Goal: Task Accomplishment & Management: Manage account settings

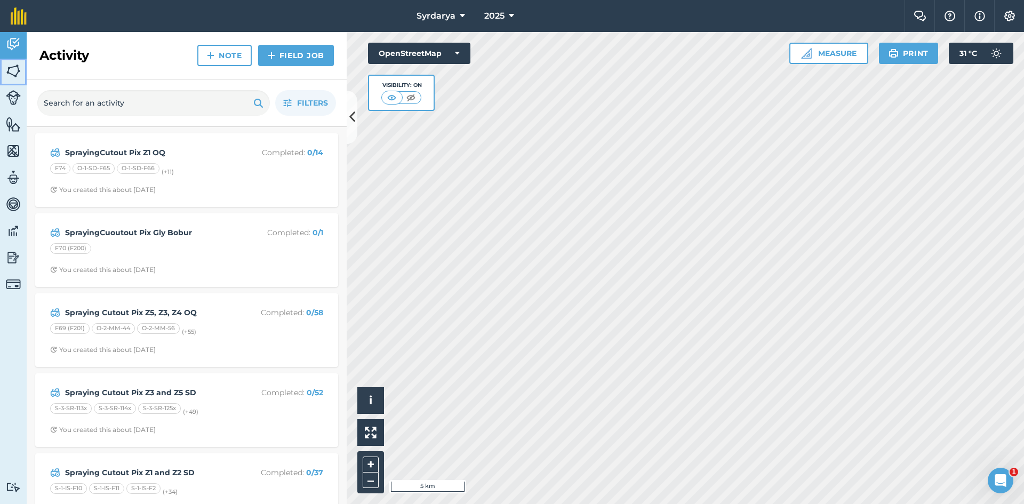
click at [10, 66] on img at bounding box center [13, 71] width 15 height 16
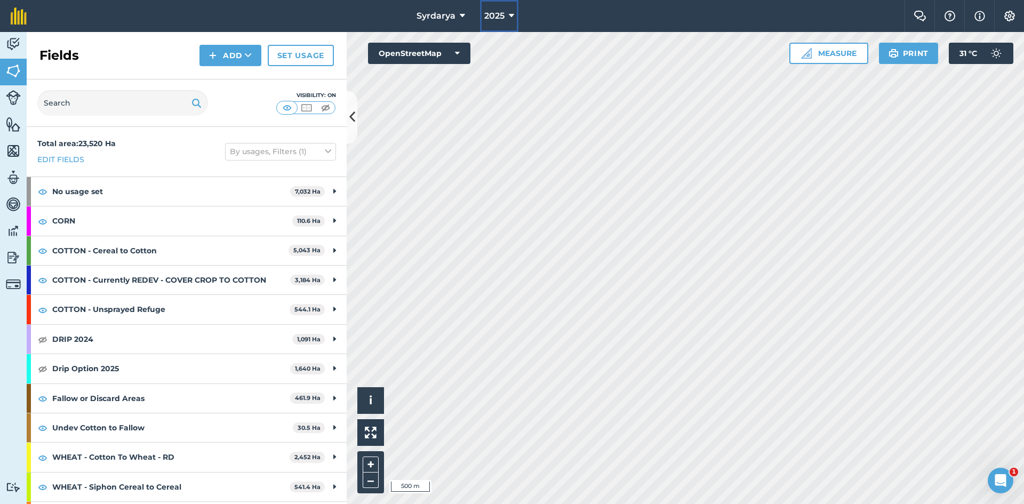
click at [509, 15] on icon at bounding box center [511, 16] width 5 height 13
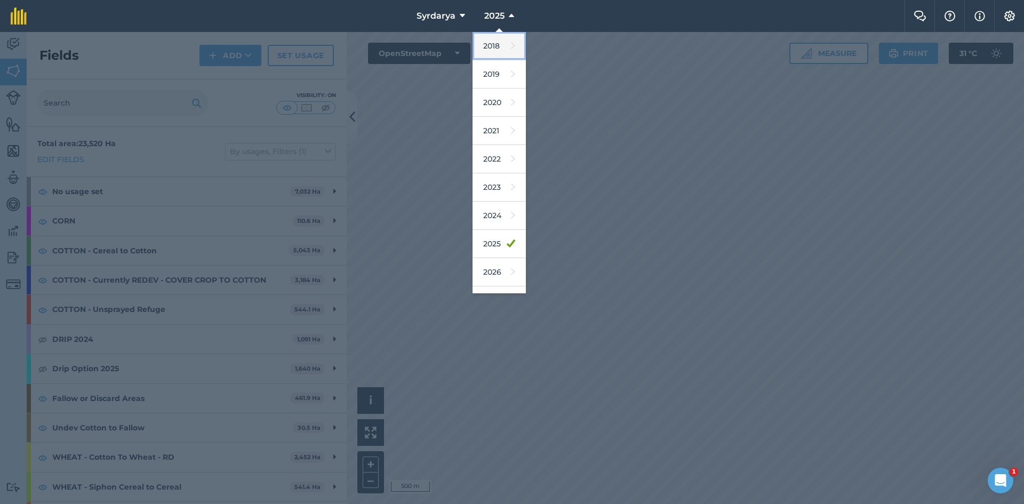
click at [491, 42] on link "2018" at bounding box center [499, 46] width 53 height 28
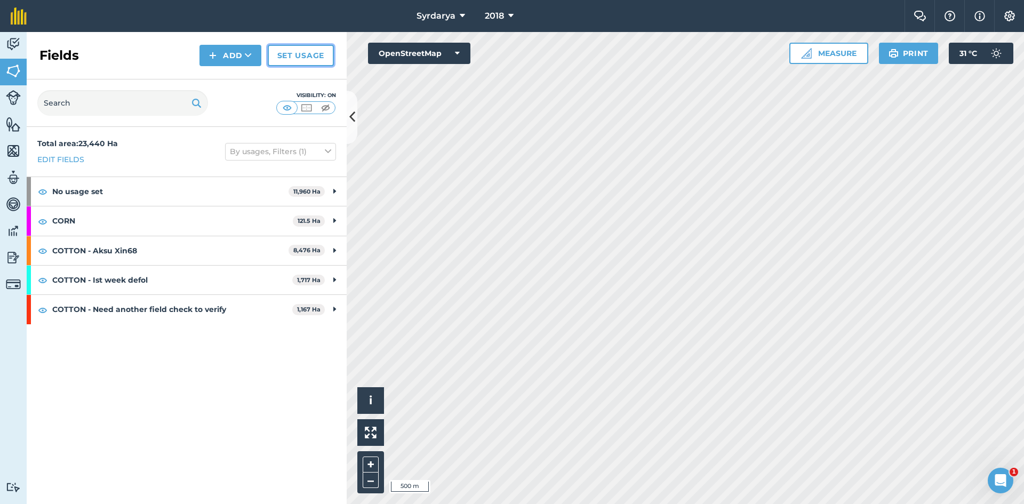
click at [308, 51] on link "Set usage" at bounding box center [301, 55] width 66 height 21
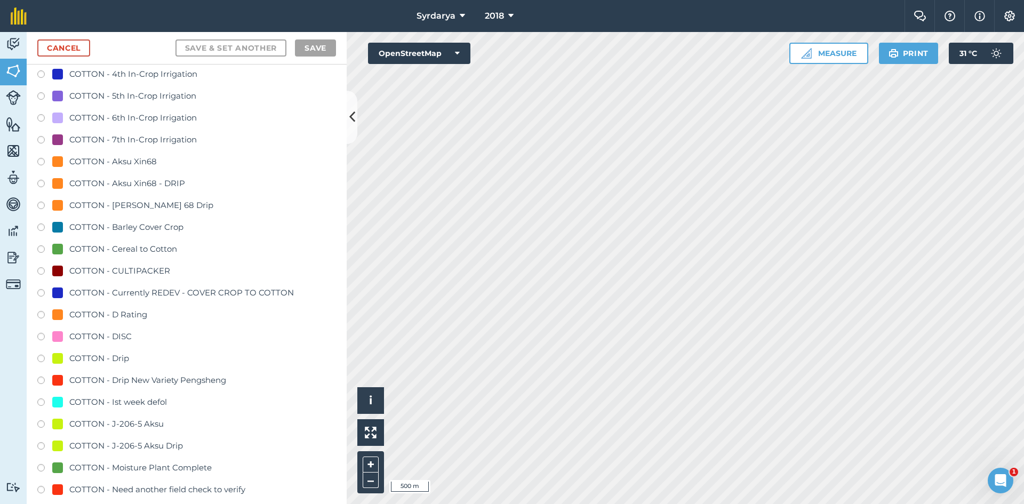
scroll to position [587, 0]
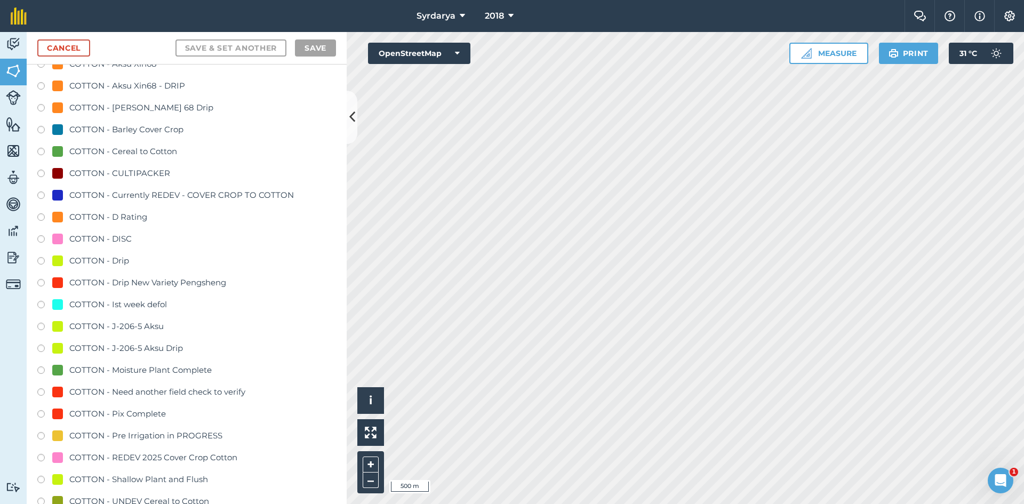
click at [42, 306] on label at bounding box center [44, 306] width 15 height 11
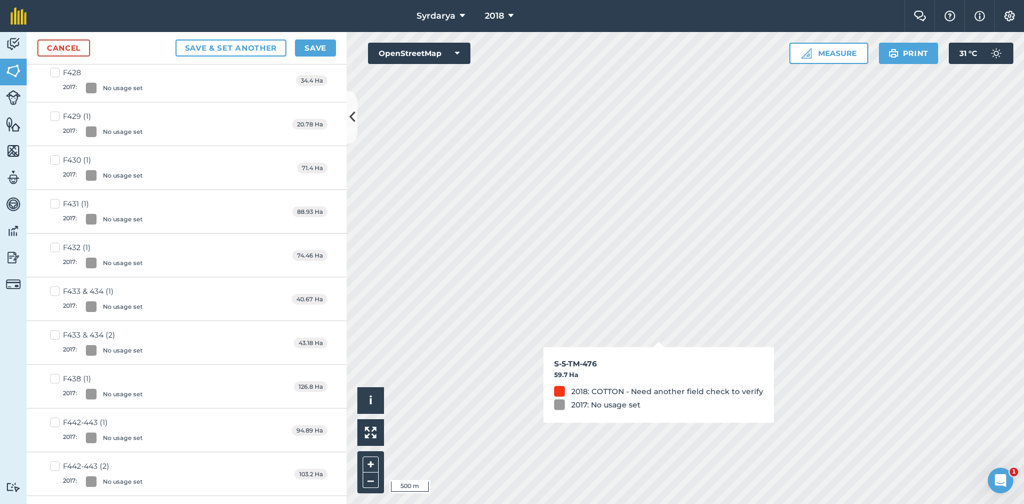
checkbox input "true"
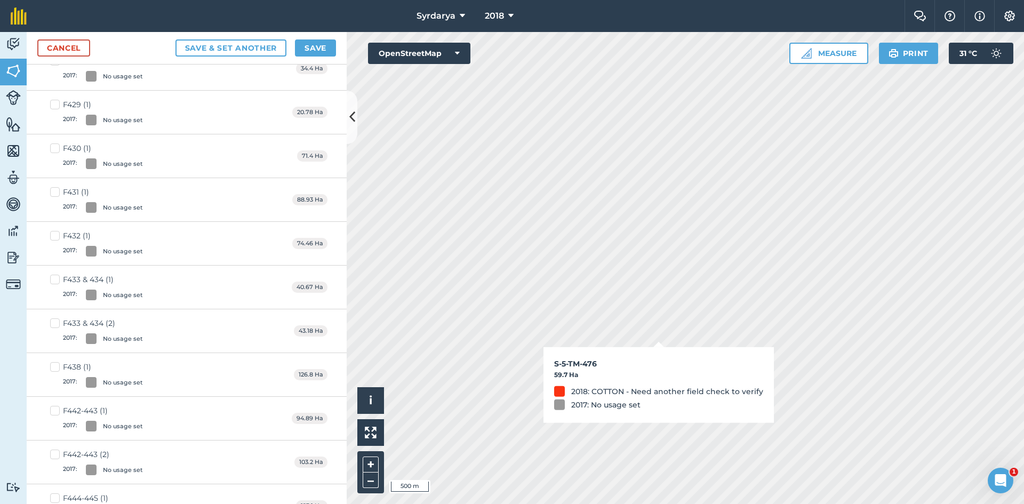
scroll to position [575, 0]
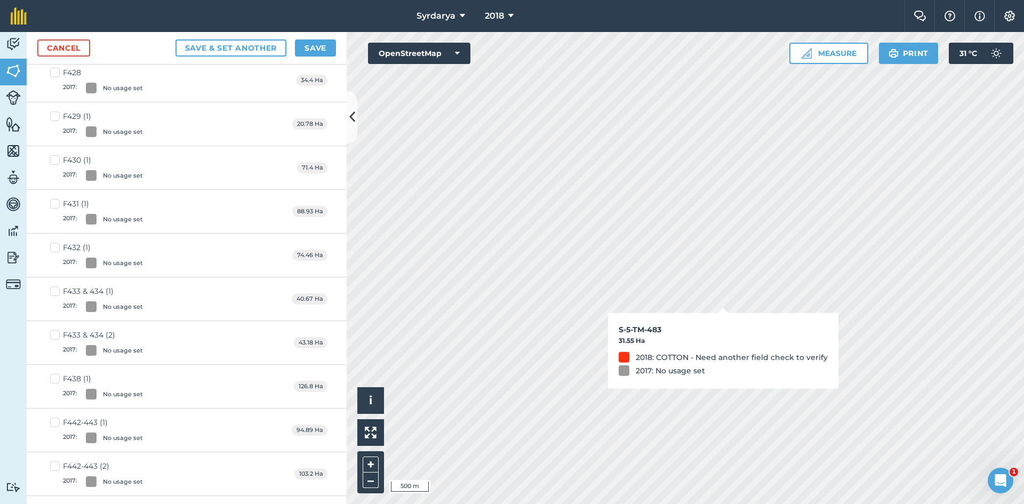
checkbox input "true"
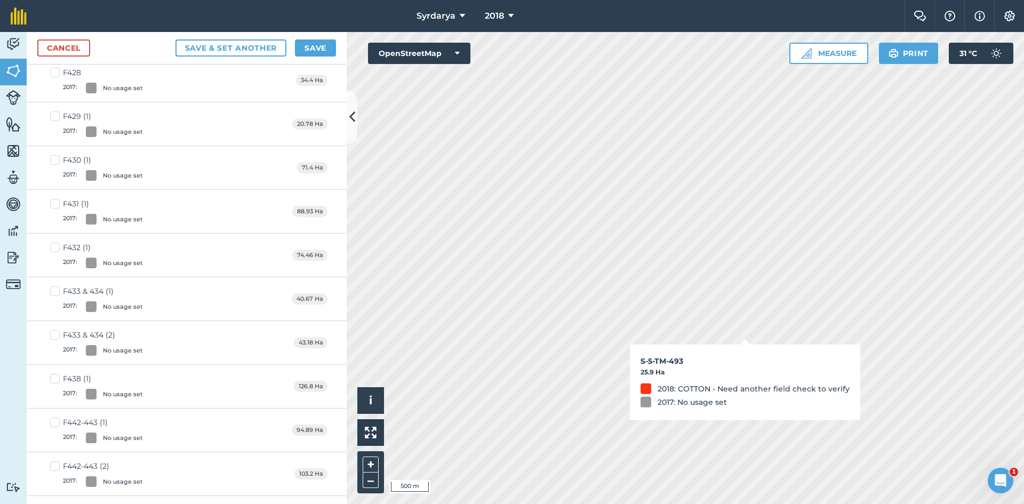
checkbox input "true"
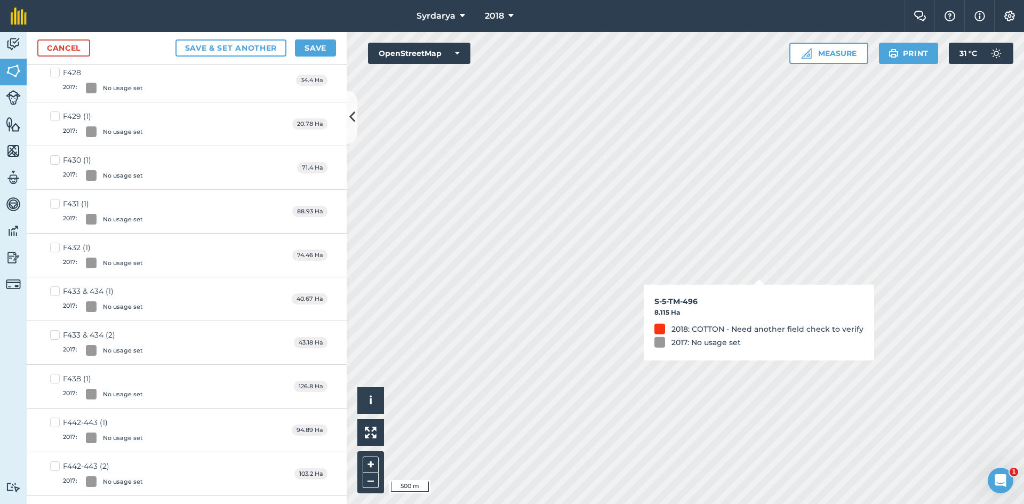
checkbox input "true"
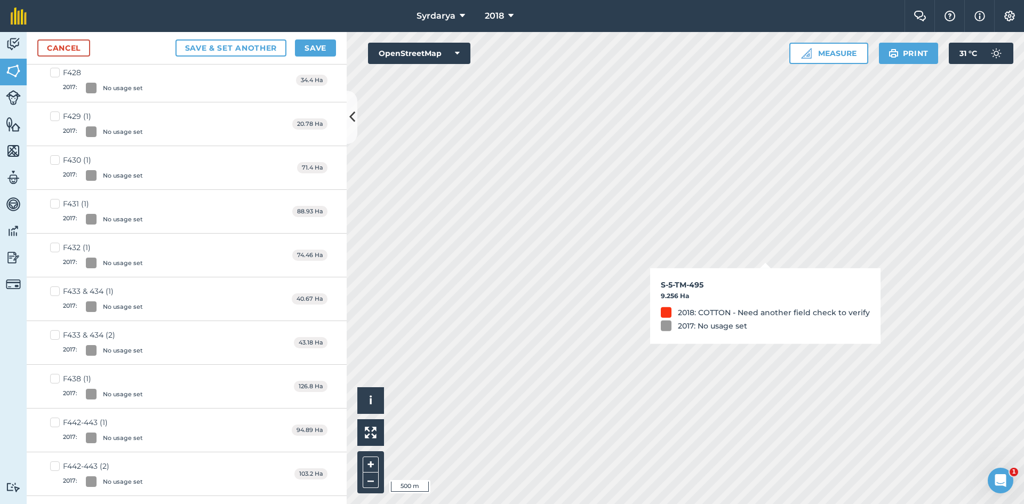
checkbox input "true"
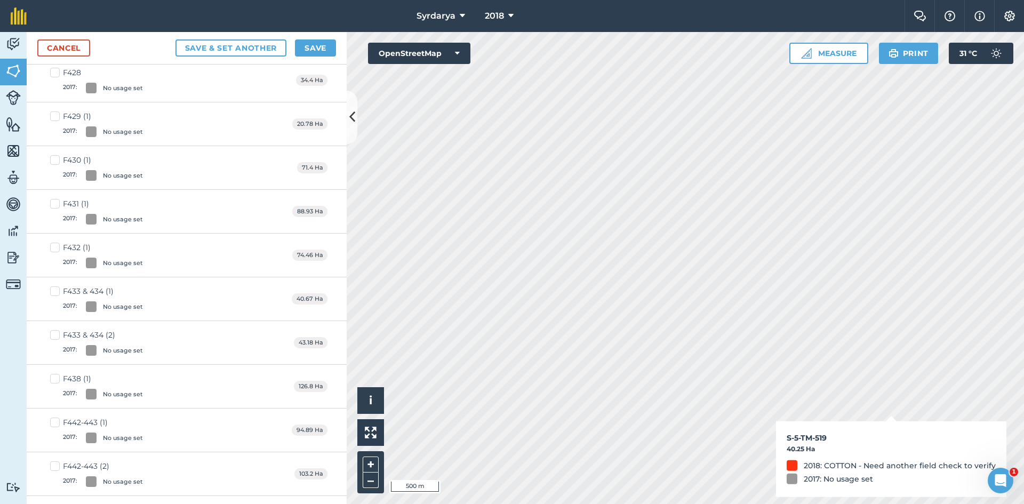
checkbox input "true"
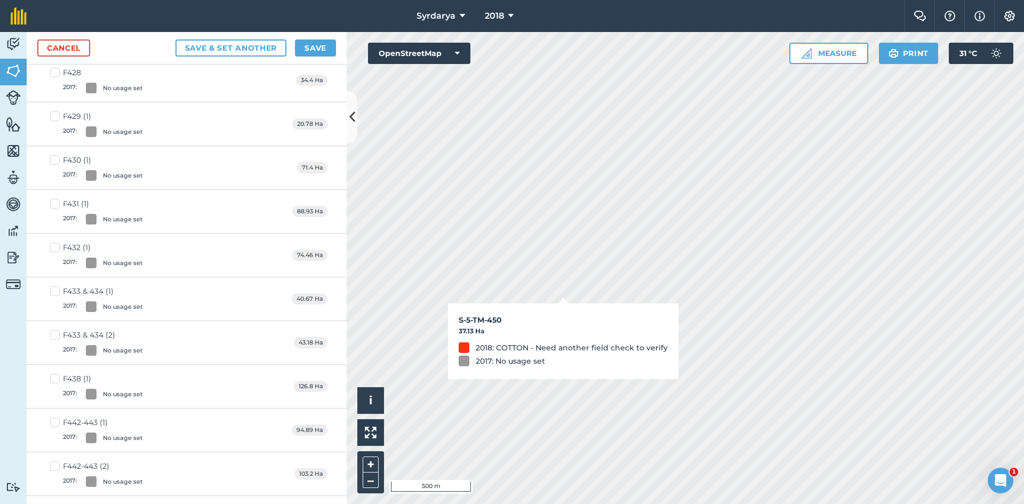
checkbox input "true"
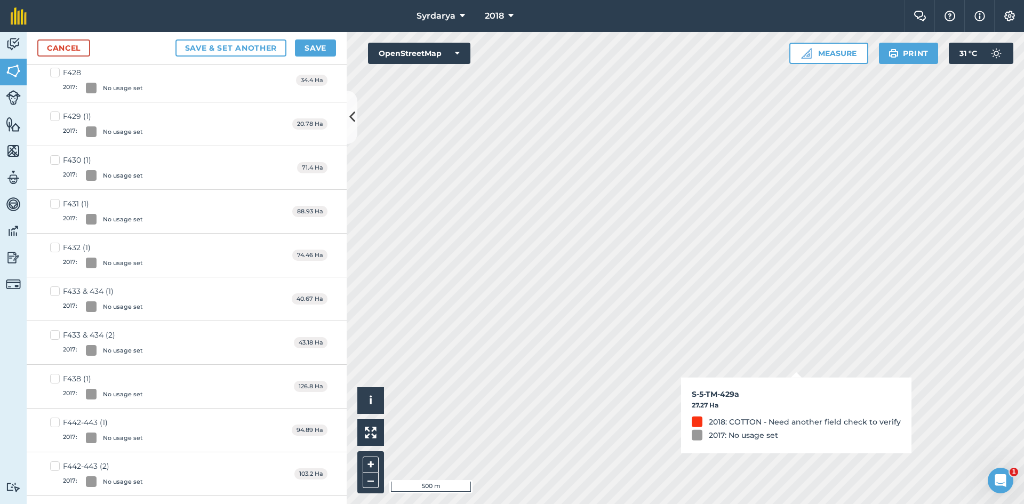
checkbox input "true"
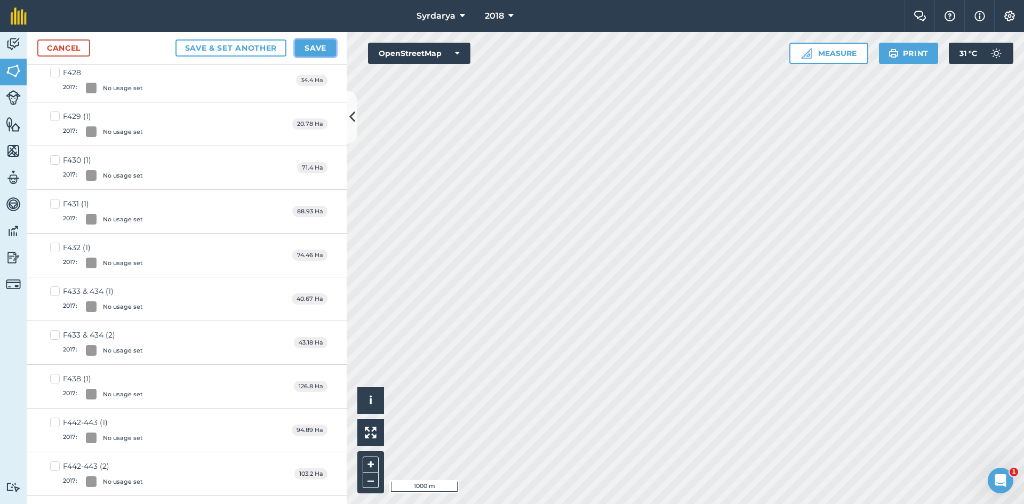
click at [314, 44] on button "Save" at bounding box center [315, 47] width 41 height 17
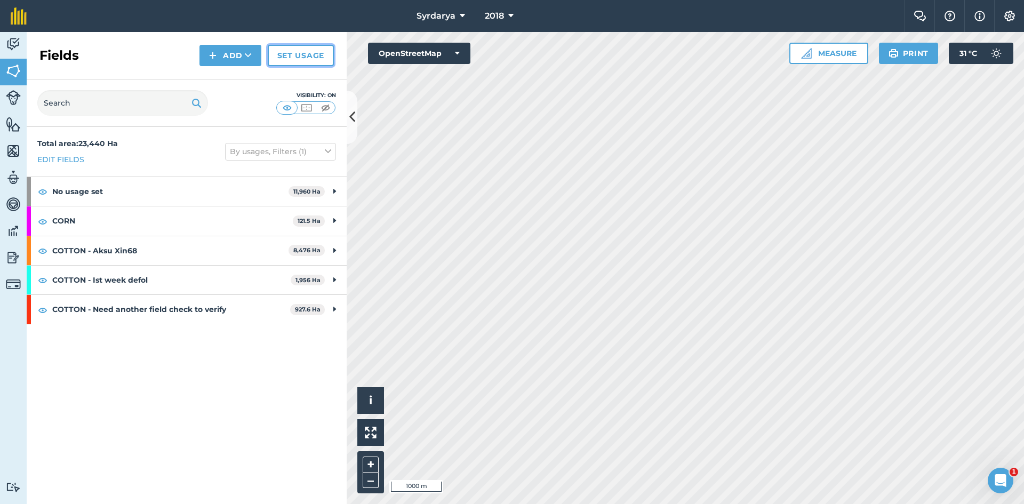
click at [306, 52] on link "Set usage" at bounding box center [301, 55] width 66 height 21
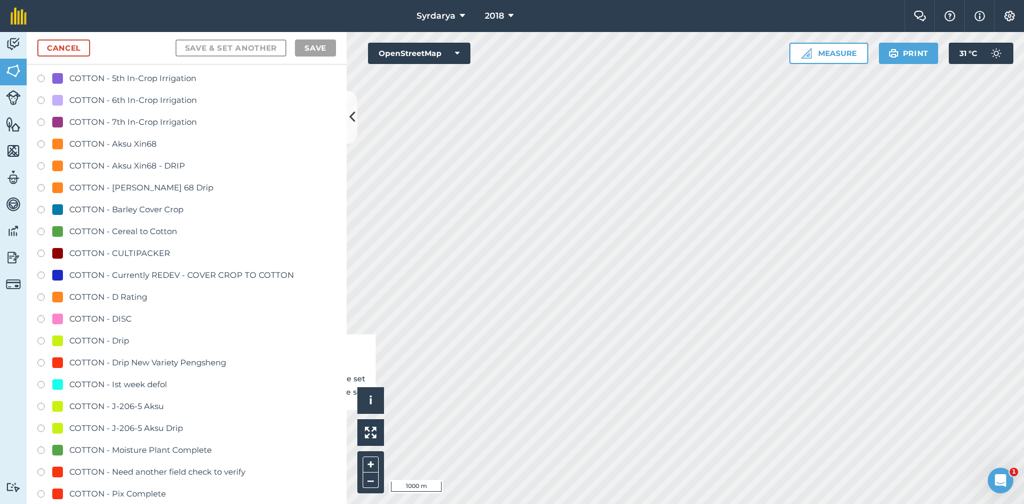
scroll to position [534, 0]
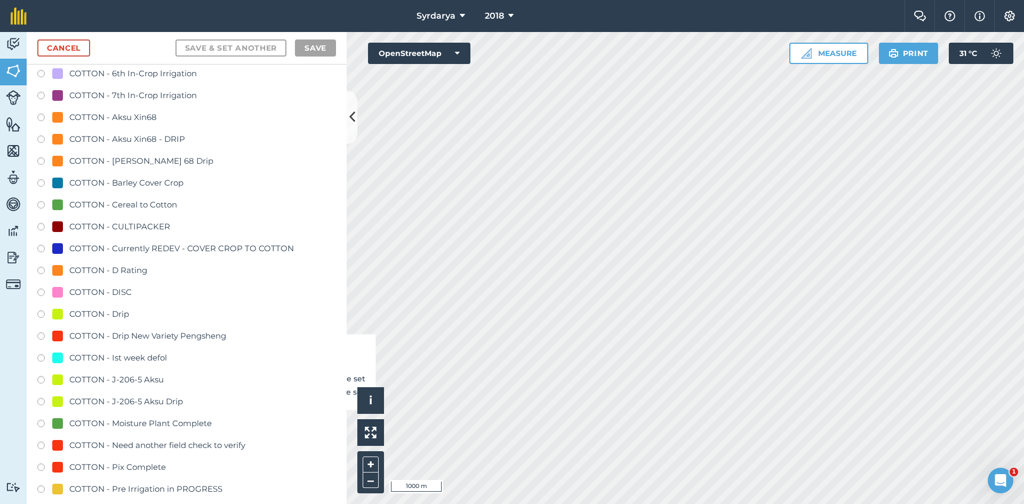
click at [41, 357] on label at bounding box center [44, 359] width 15 height 11
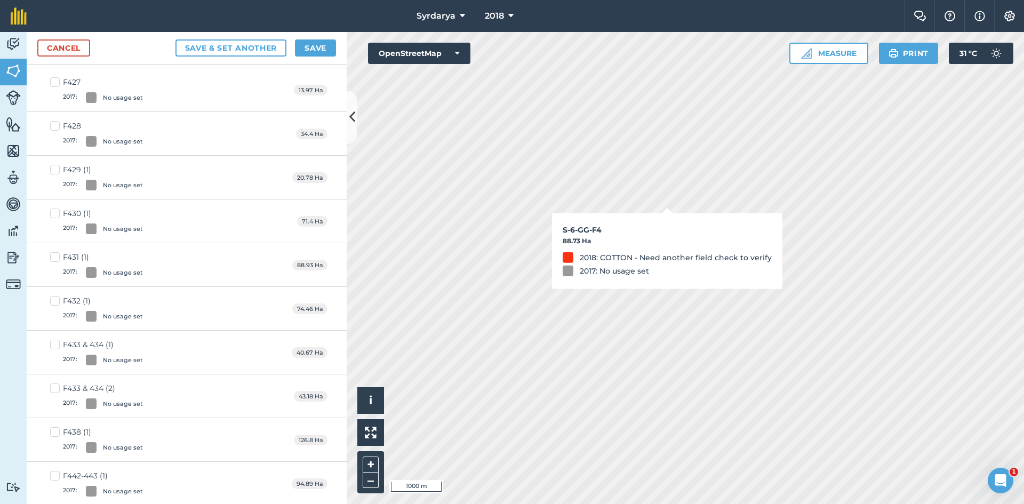
checkbox input "true"
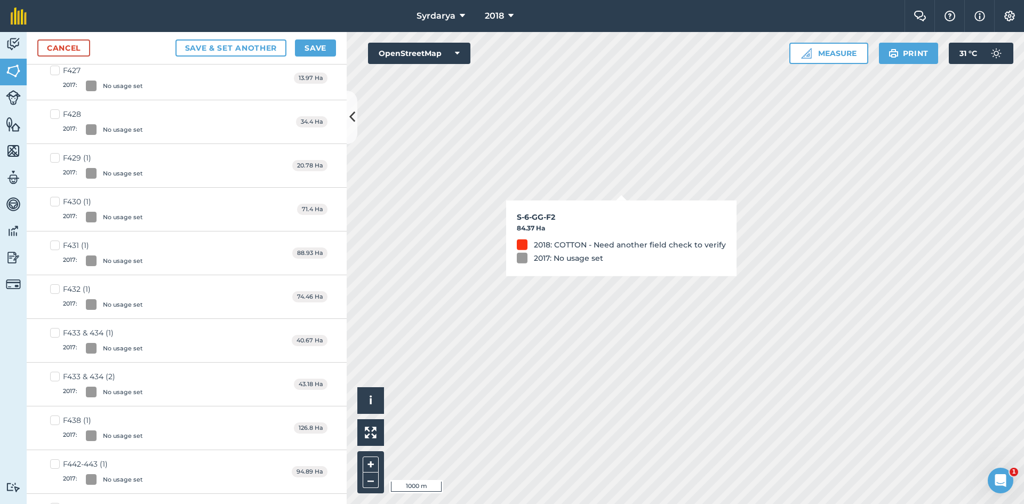
scroll to position [522, 0]
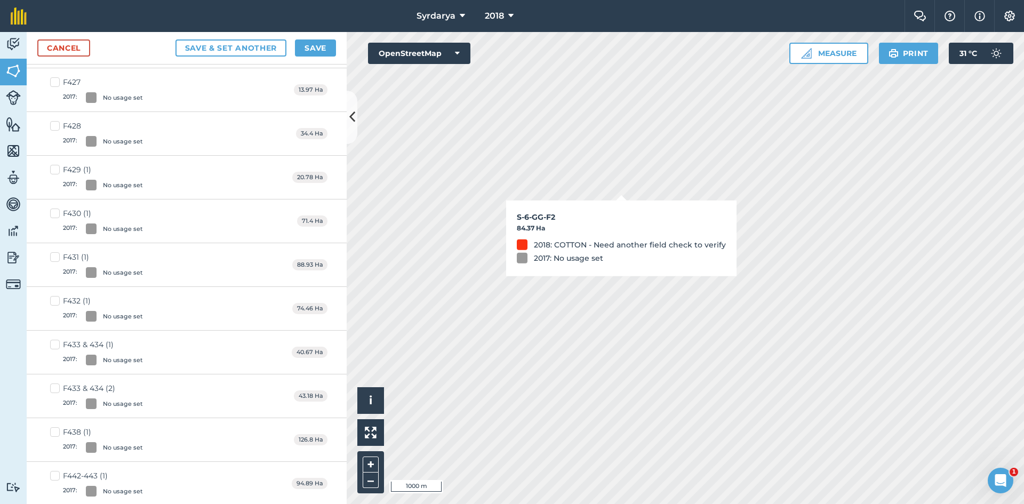
checkbox input "true"
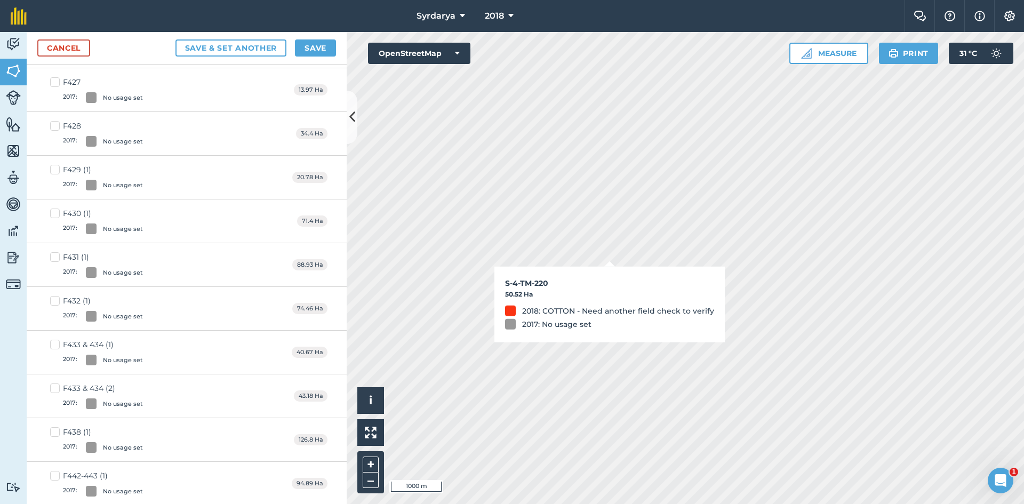
checkbox input "true"
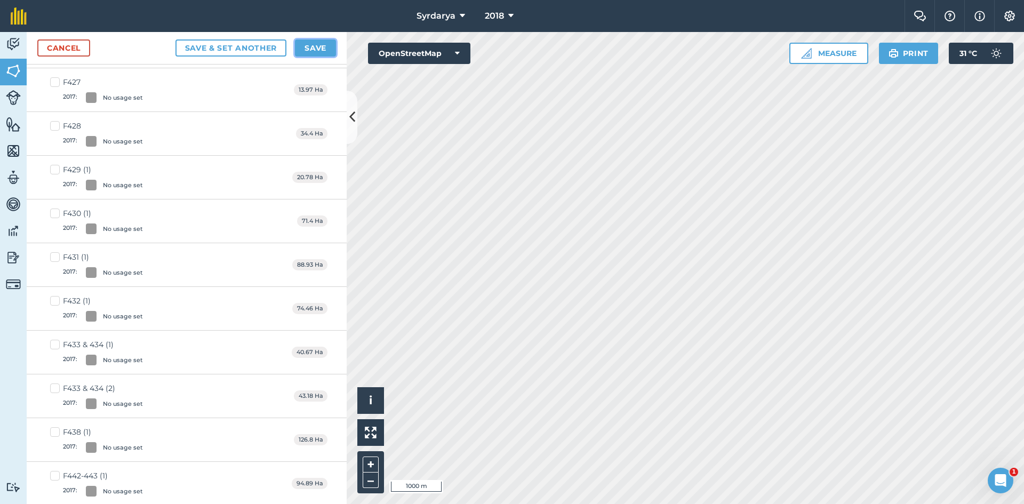
click at [313, 42] on button "Save" at bounding box center [315, 47] width 41 height 17
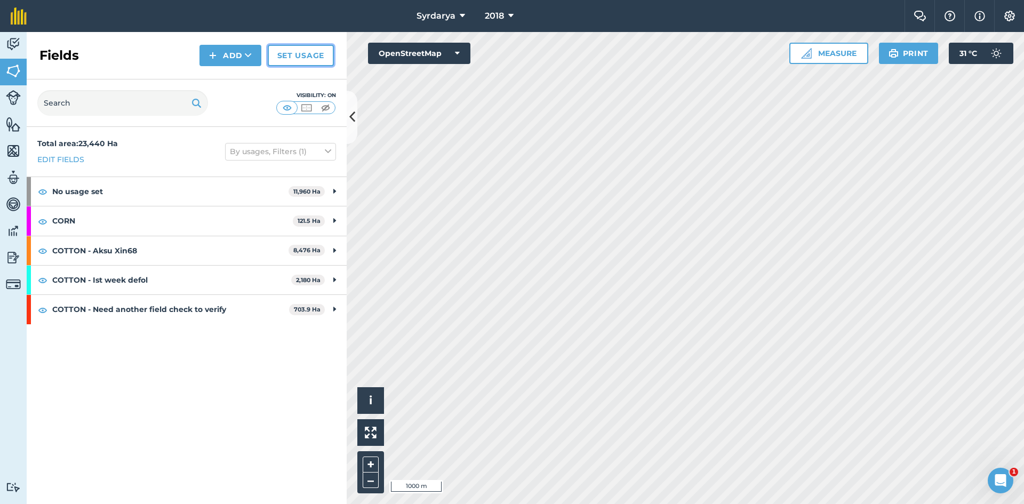
click at [294, 55] on link "Set usage" at bounding box center [301, 55] width 66 height 21
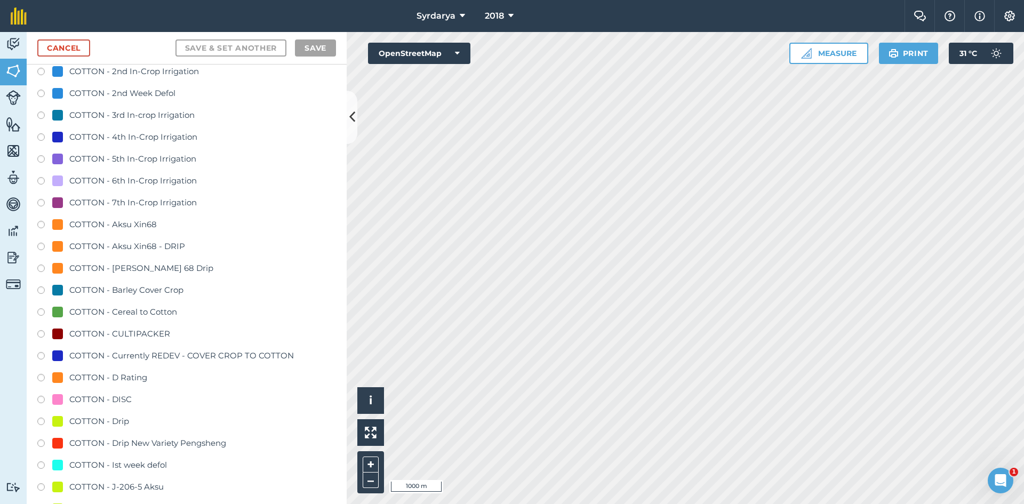
scroll to position [427, 0]
click at [41, 464] on label at bounding box center [44, 466] width 15 height 11
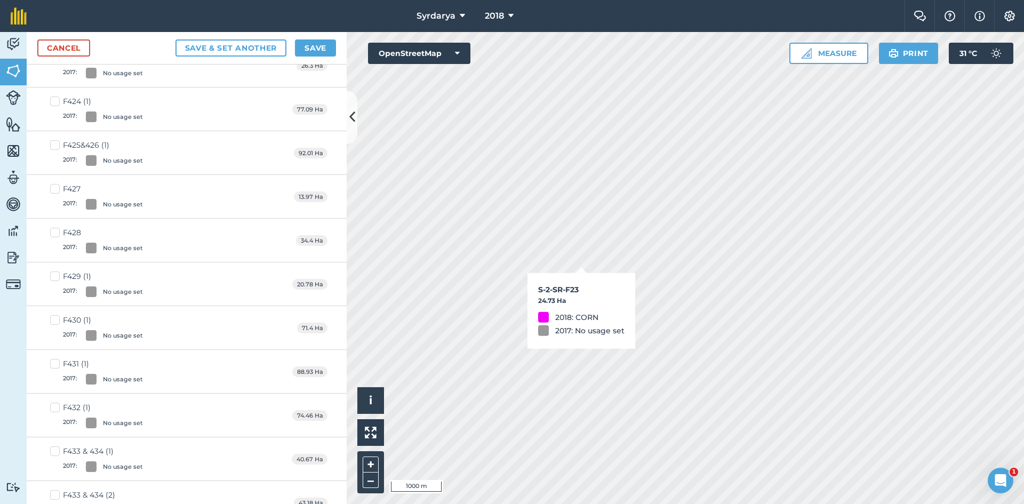
checkbox input "true"
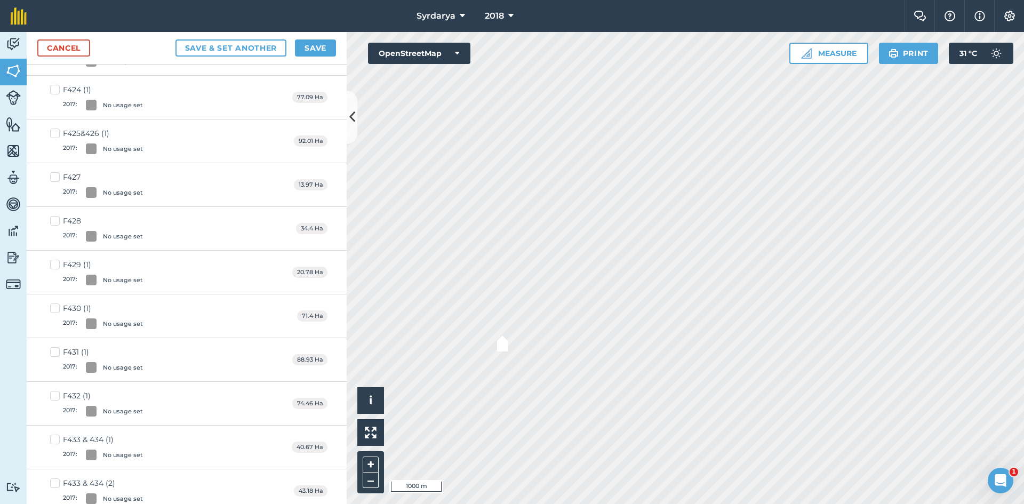
scroll to position [415, 0]
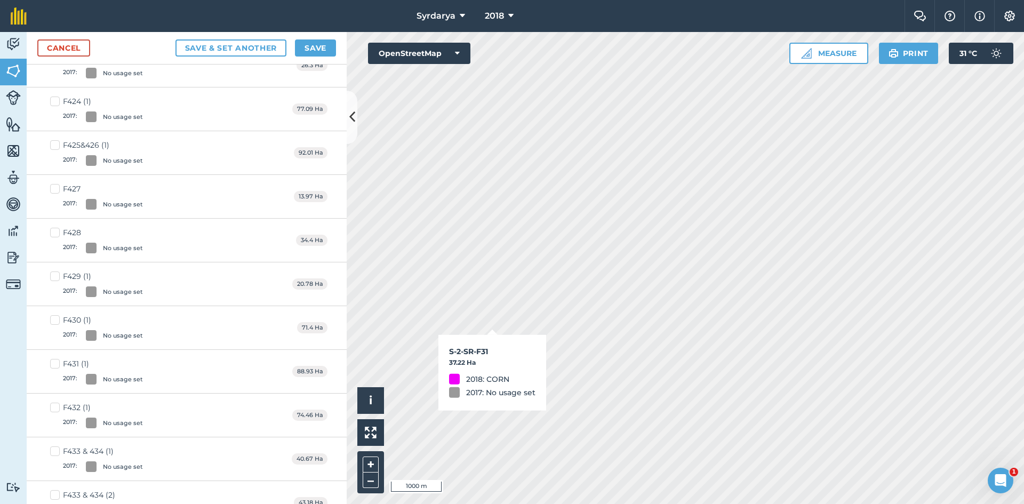
checkbox input "true"
click at [308, 47] on button "Save" at bounding box center [315, 47] width 41 height 17
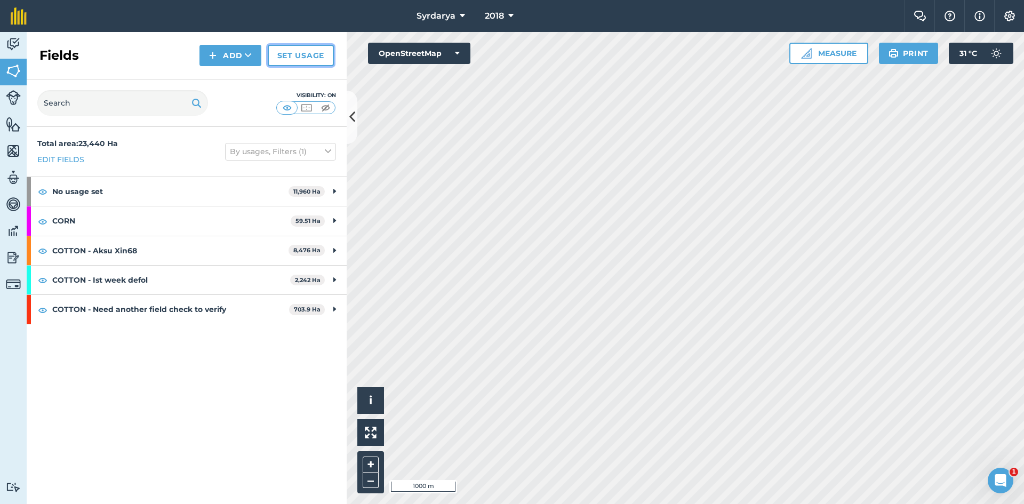
click at [299, 55] on link "Set usage" at bounding box center [301, 55] width 66 height 21
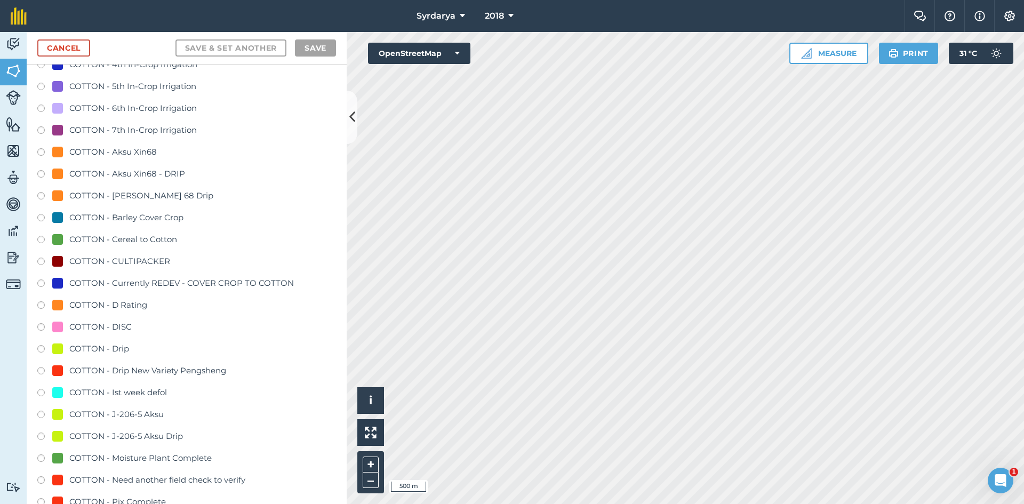
scroll to position [534, 0]
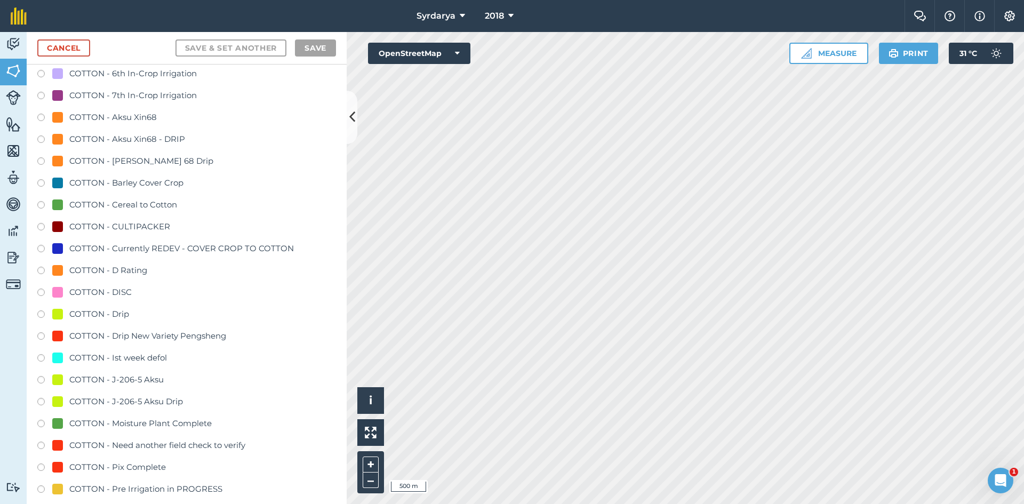
click at [41, 356] on label at bounding box center [44, 359] width 15 height 11
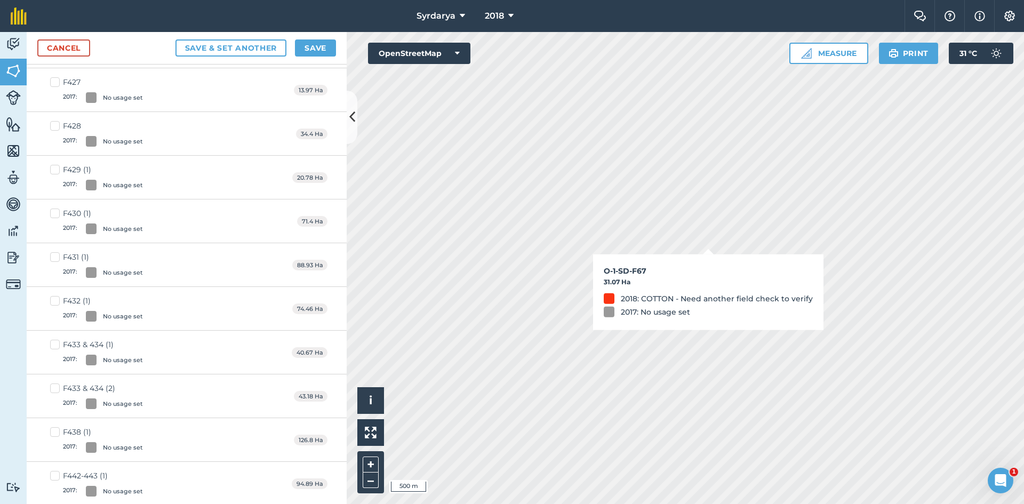
checkbox input "true"
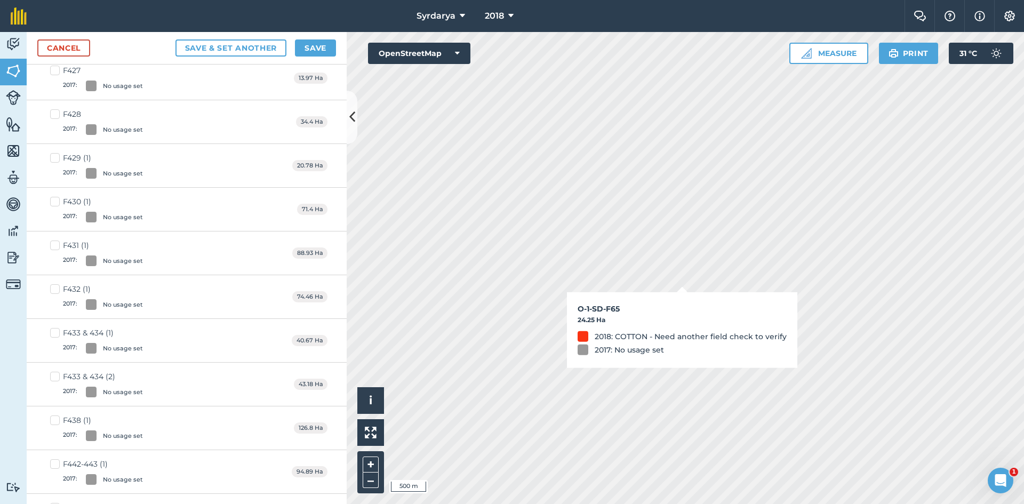
scroll to position [522, 0]
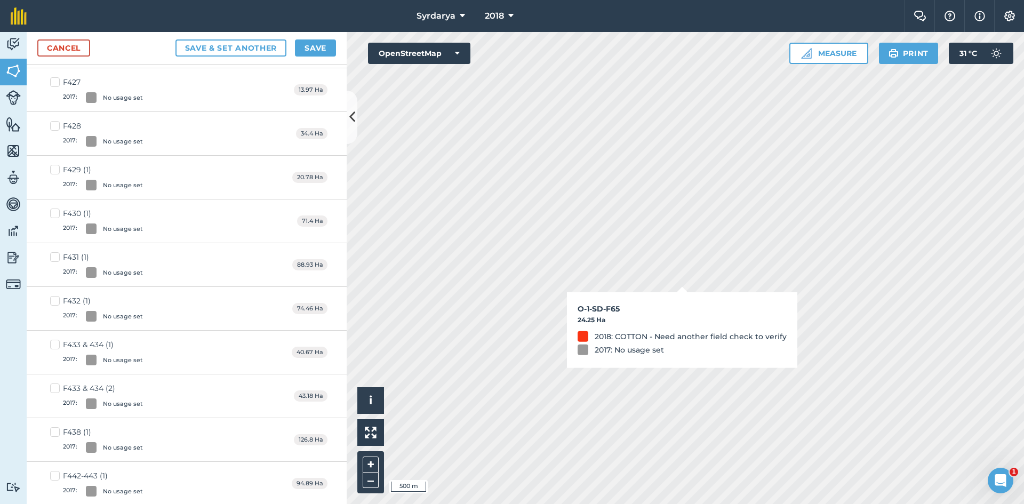
checkbox input "true"
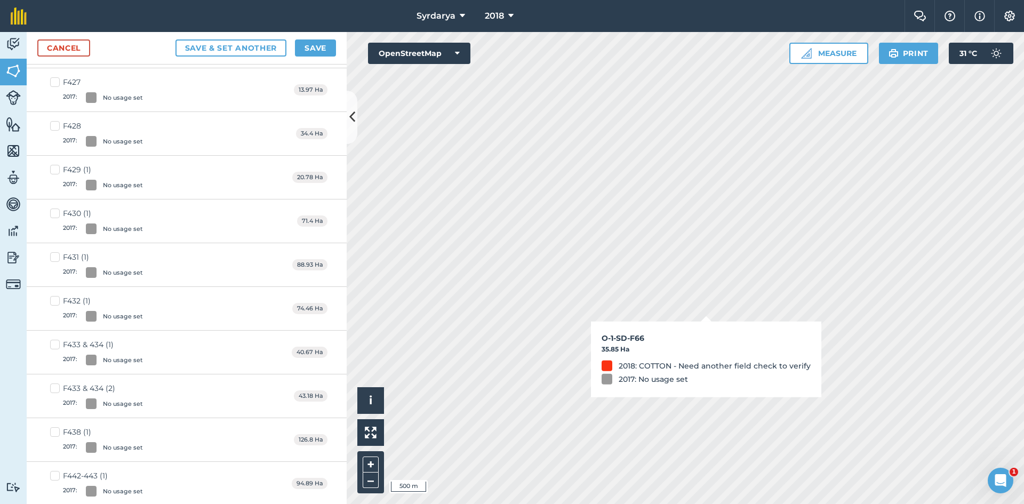
checkbox input "true"
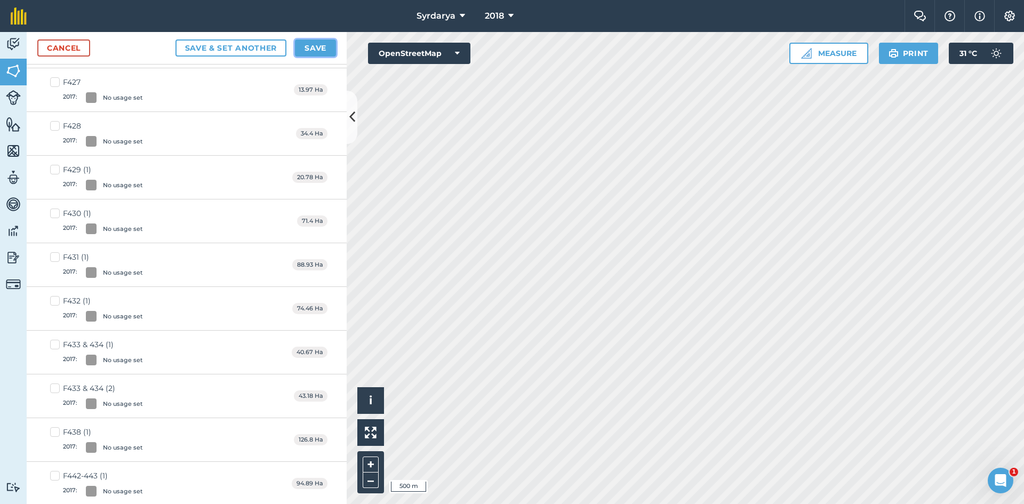
click at [323, 45] on button "Save" at bounding box center [315, 47] width 41 height 17
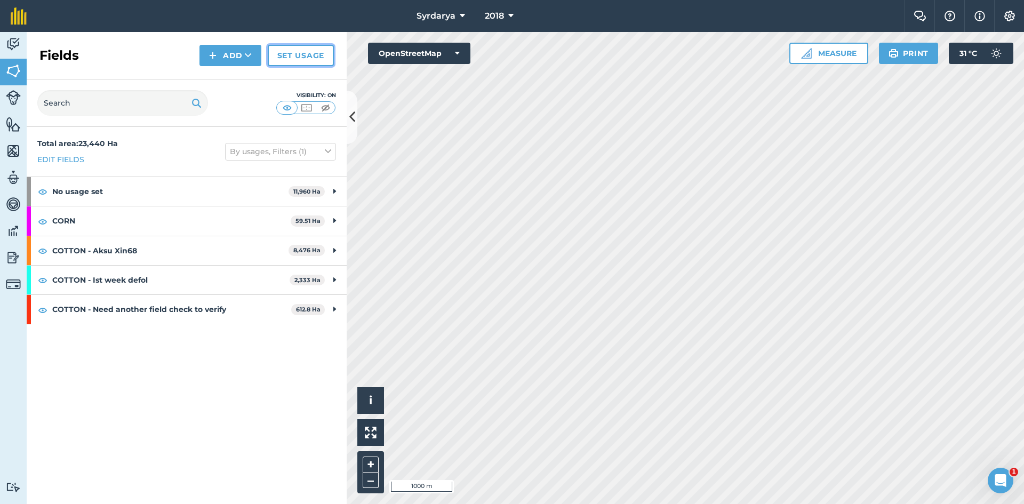
click at [286, 55] on link "Set usage" at bounding box center [301, 55] width 66 height 21
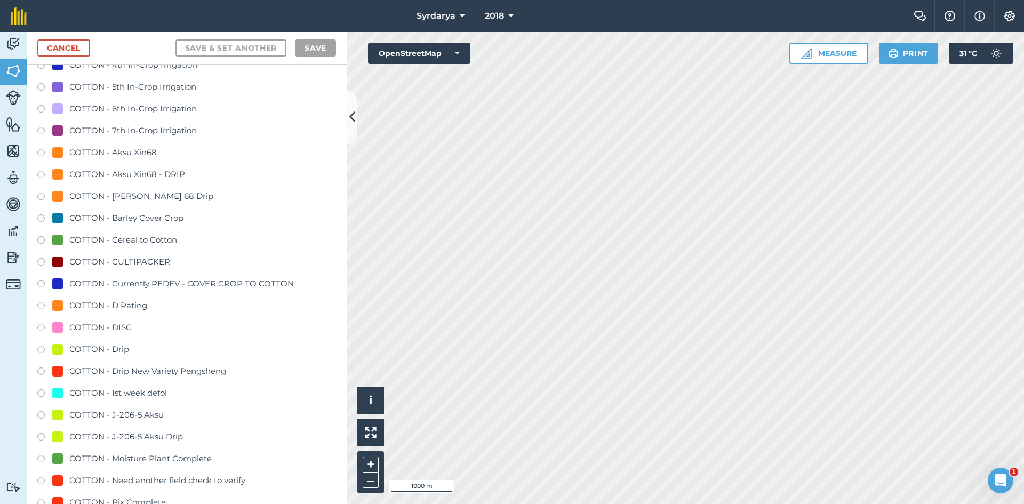
scroll to position [534, 0]
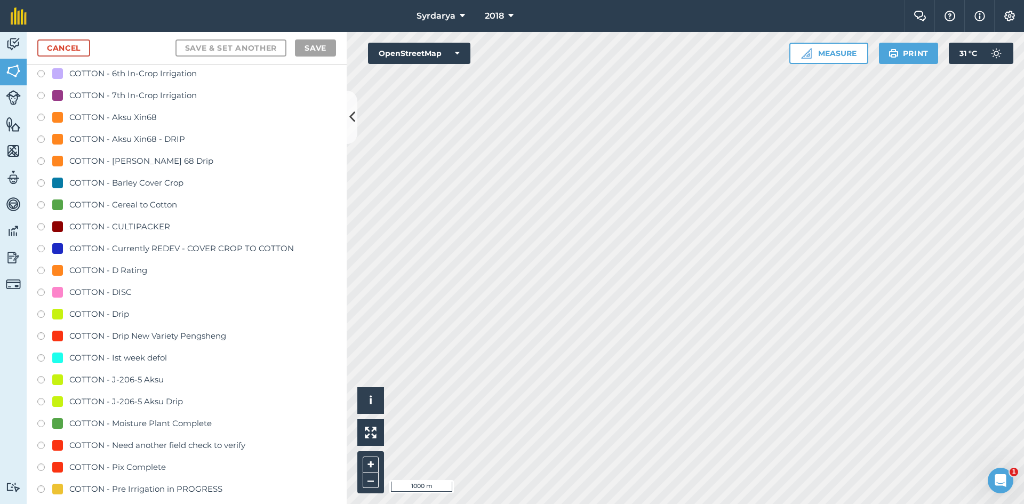
click at [42, 357] on label at bounding box center [44, 359] width 15 height 11
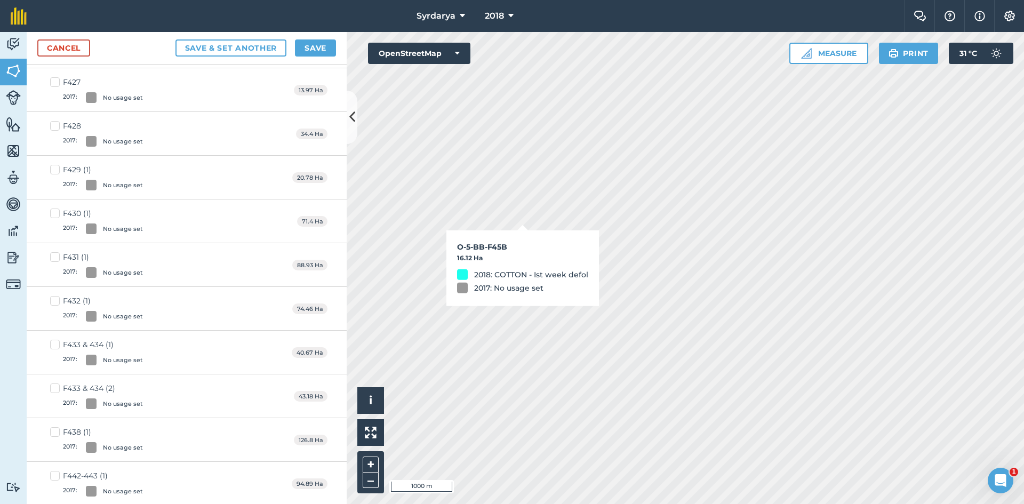
checkbox input "true"
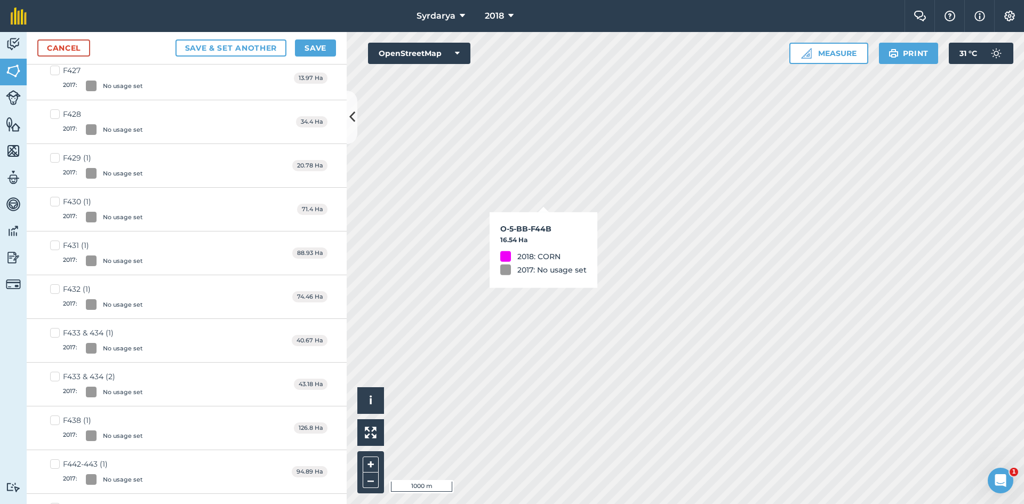
scroll to position [522, 0]
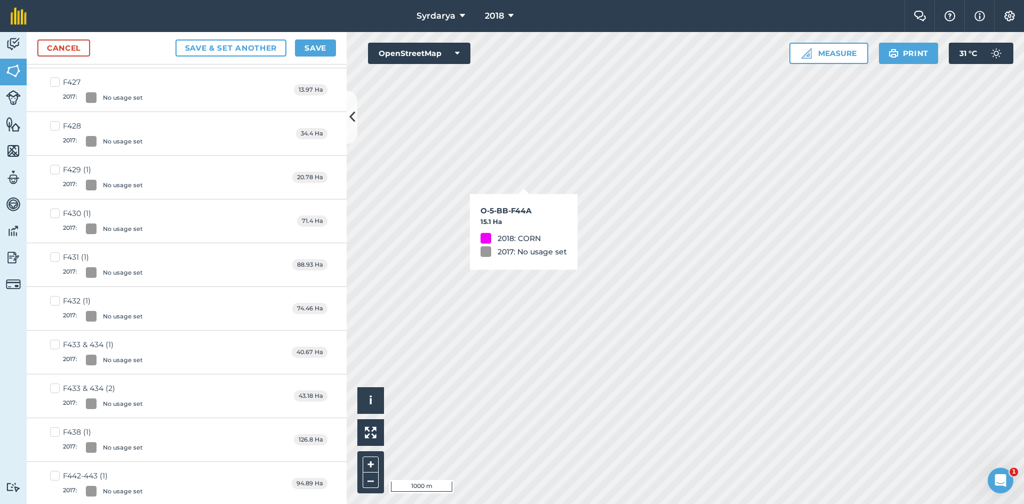
checkbox input "true"
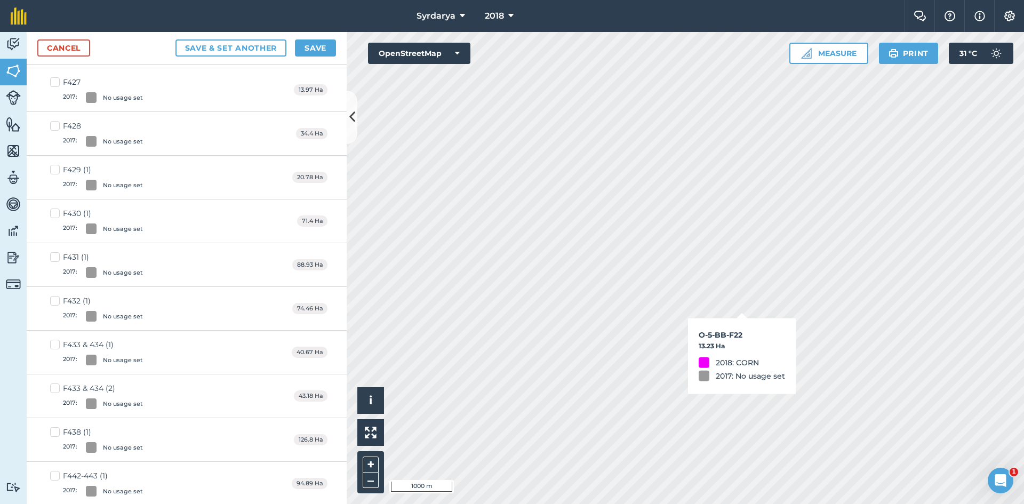
checkbox input "false"
drag, startPoint x: 306, startPoint y: 44, endPoint x: 321, endPoint y: 79, distance: 38.2
click at [306, 44] on button "Save" at bounding box center [315, 47] width 41 height 17
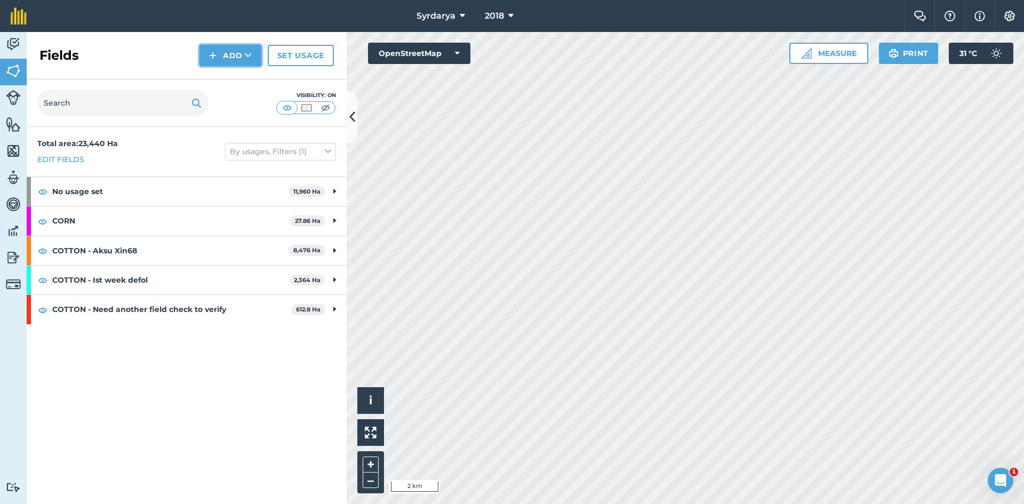
click at [211, 54] on img at bounding box center [212, 55] width 7 height 13
click at [176, 42] on div "Fields Add Draw Import Set usage" at bounding box center [187, 55] width 320 height 47
click at [300, 50] on link "Set usage" at bounding box center [301, 55] width 66 height 21
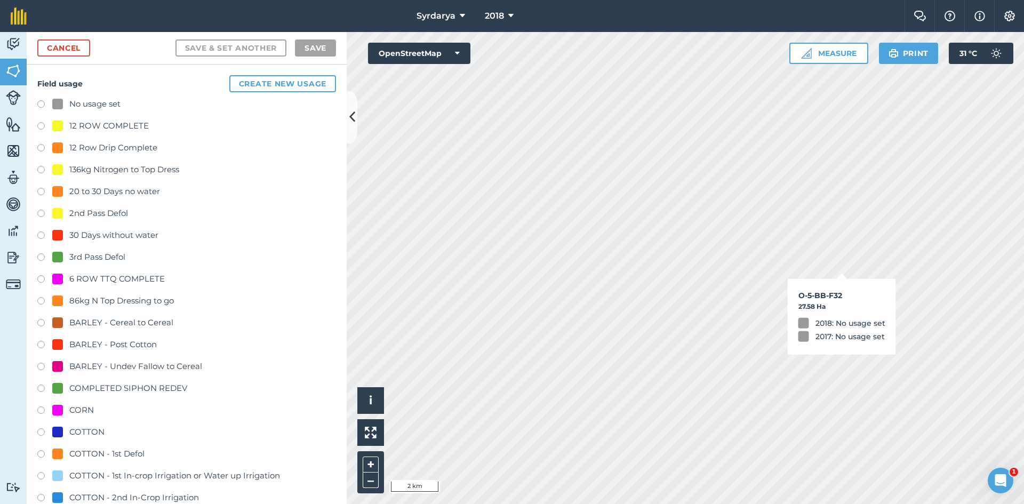
click at [41, 212] on label at bounding box center [44, 215] width 15 height 11
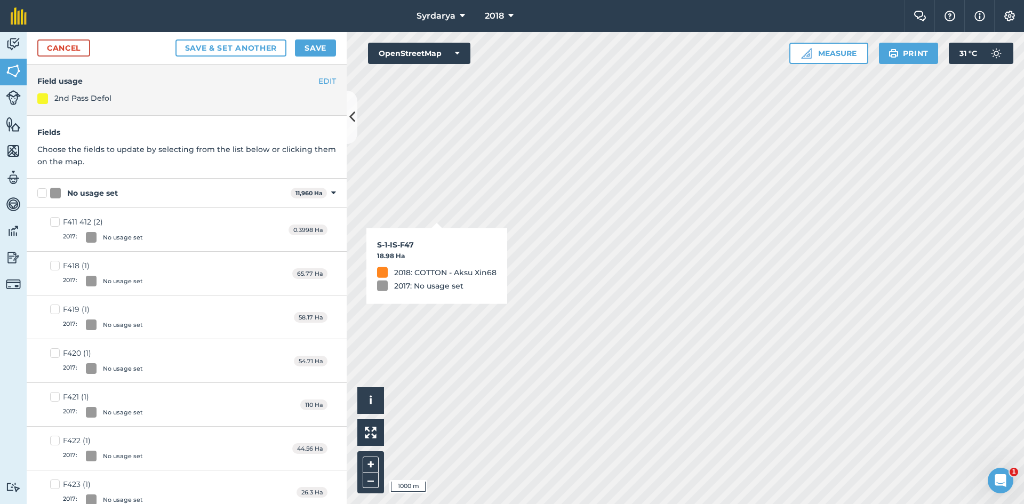
checkbox input "true"
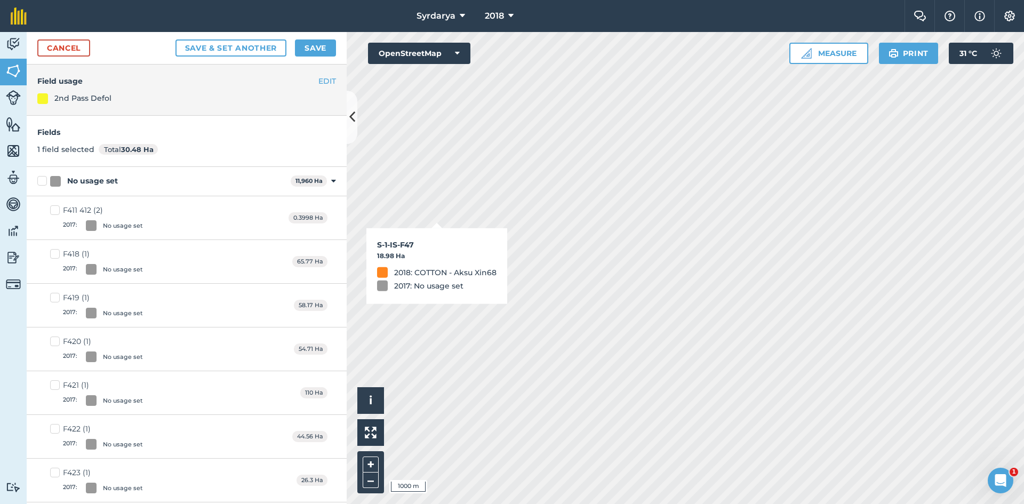
checkbox input "true"
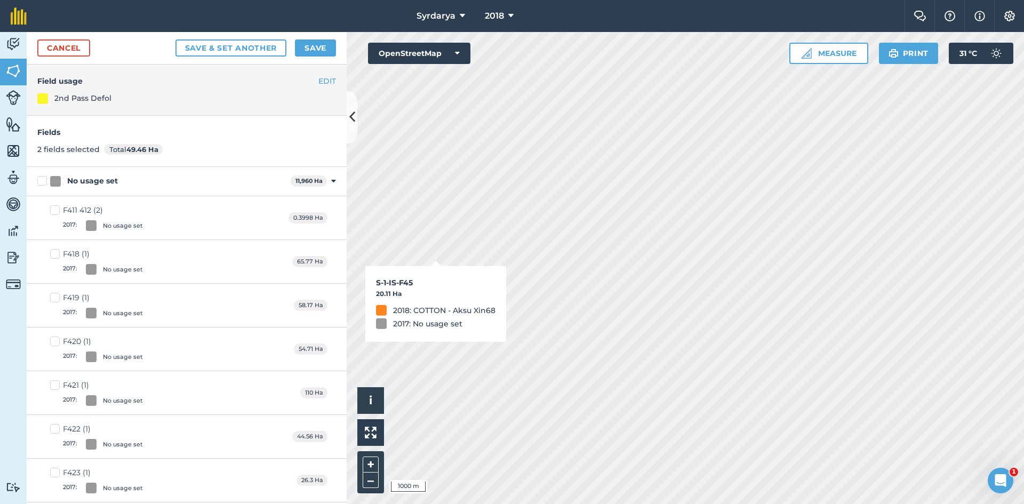
checkbox input "true"
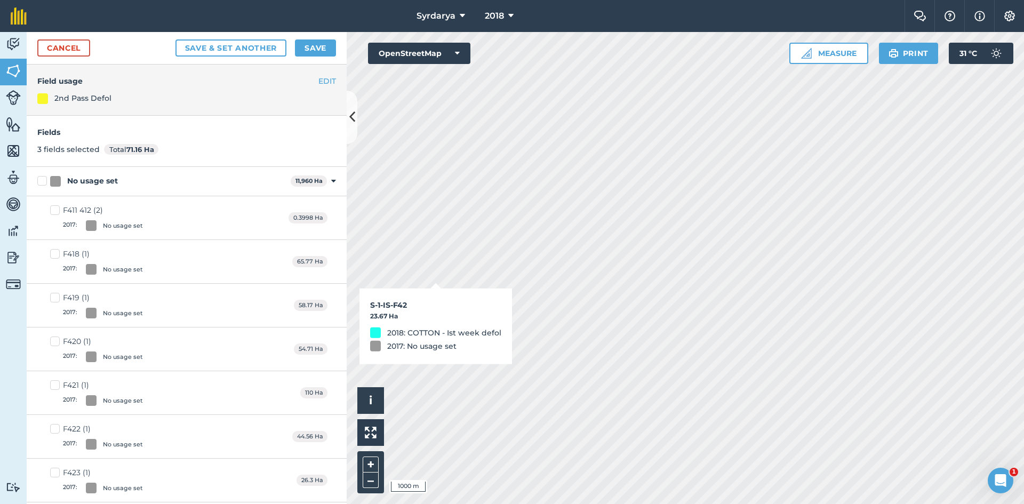
checkbox input "true"
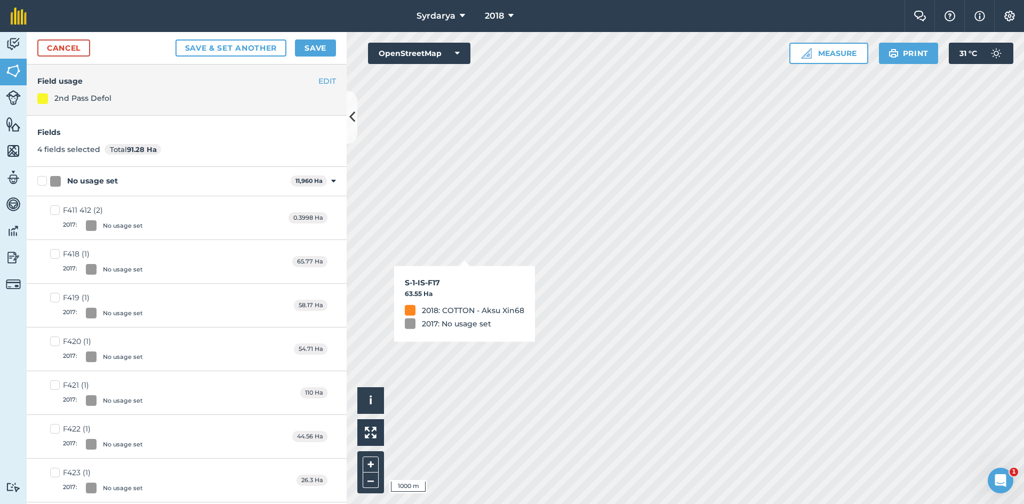
checkbox input "true"
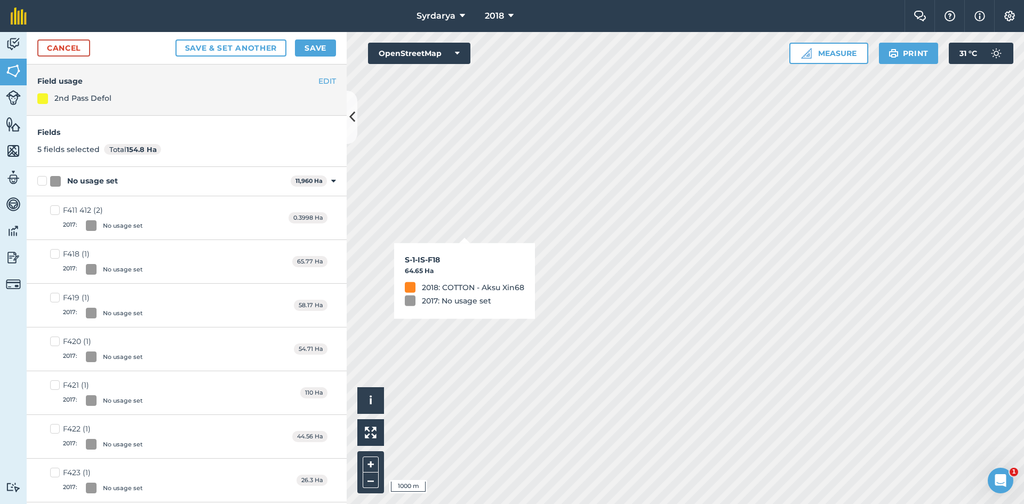
checkbox input "true"
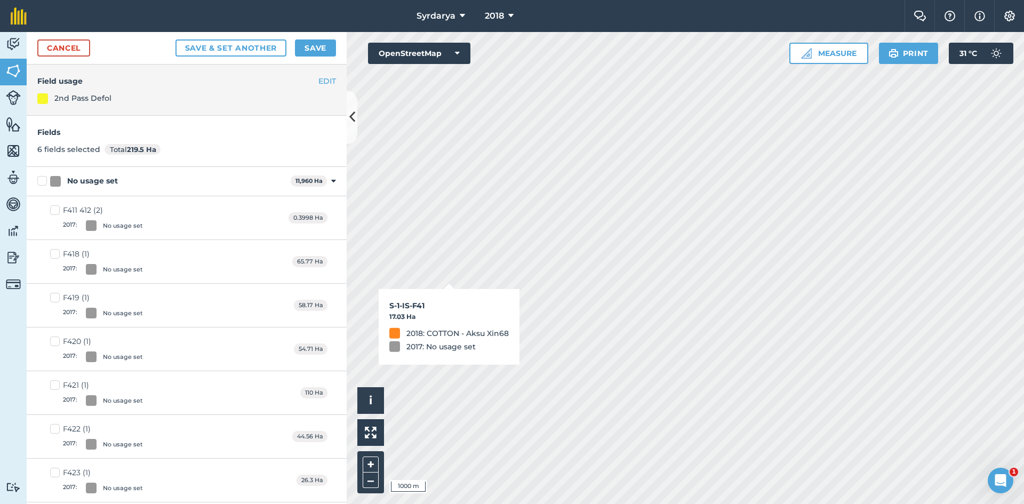
checkbox input "true"
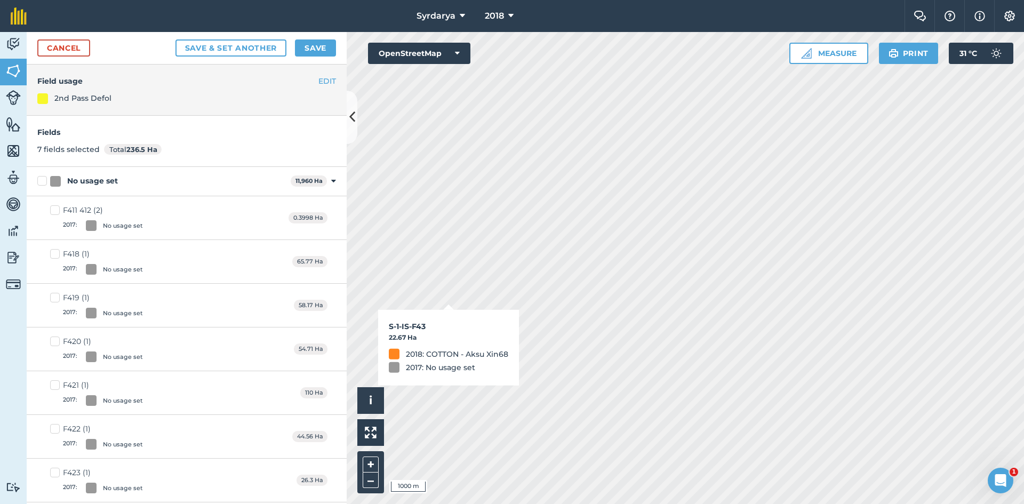
checkbox input "true"
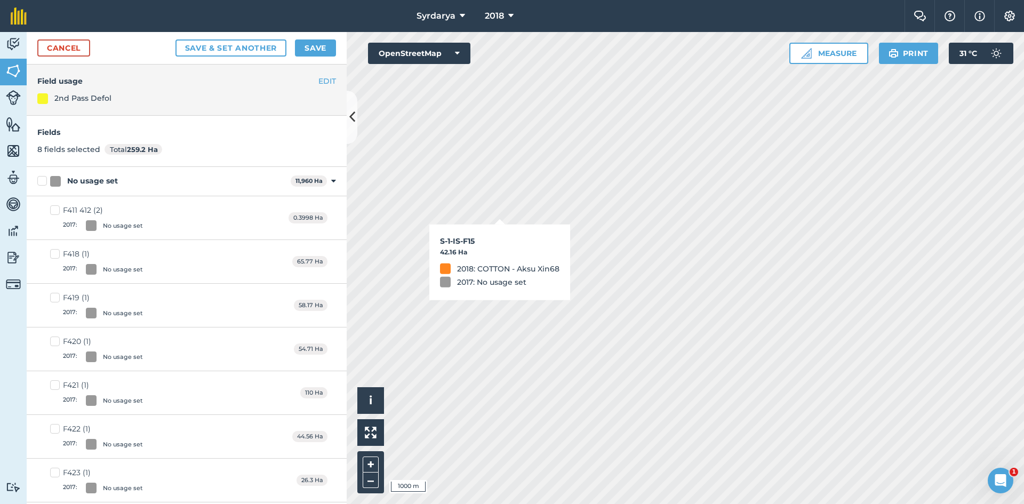
checkbox input "true"
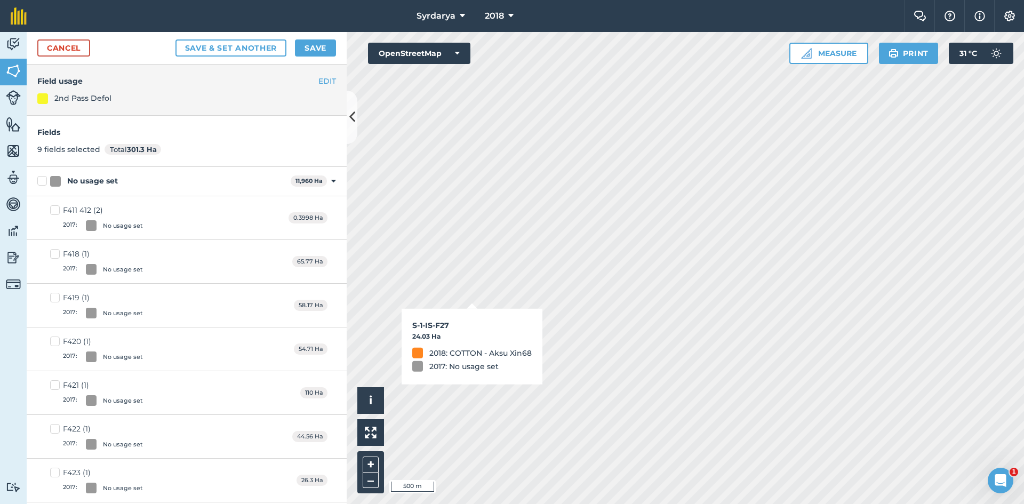
checkbox input "true"
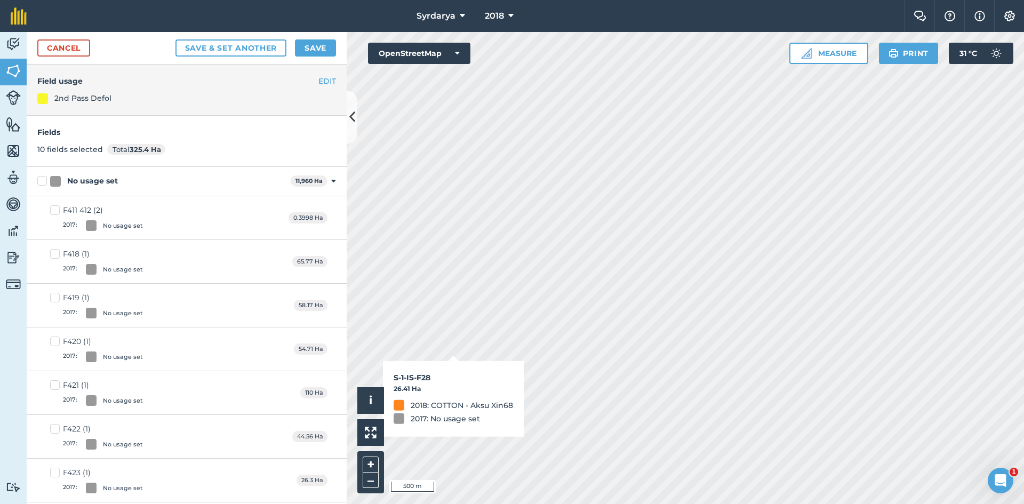
checkbox input "true"
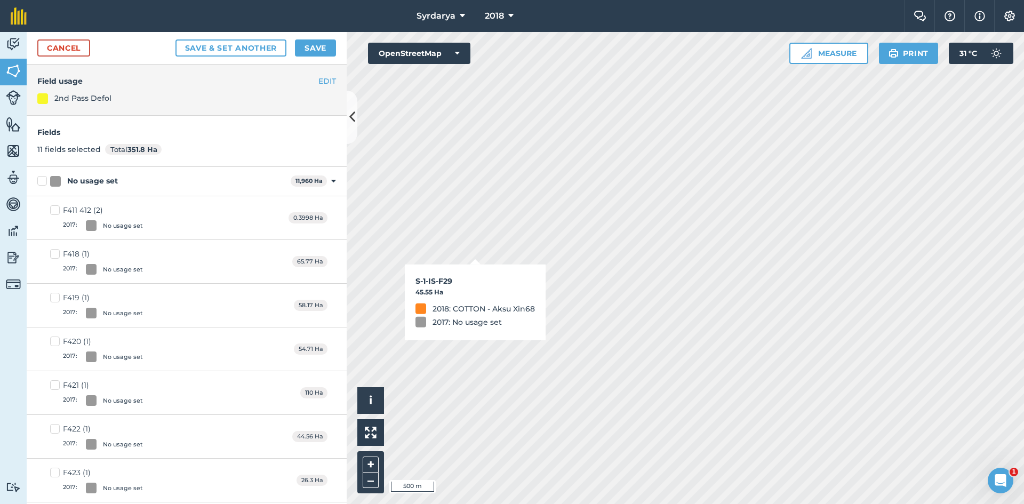
checkbox input "true"
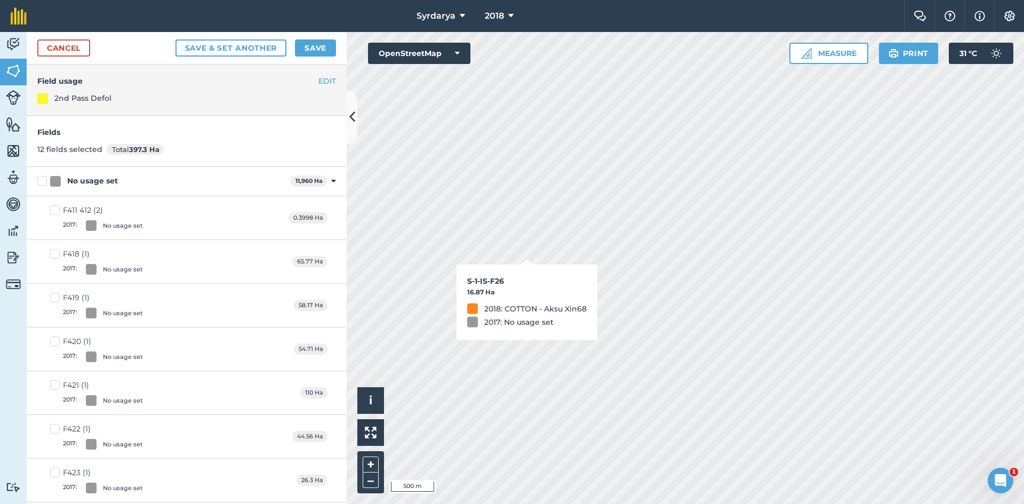
checkbox input "true"
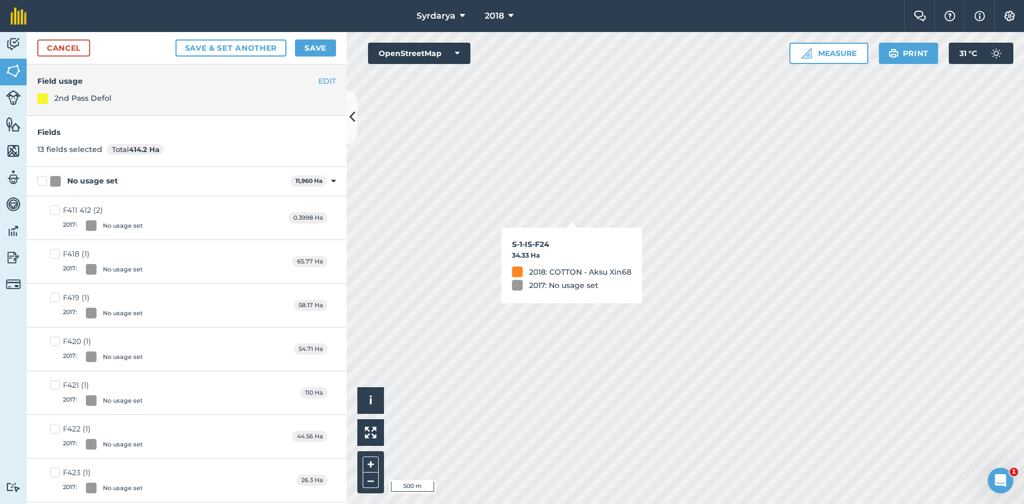
checkbox input "true"
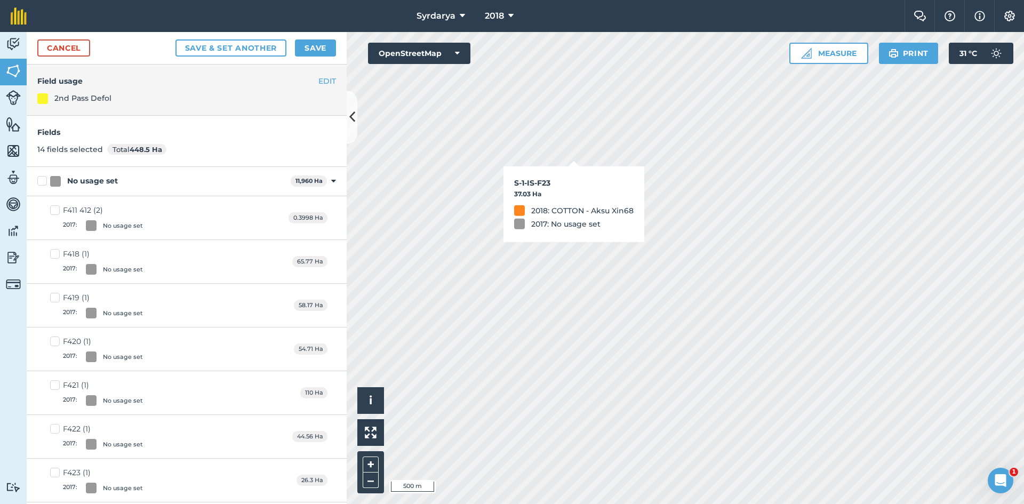
checkbox input "true"
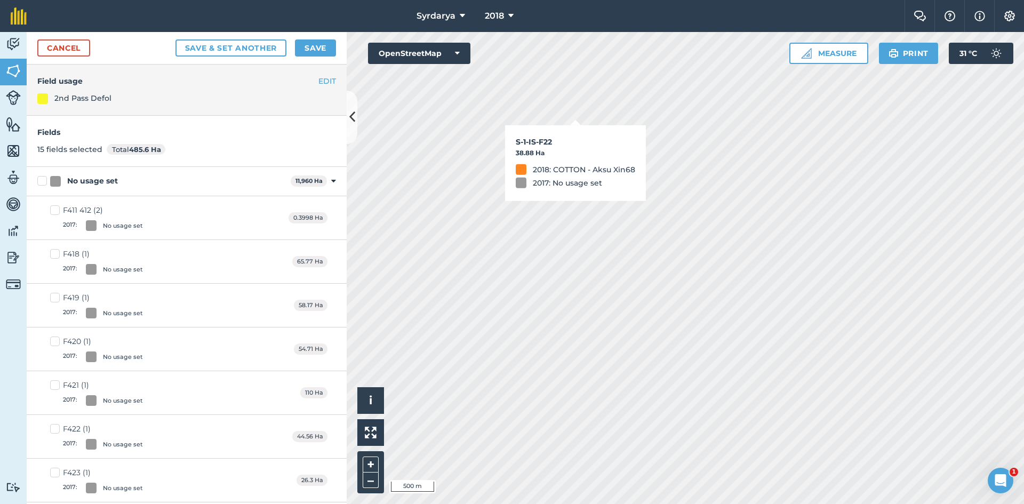
checkbox input "true"
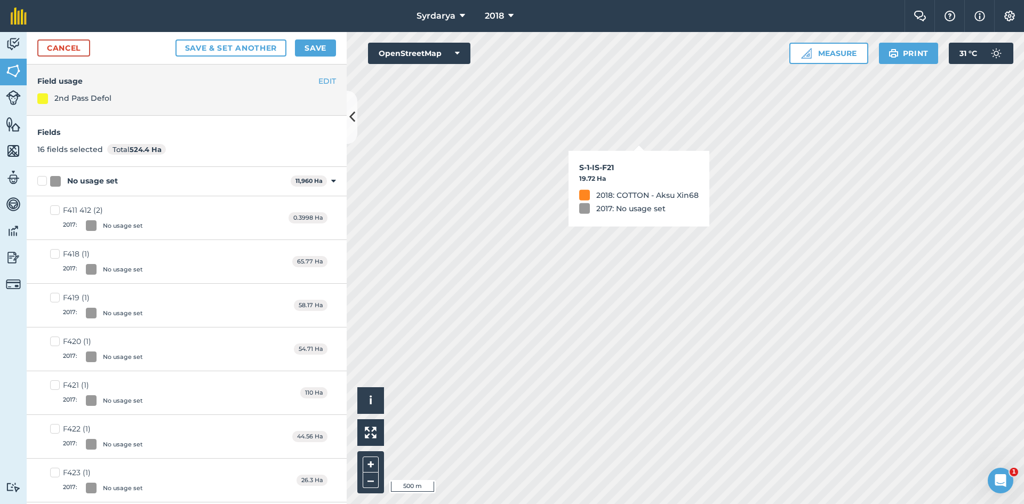
checkbox input "true"
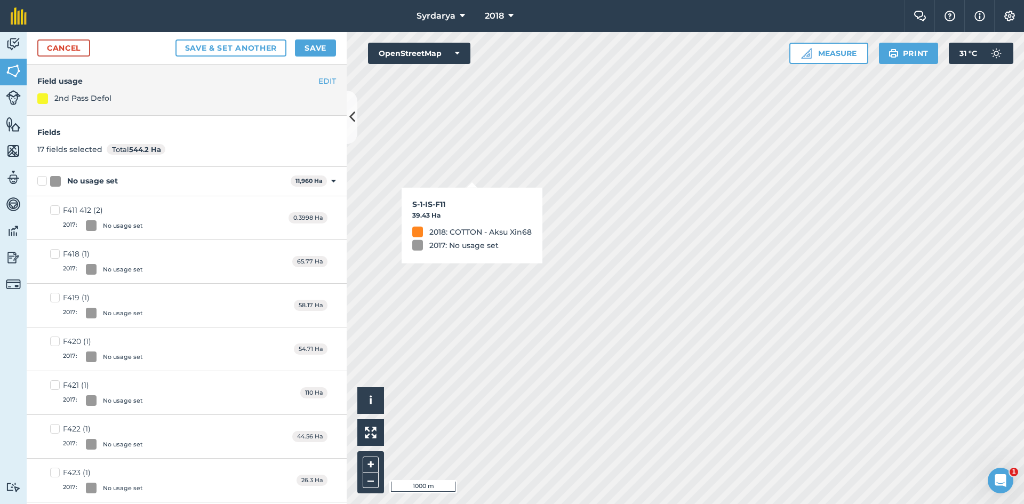
checkbox input "true"
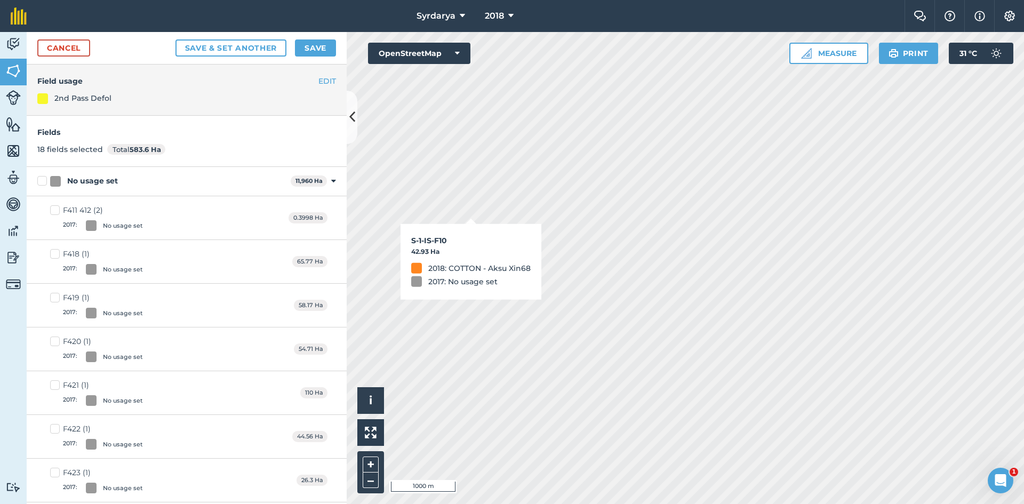
checkbox input "true"
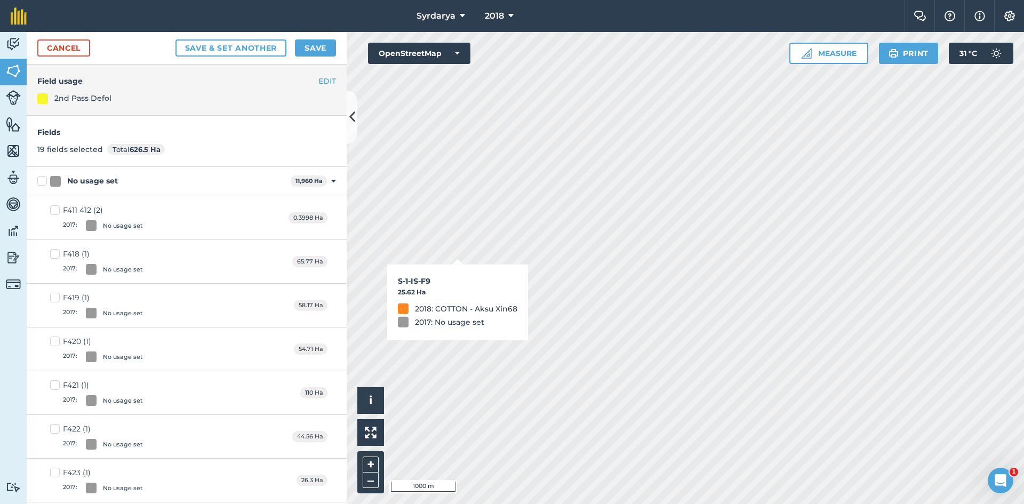
checkbox input "true"
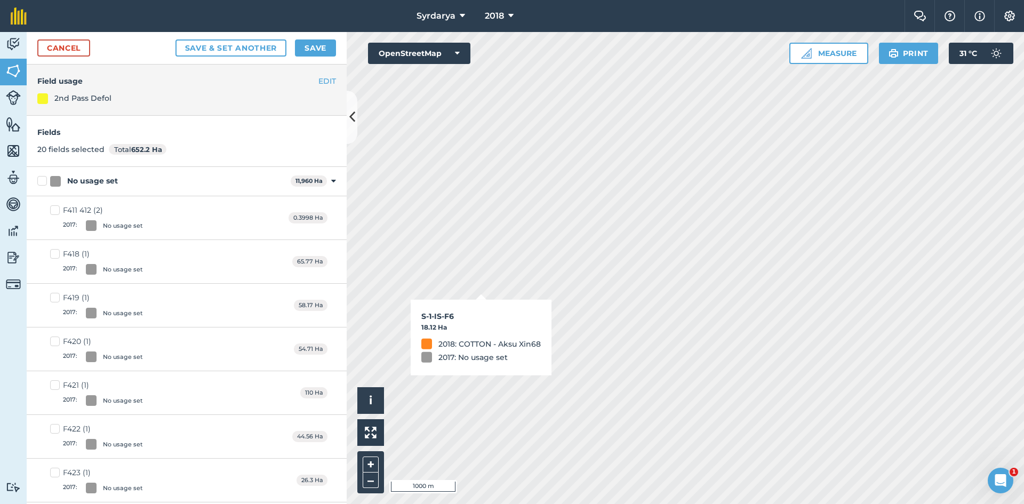
checkbox input "true"
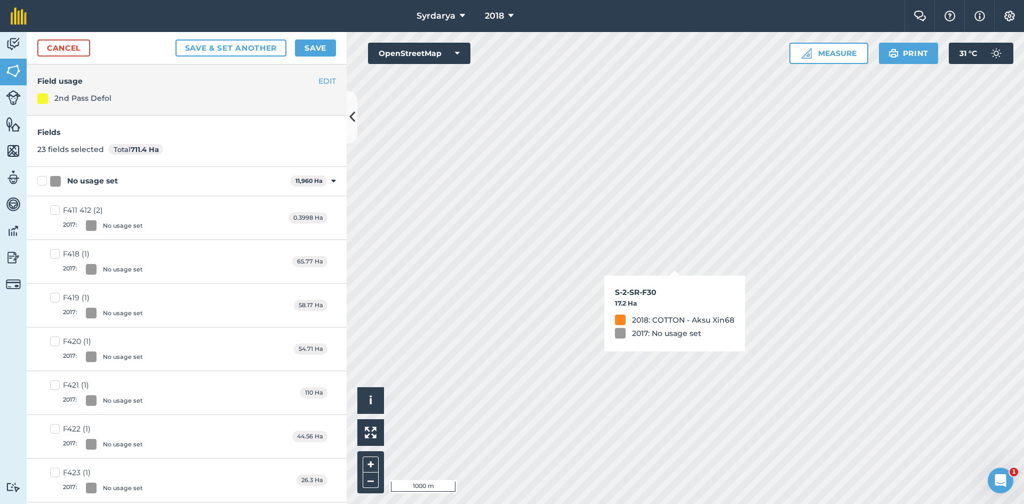
checkbox input "true"
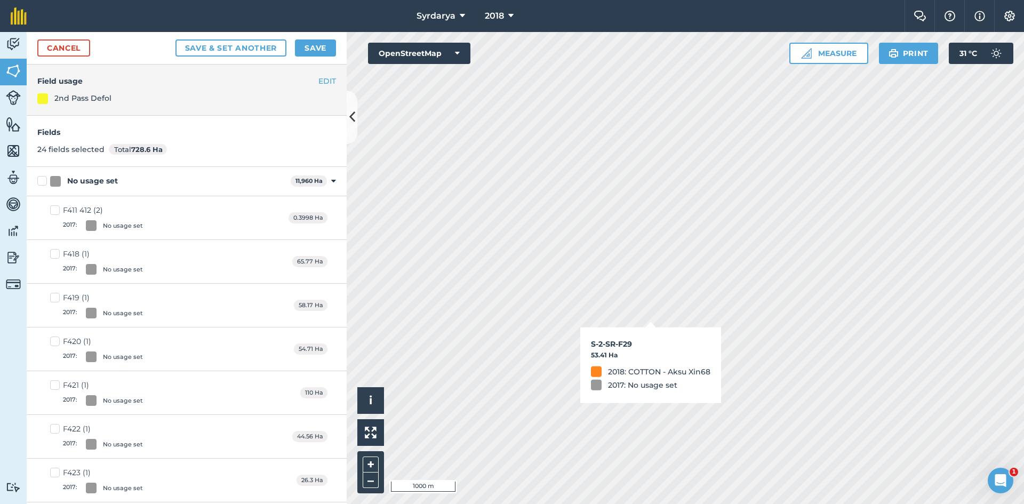
checkbox input "true"
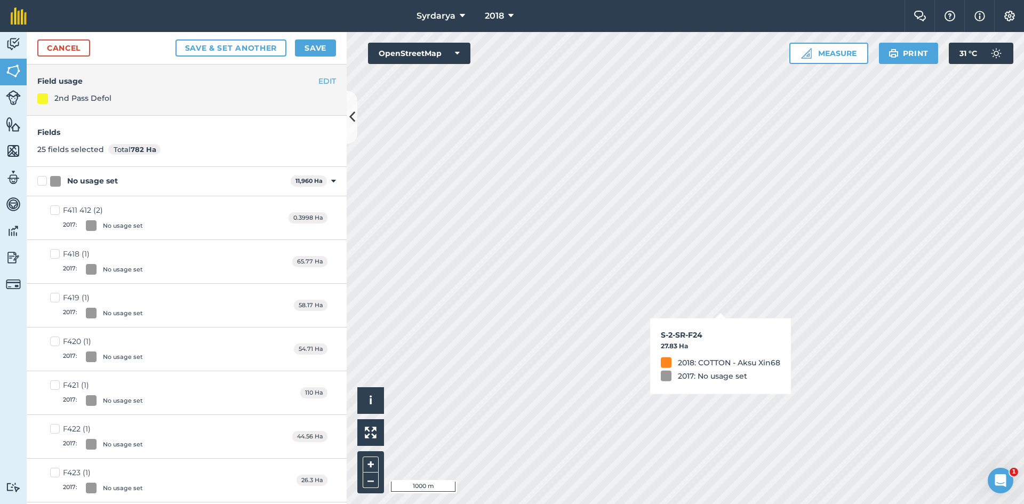
checkbox input "true"
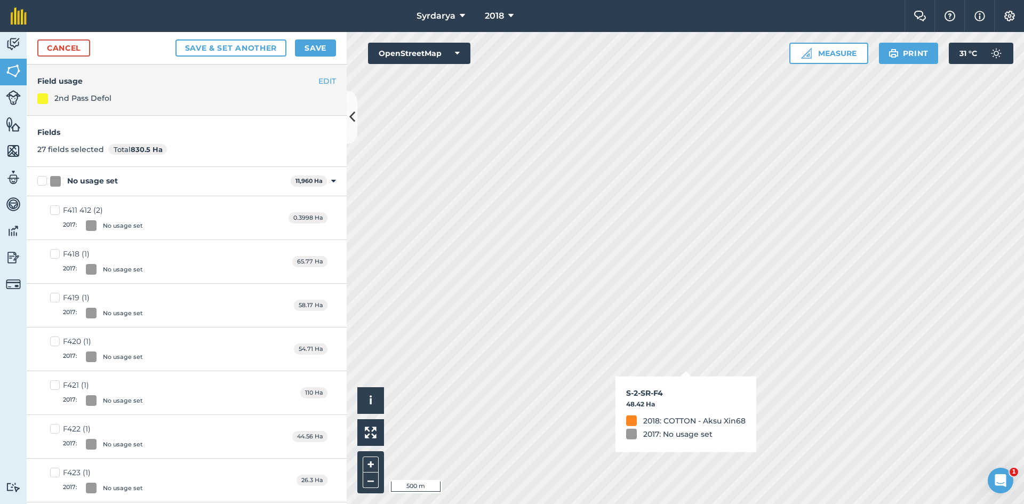
checkbox input "true"
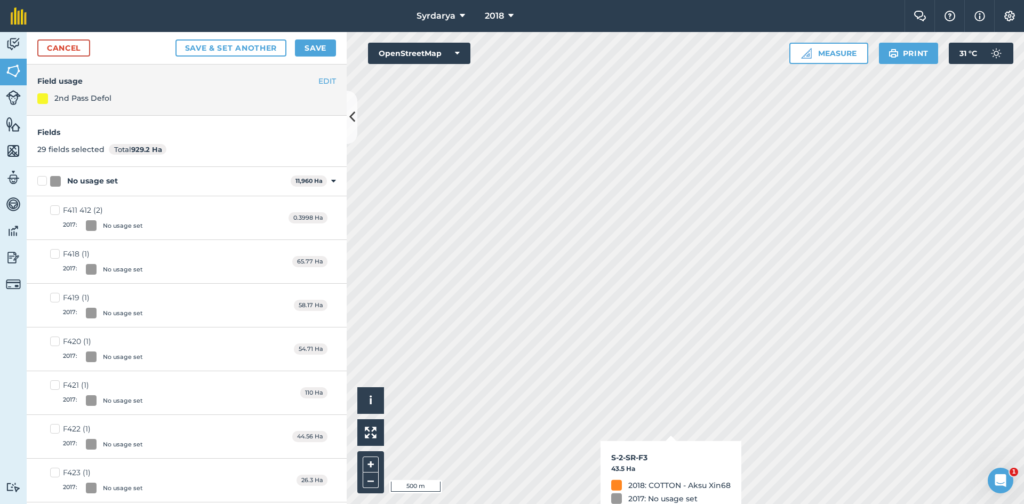
checkbox input "true"
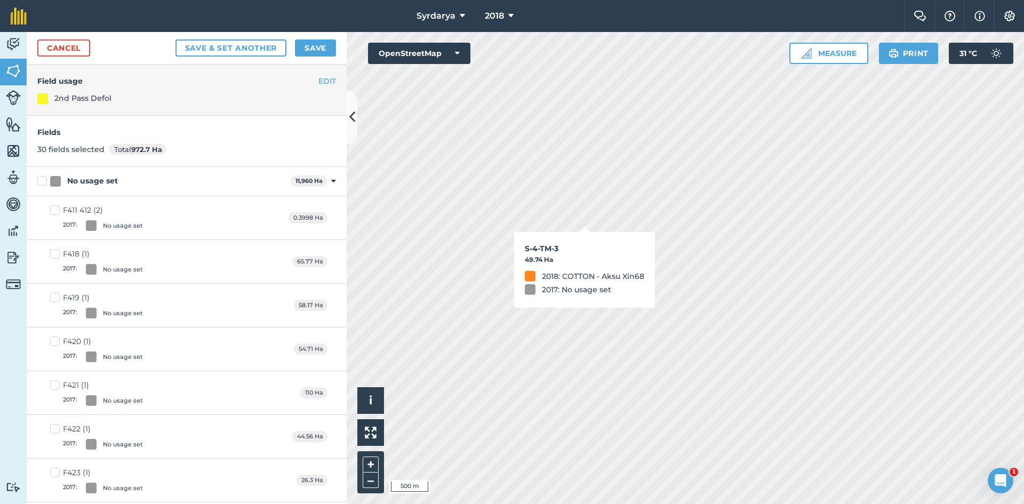
checkbox input "true"
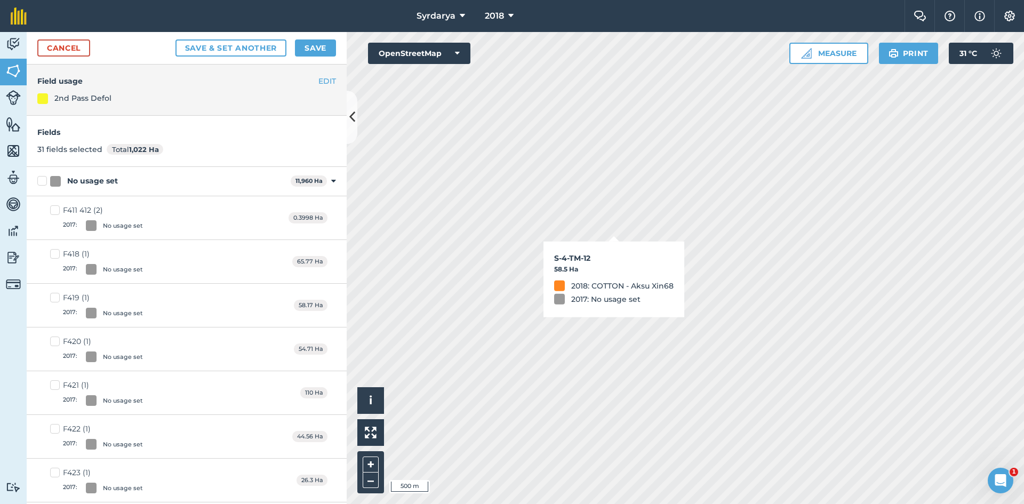
checkbox input "true"
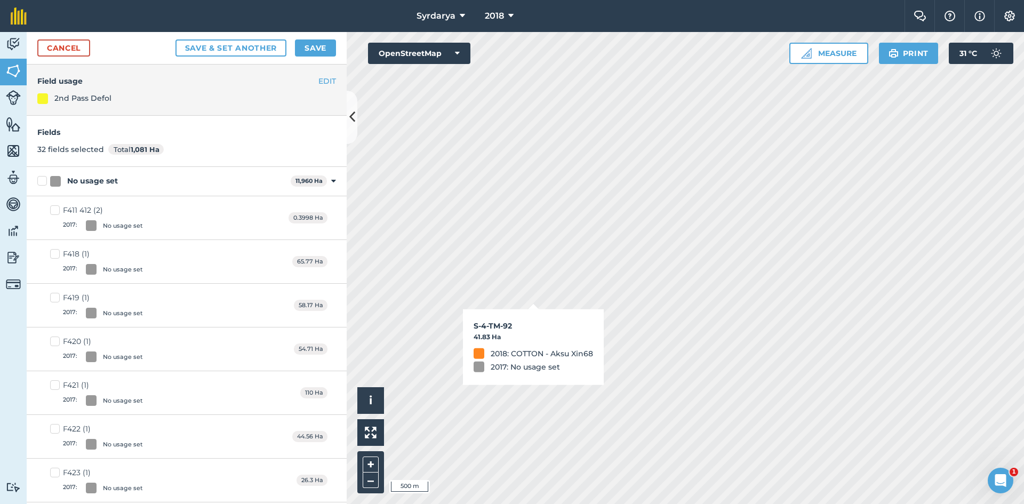
checkbox input "true"
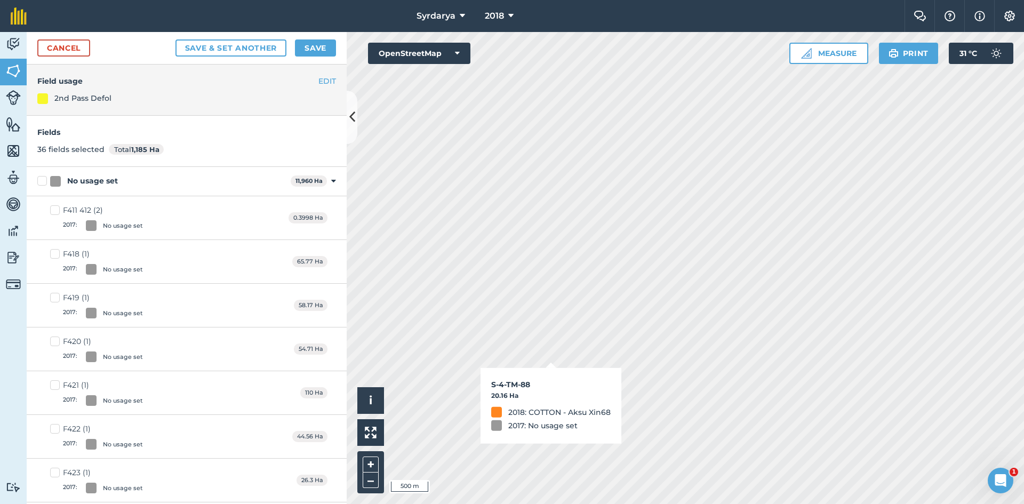
checkbox input "true"
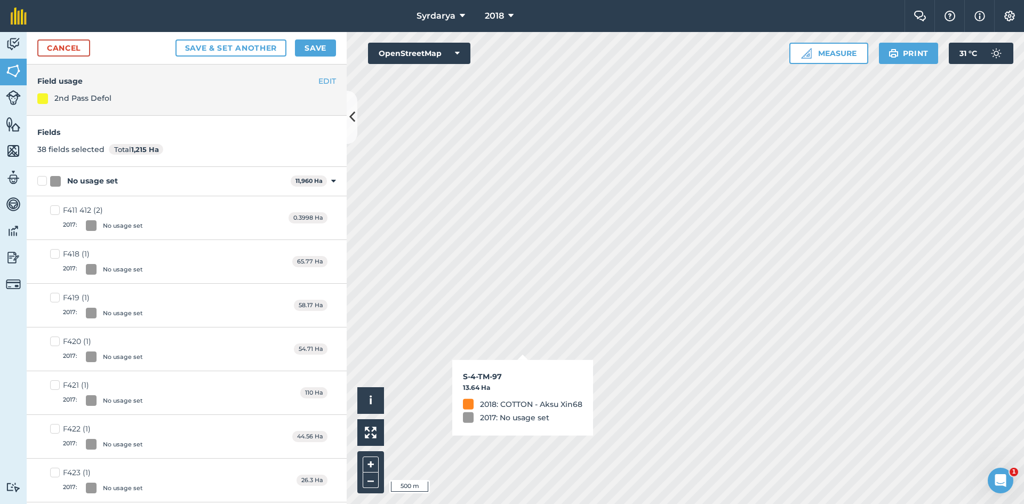
checkbox input "true"
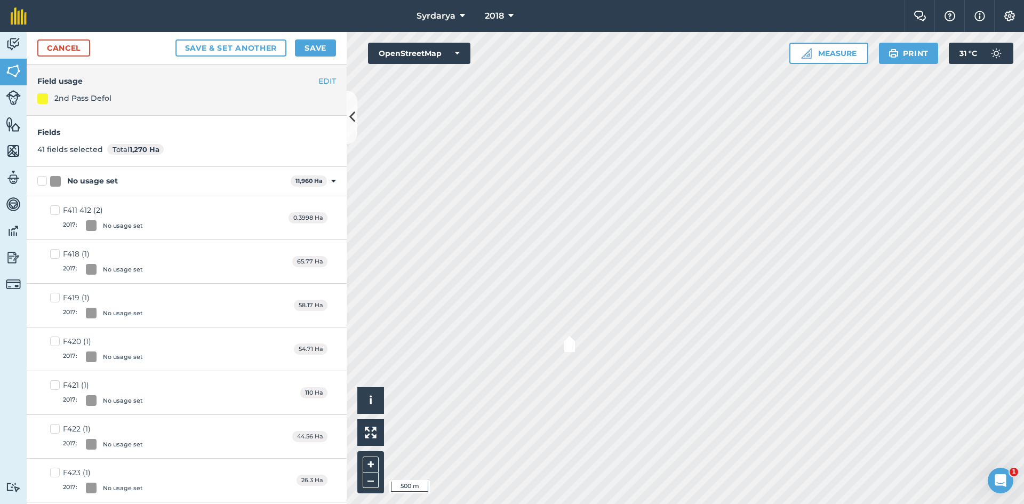
checkbox input "true"
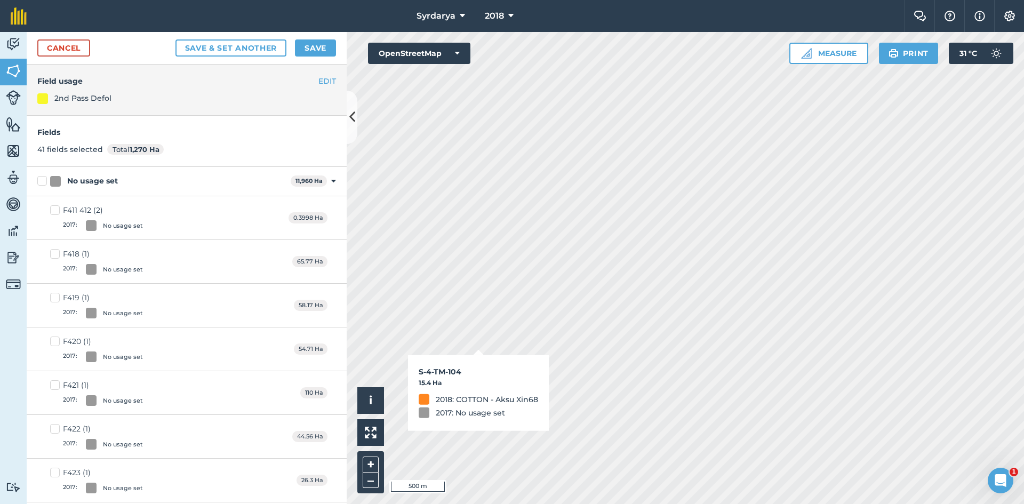
checkbox input "true"
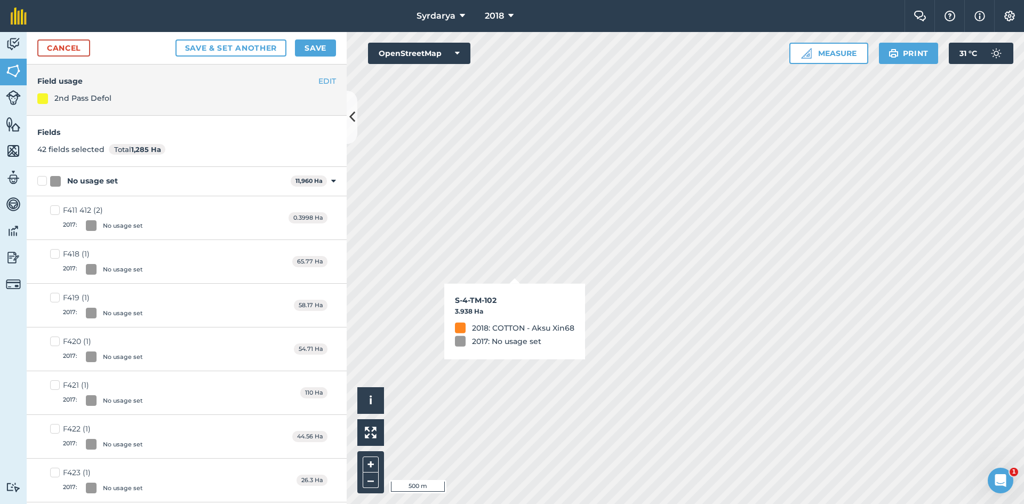
checkbox input "true"
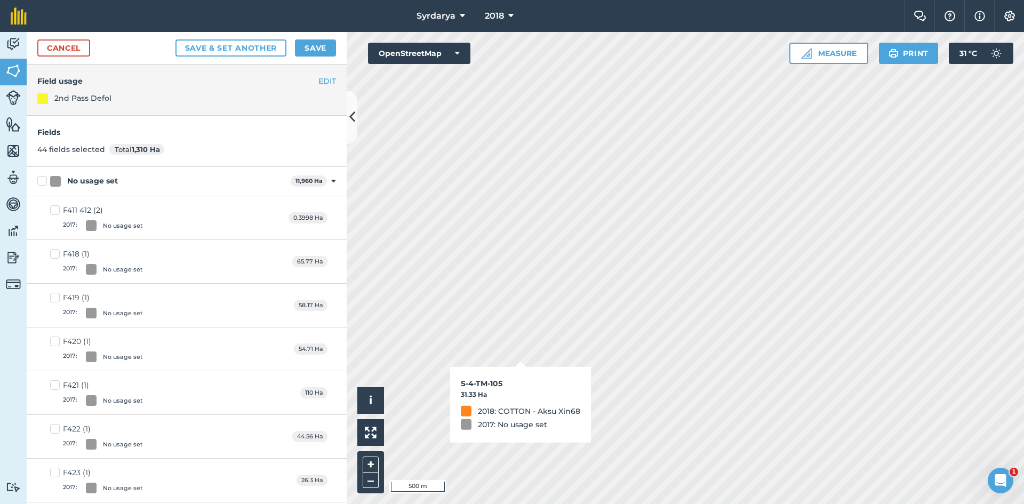
checkbox input "true"
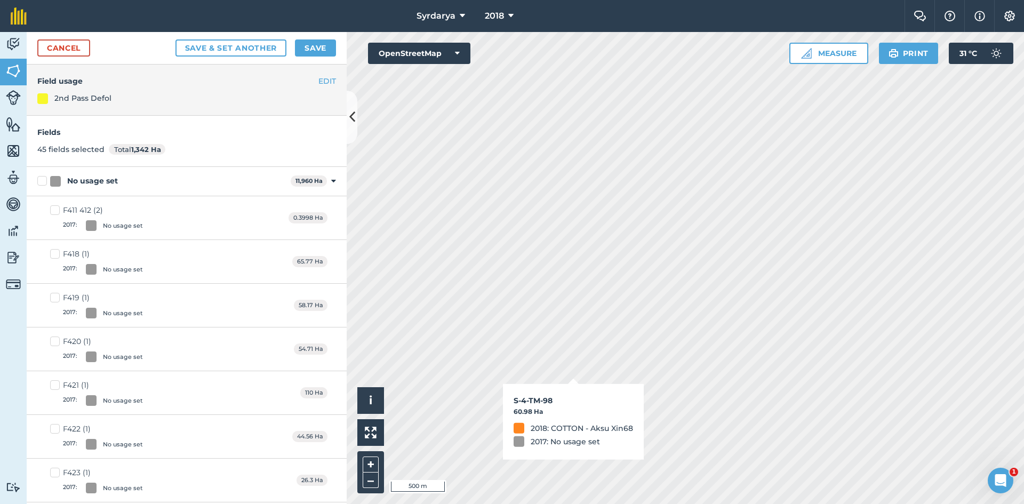
checkbox input "true"
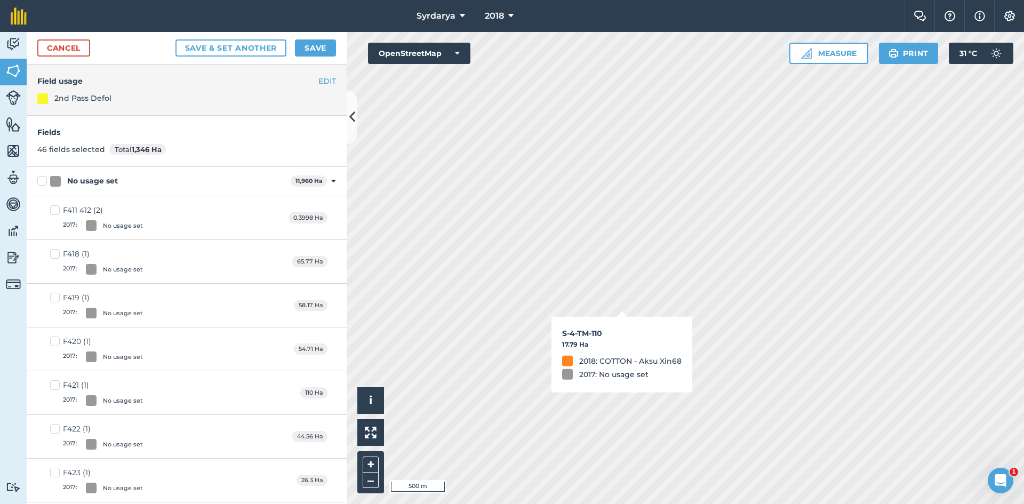
checkbox input "true"
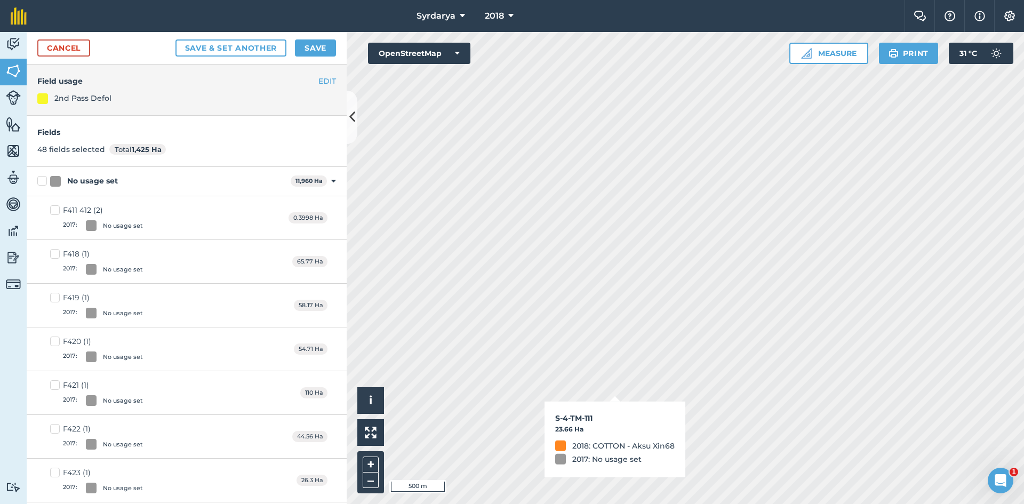
checkbox input "true"
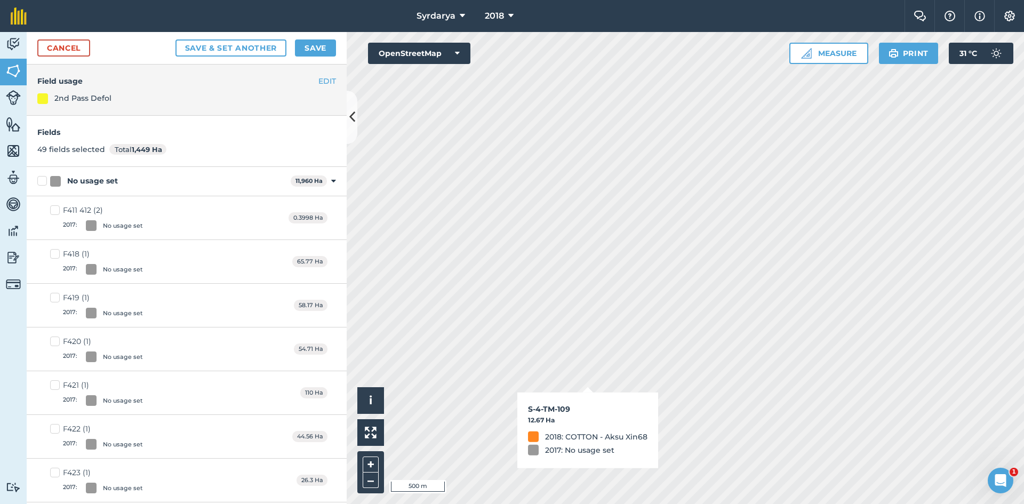
checkbox input "true"
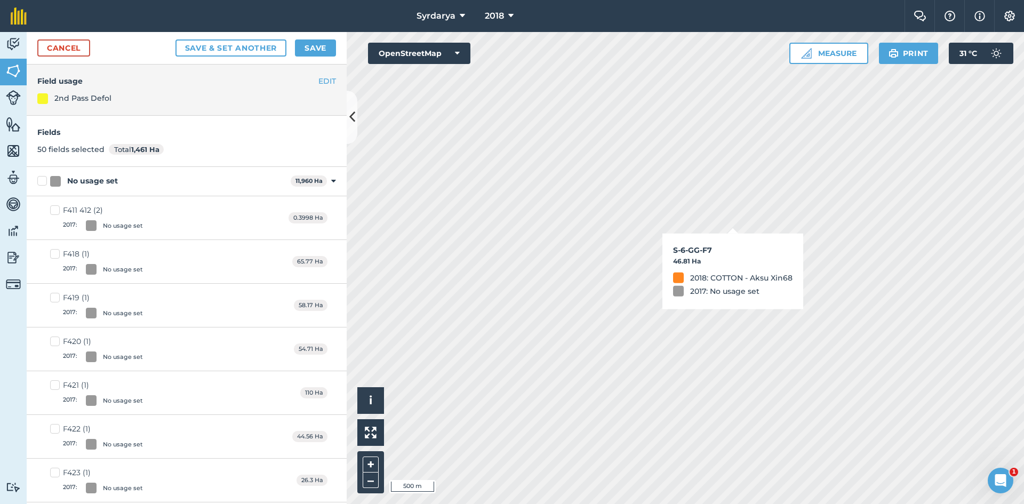
checkbox input "true"
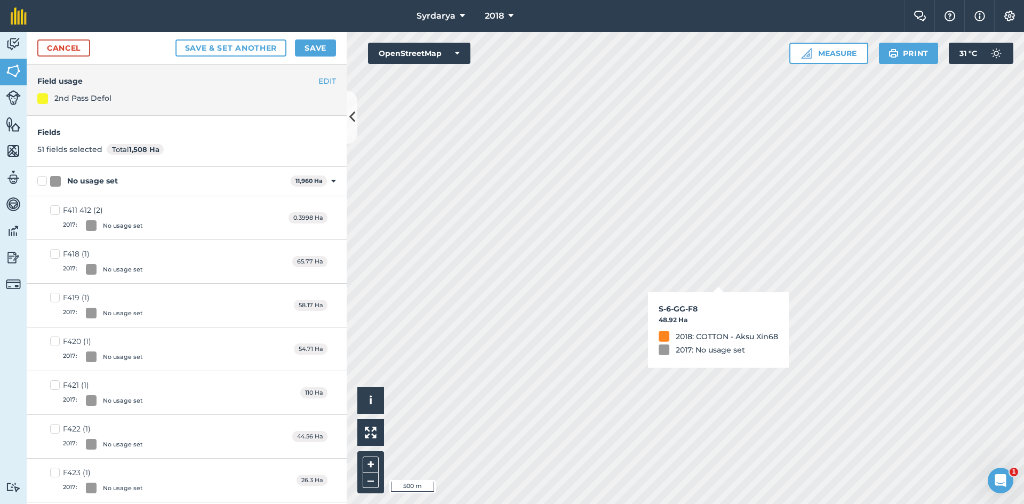
checkbox input "true"
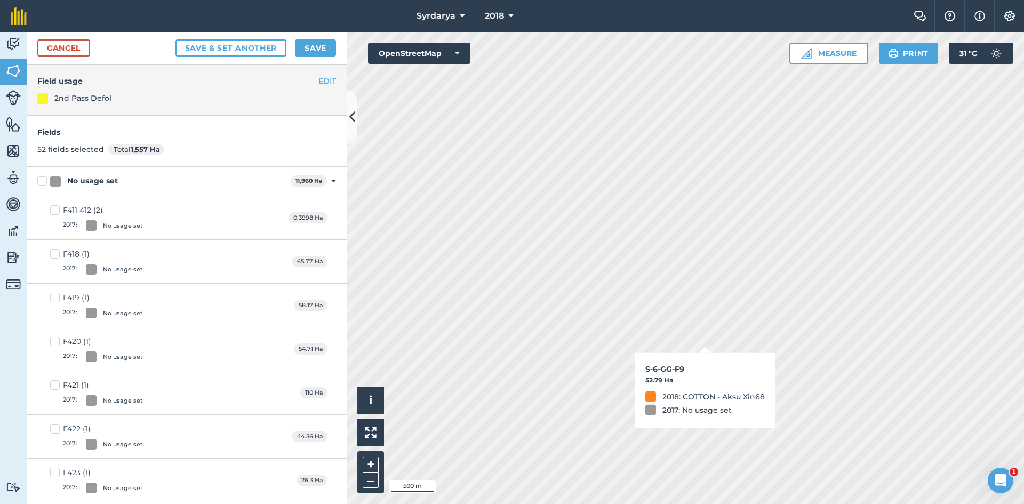
checkbox input "true"
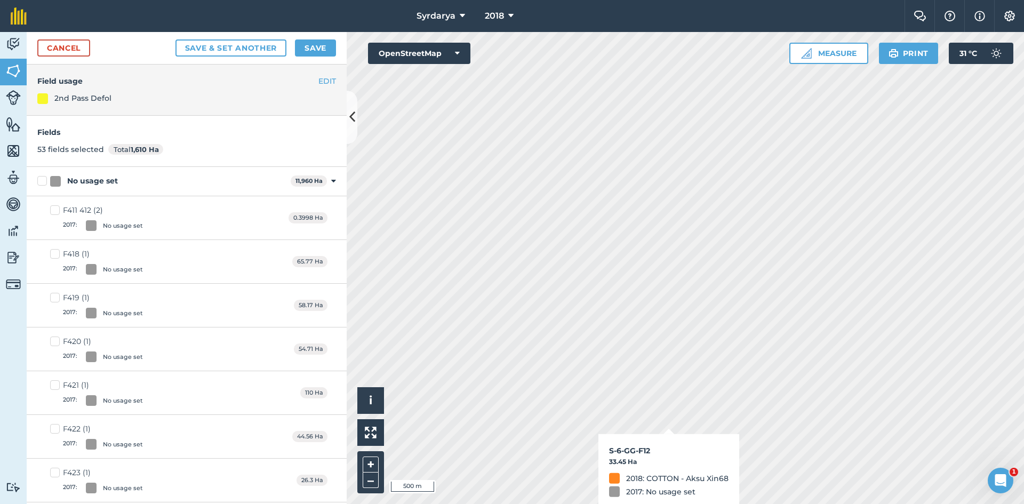
checkbox input "true"
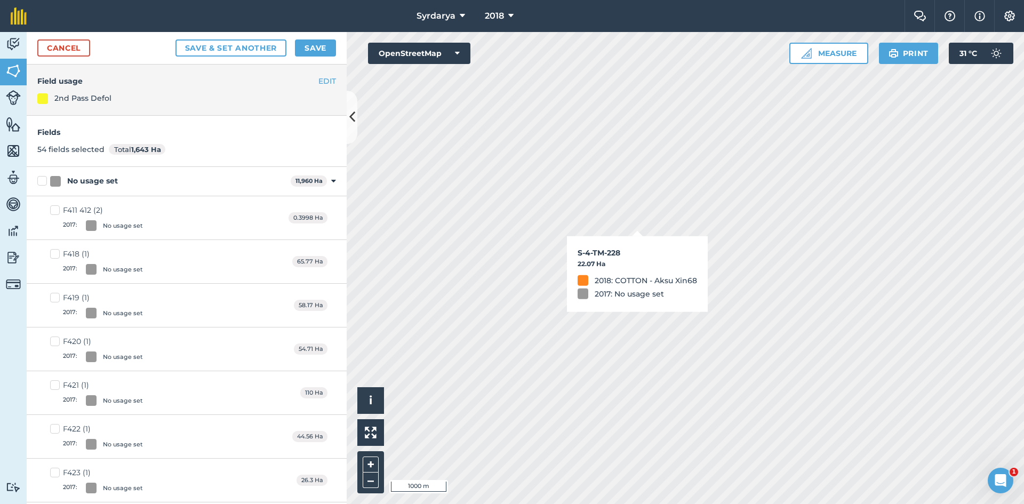
checkbox input "true"
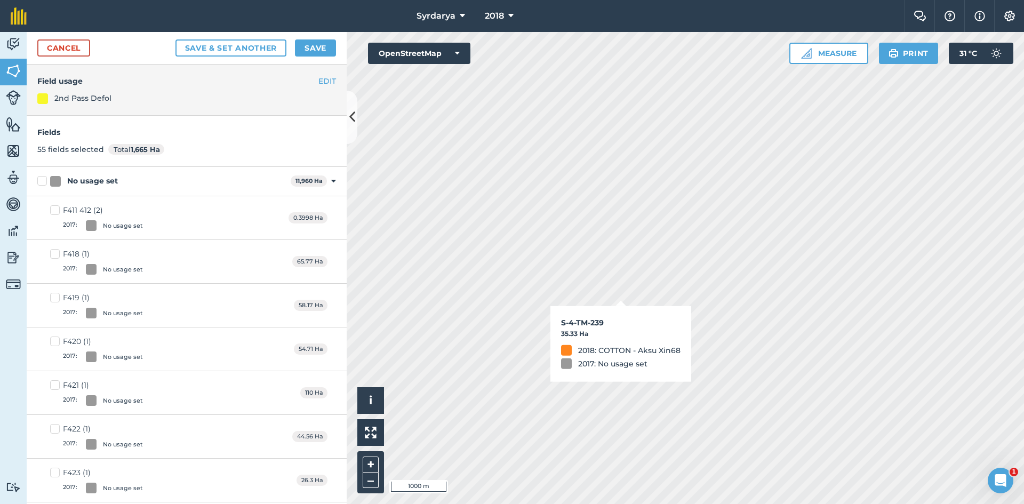
checkbox input "true"
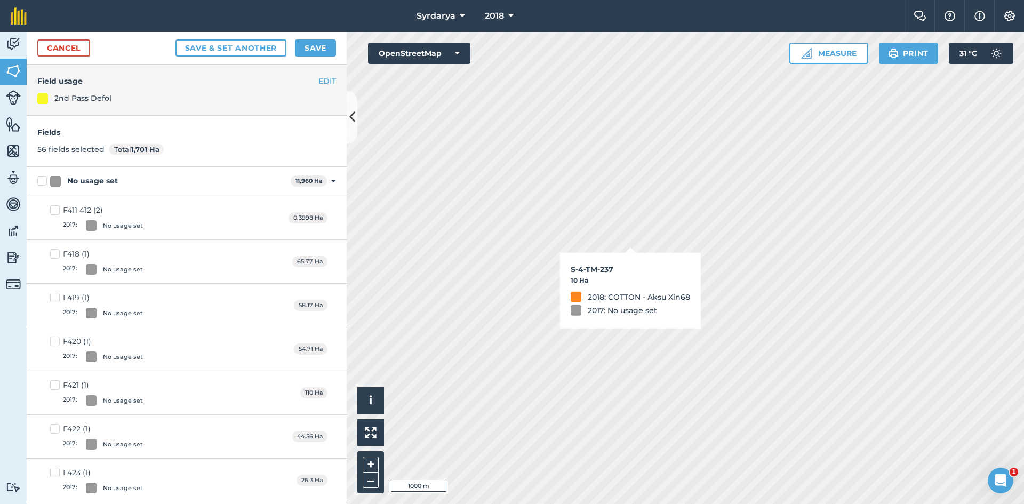
checkbox input "true"
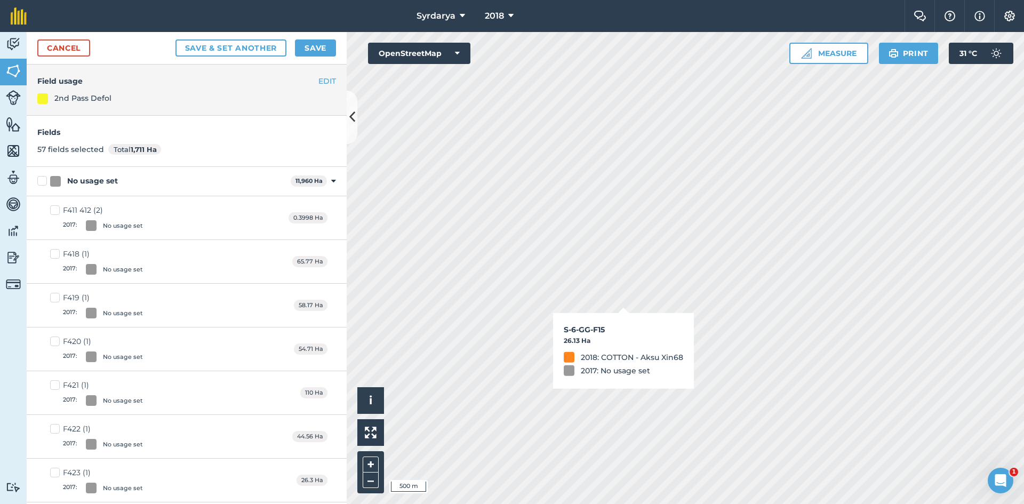
checkbox input "true"
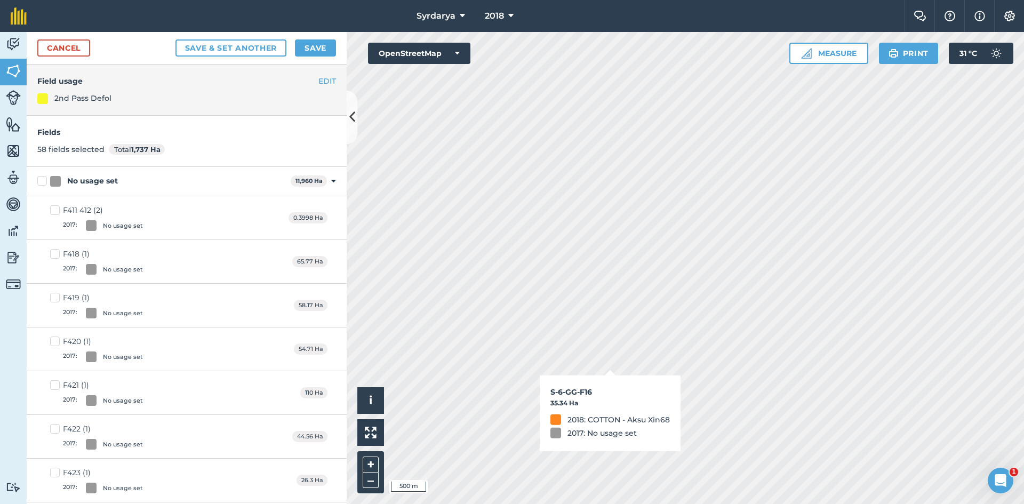
checkbox input "true"
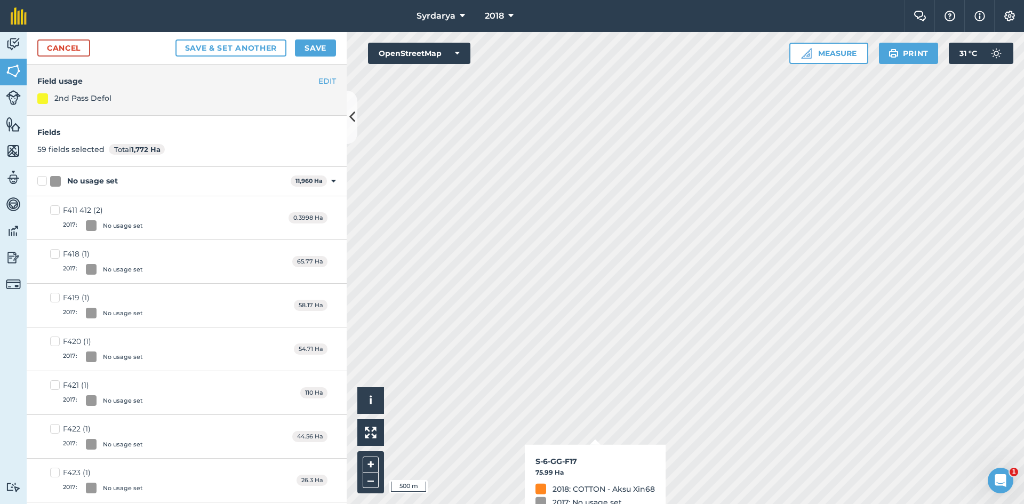
checkbox input "true"
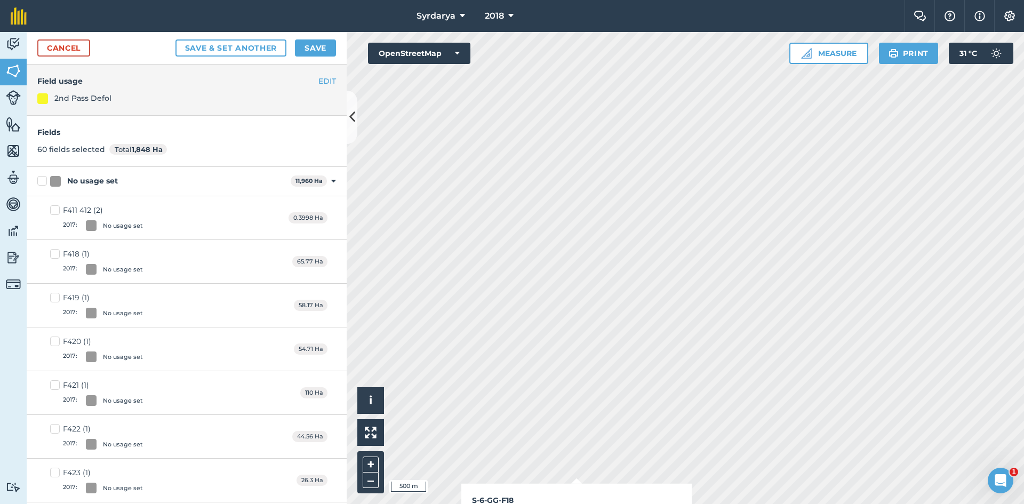
checkbox input "true"
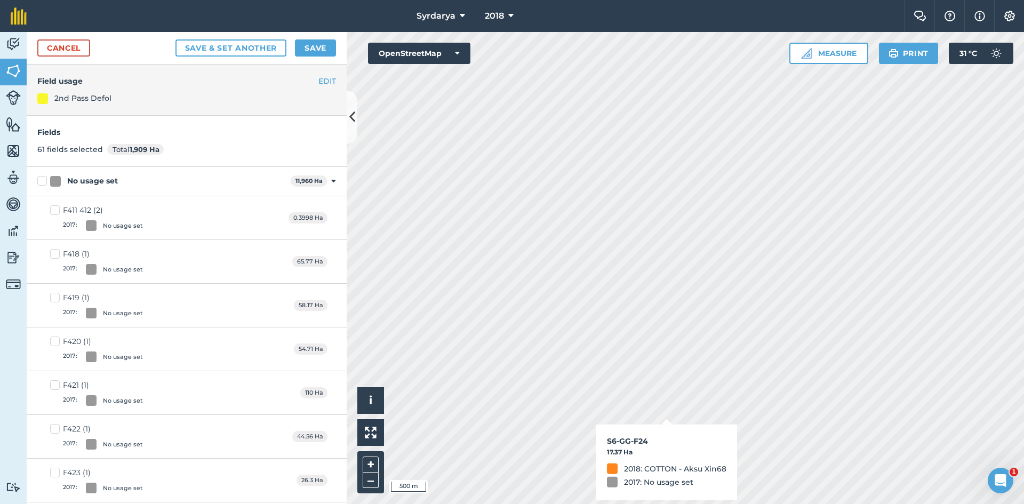
checkbox input "true"
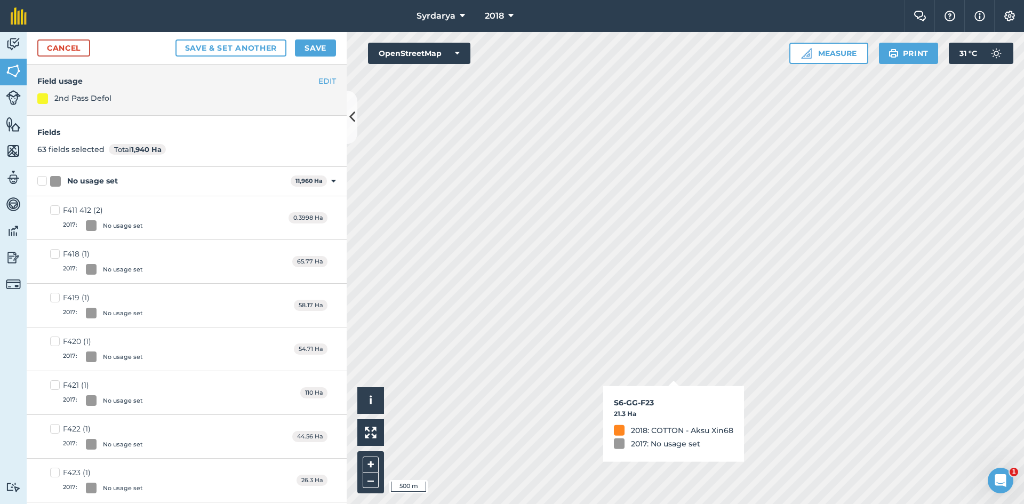
checkbox input "true"
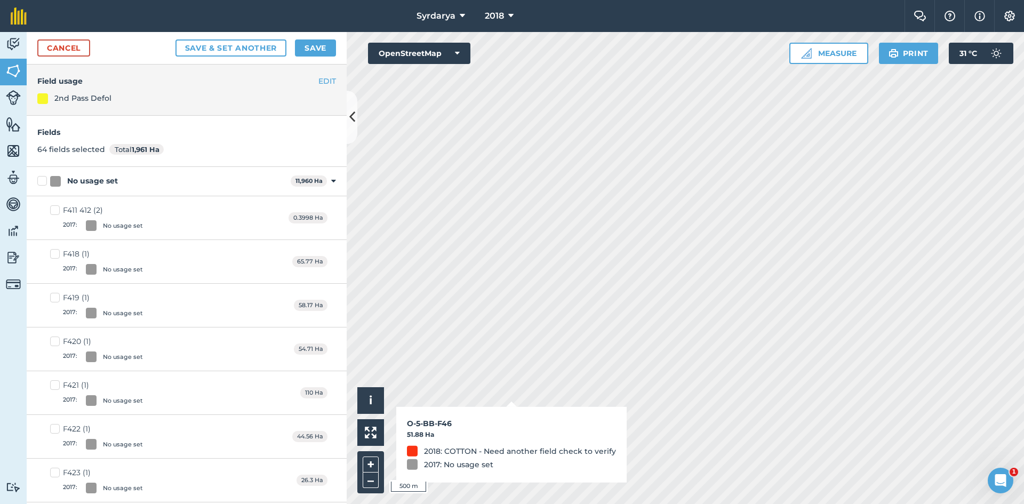
checkbox input "true"
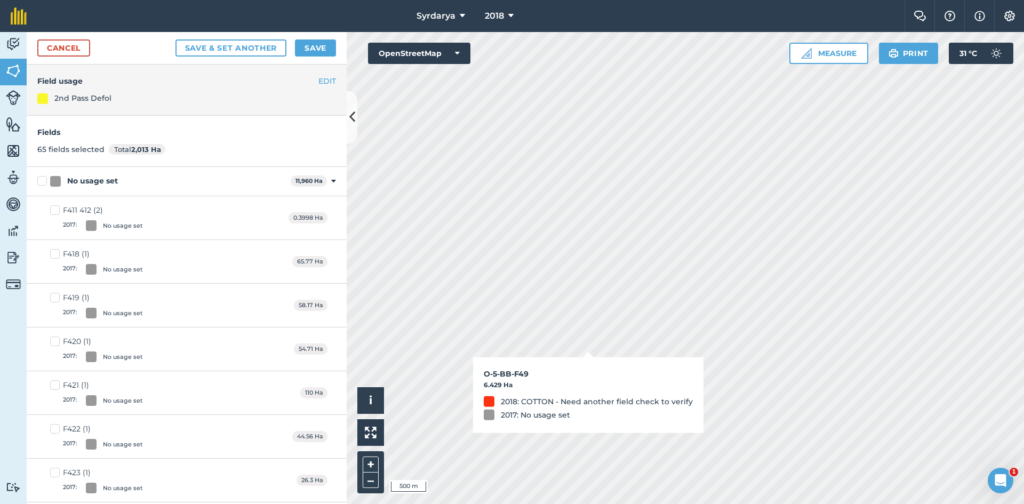
checkbox input "true"
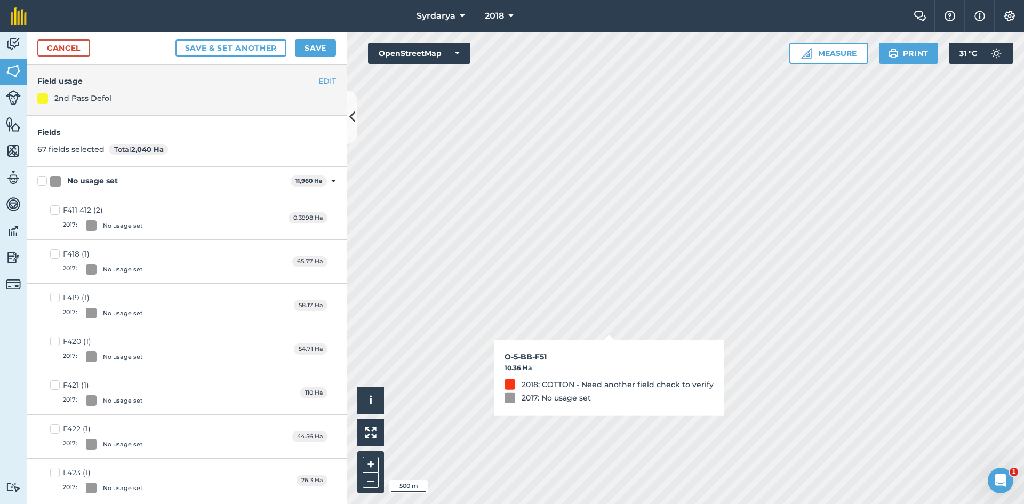
checkbox input "true"
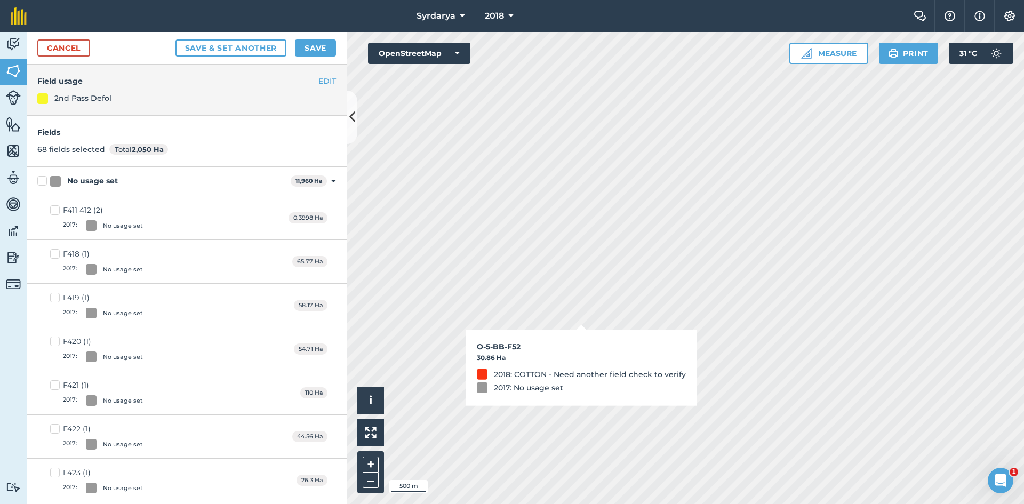
checkbox input "true"
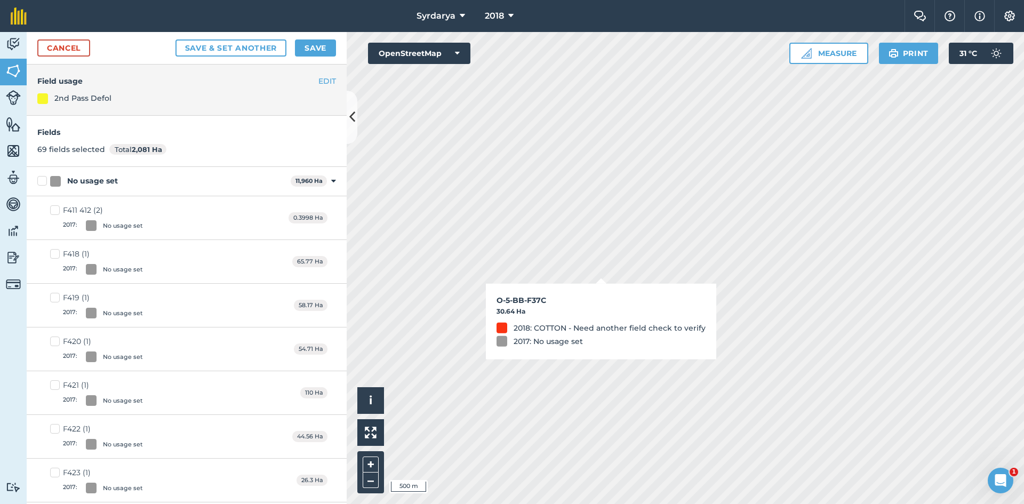
checkbox input "true"
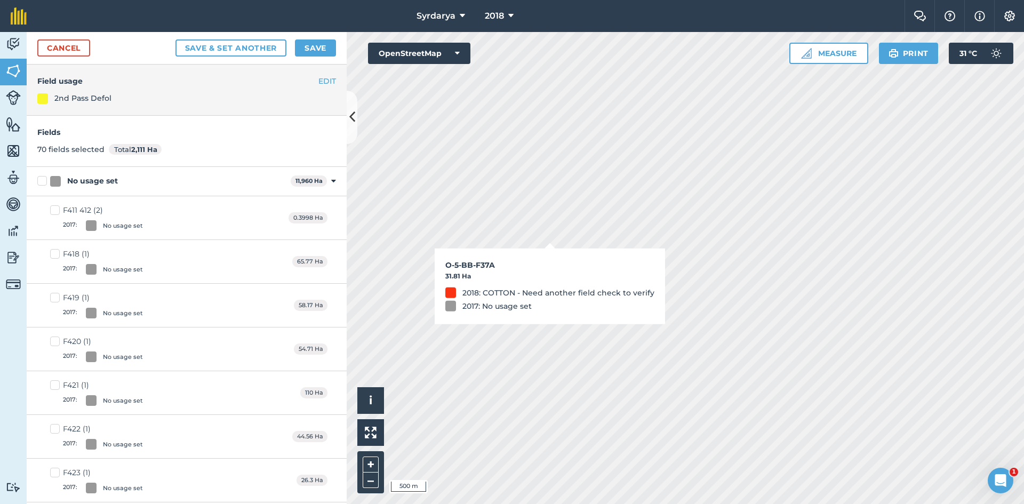
checkbox input "true"
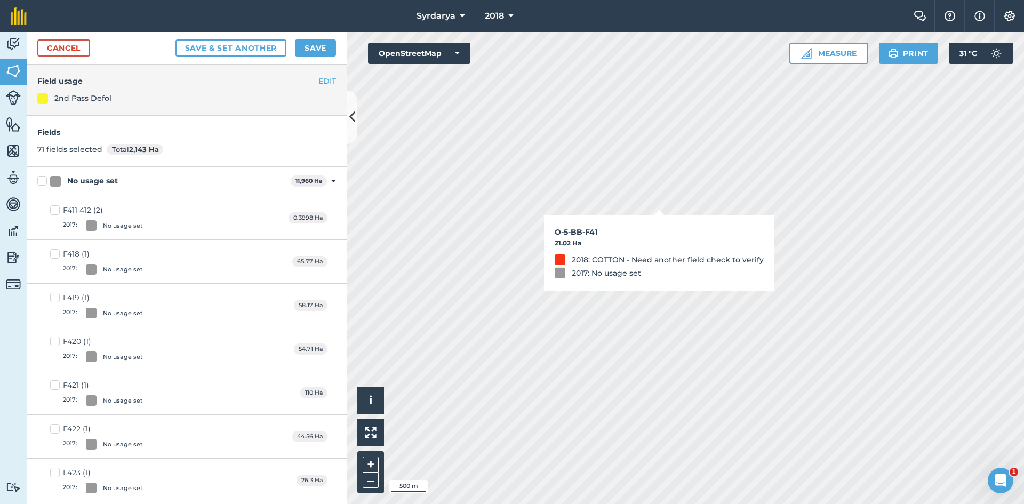
checkbox input "true"
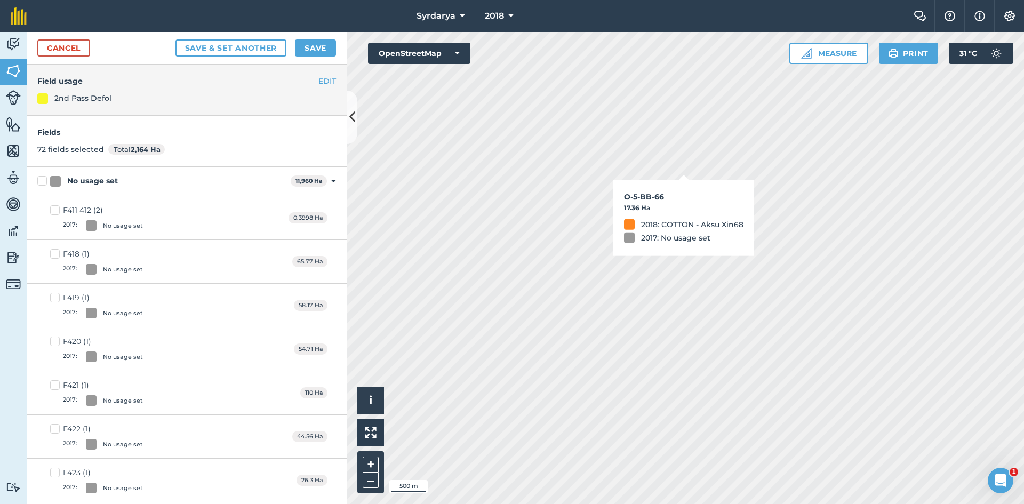
checkbox input "true"
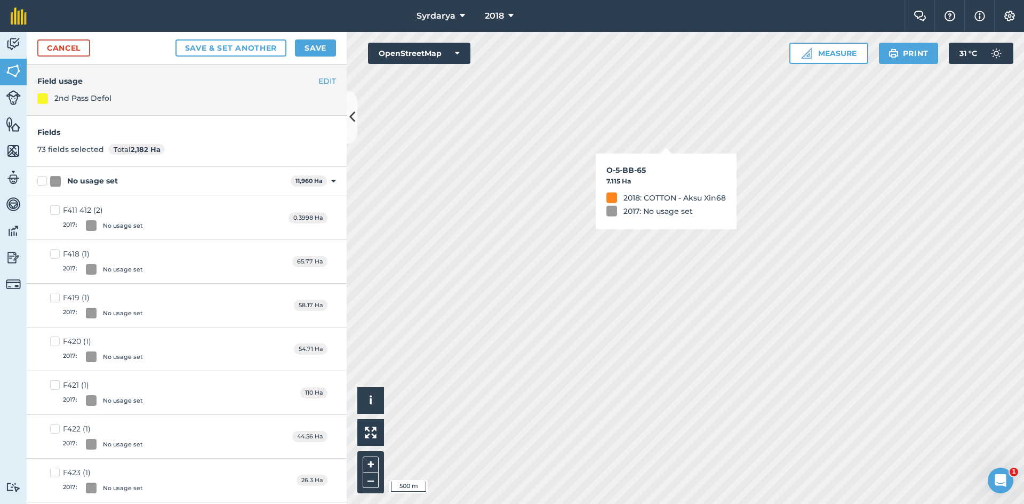
checkbox input "true"
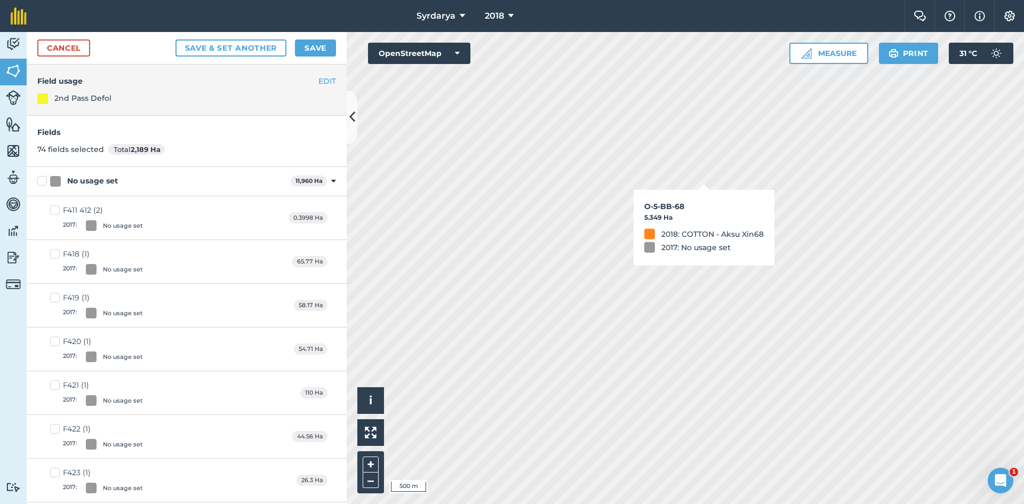
checkbox input "true"
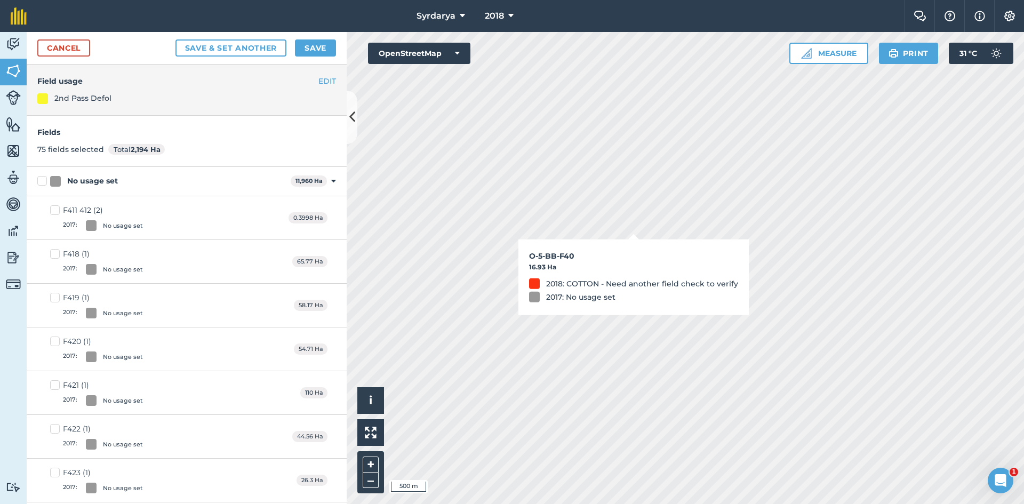
checkbox input "true"
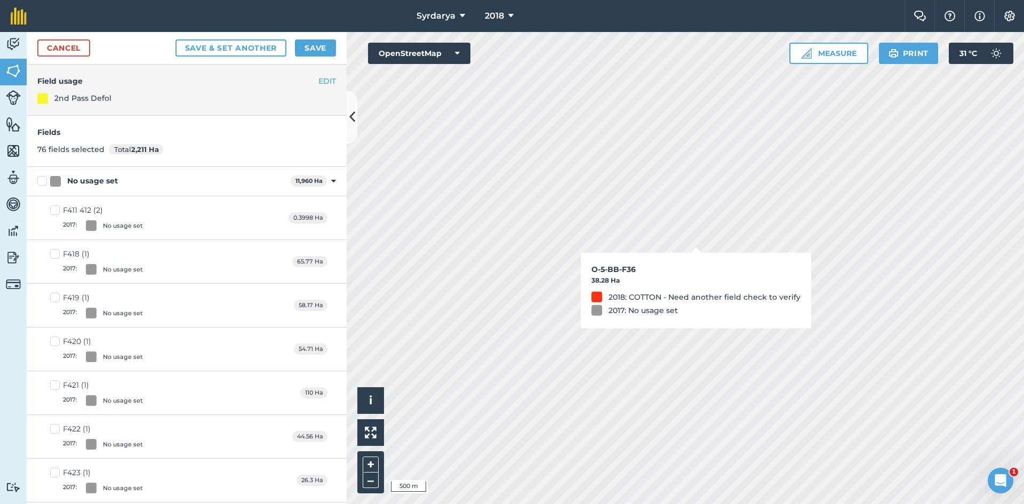
checkbox input "true"
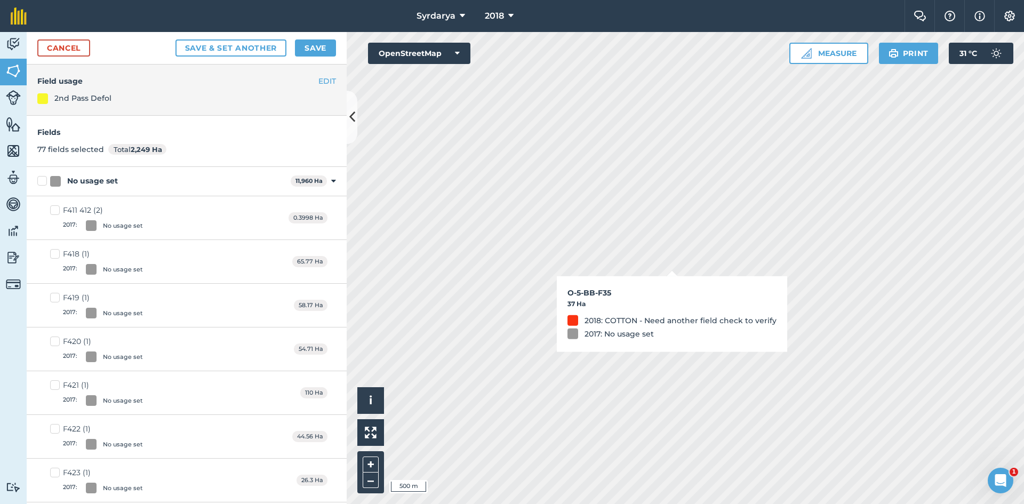
checkbox input "true"
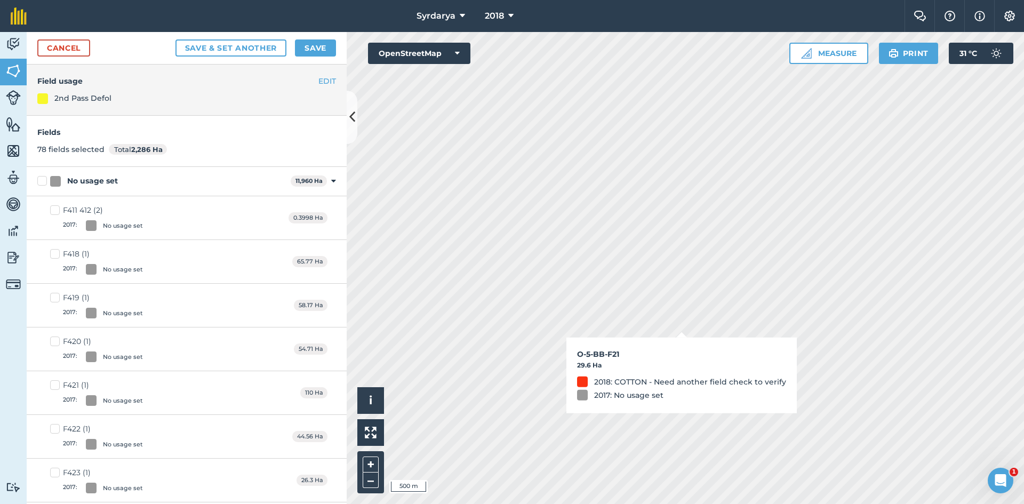
checkbox input "true"
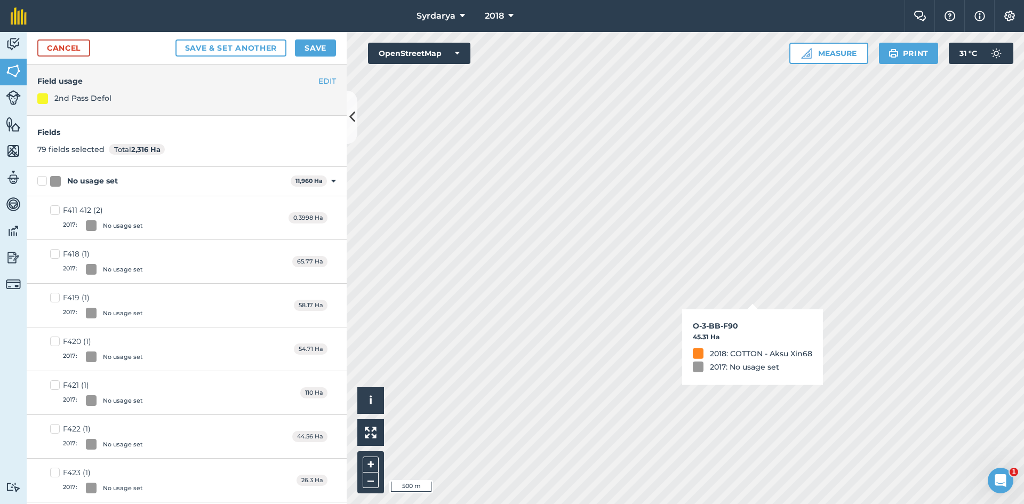
checkbox input "true"
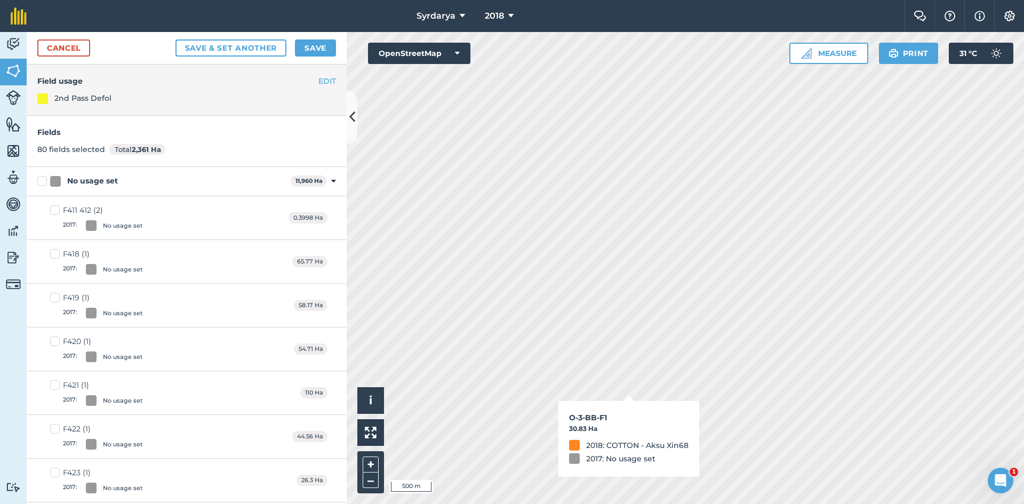
checkbox input "true"
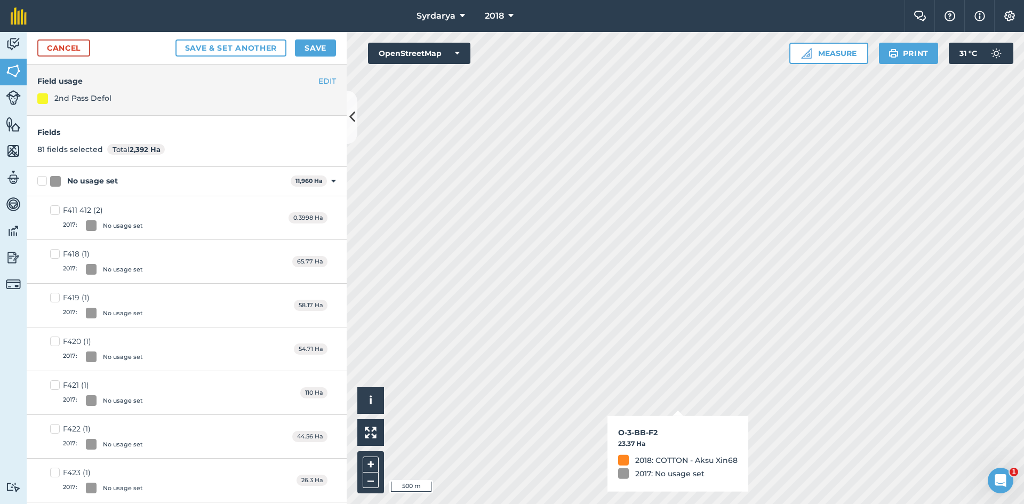
checkbox input "true"
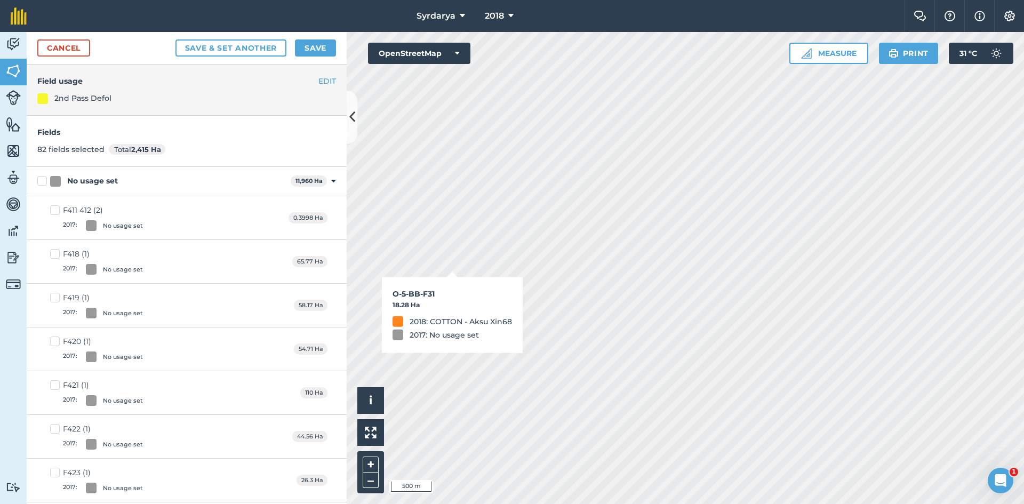
checkbox input "true"
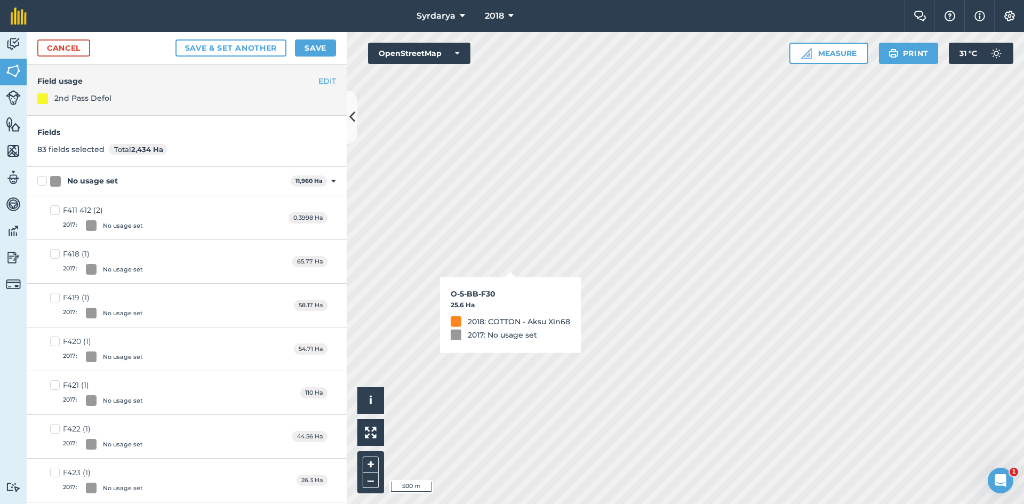
checkbox input "true"
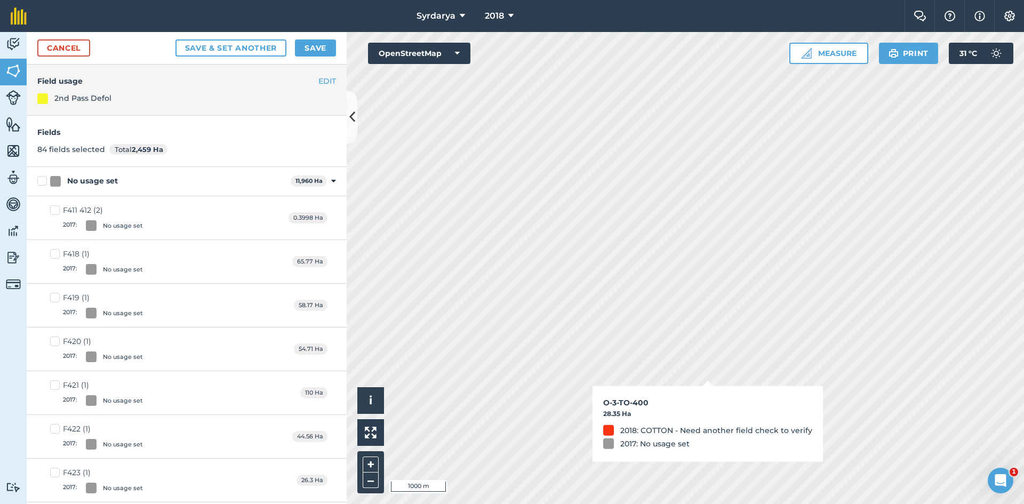
checkbox input "true"
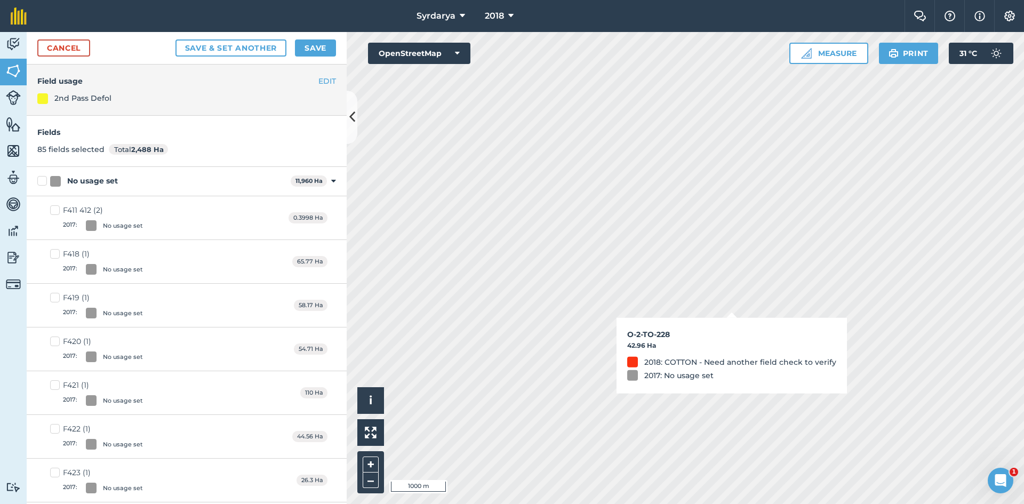
checkbox input "true"
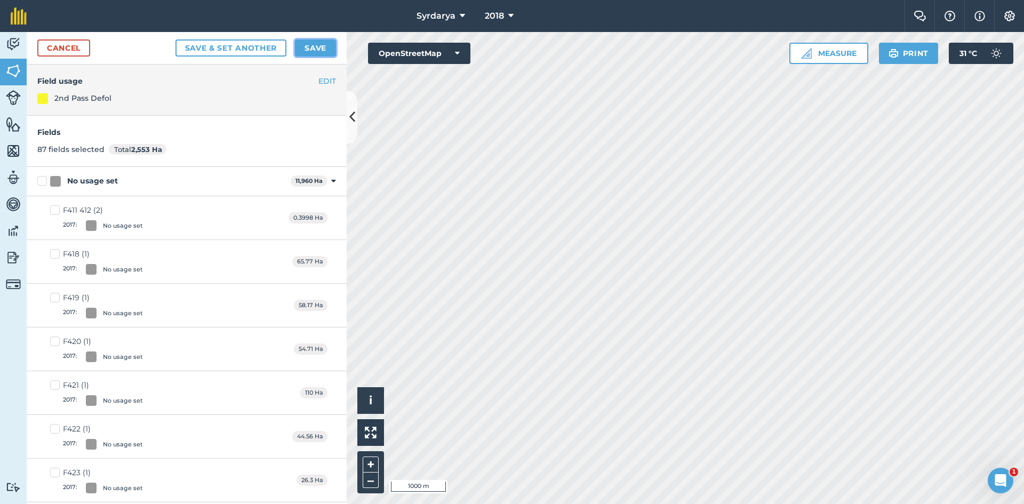
click at [310, 46] on button "Save" at bounding box center [315, 47] width 41 height 17
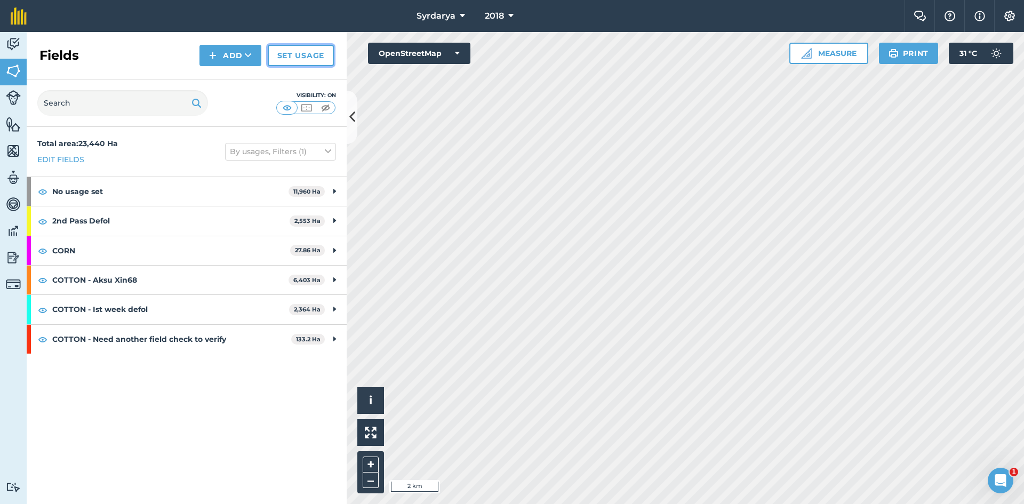
click at [298, 53] on link "Set usage" at bounding box center [301, 55] width 66 height 21
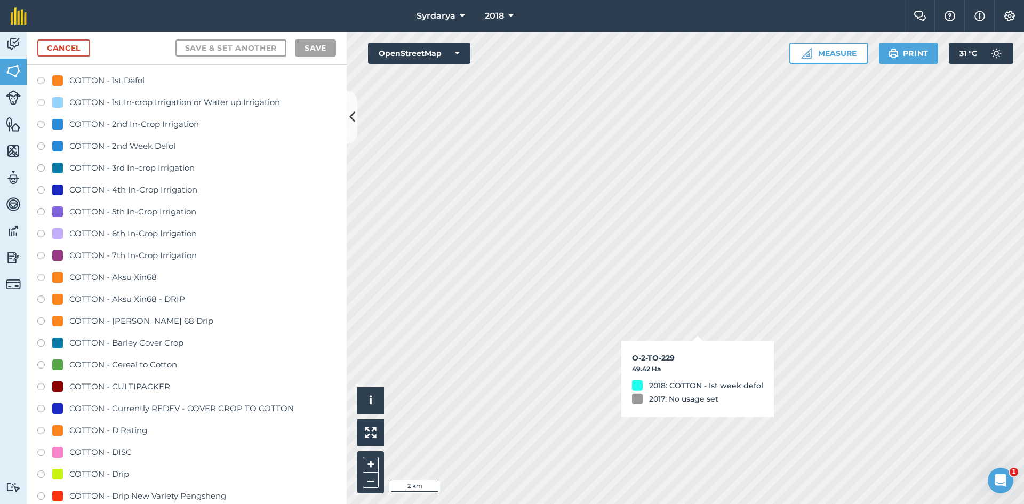
scroll to position [107, 0]
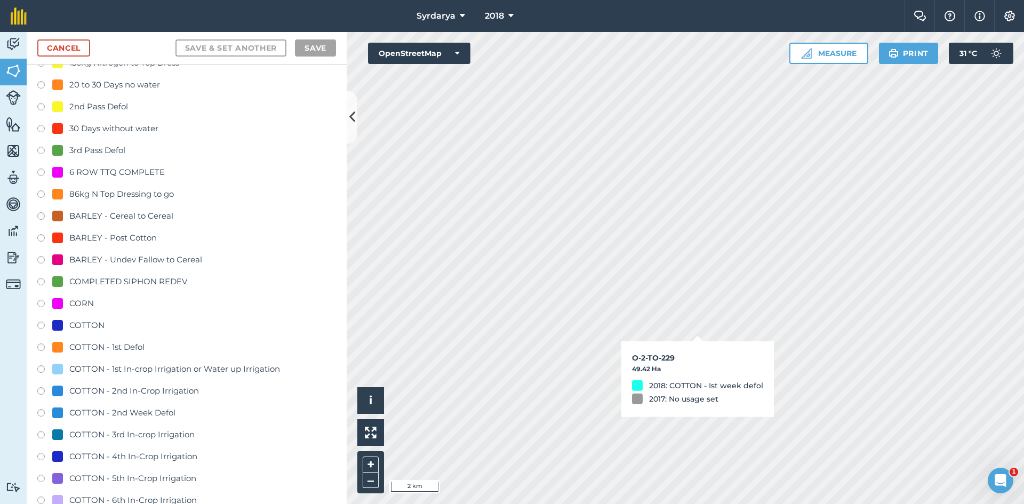
click at [41, 412] on label at bounding box center [44, 414] width 15 height 11
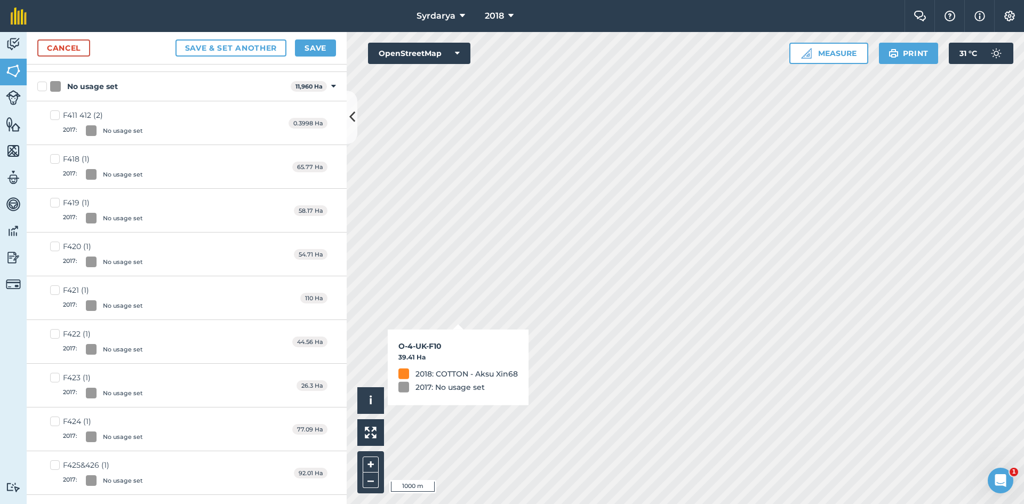
checkbox input "true"
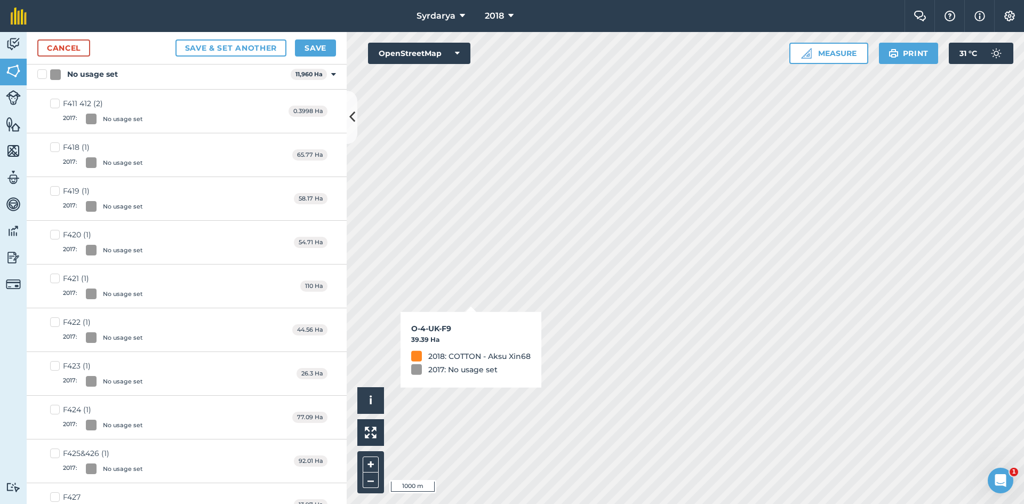
checkbox input "true"
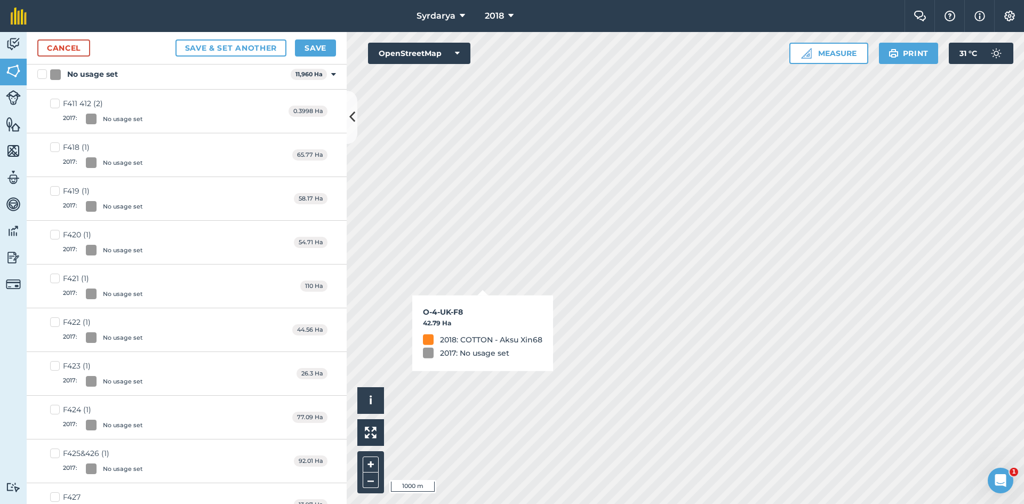
checkbox input "true"
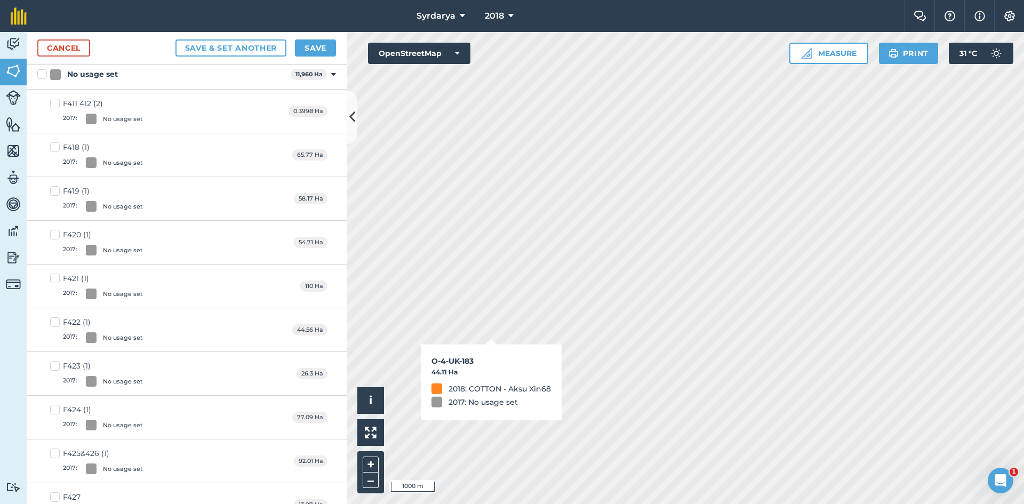
checkbox input "true"
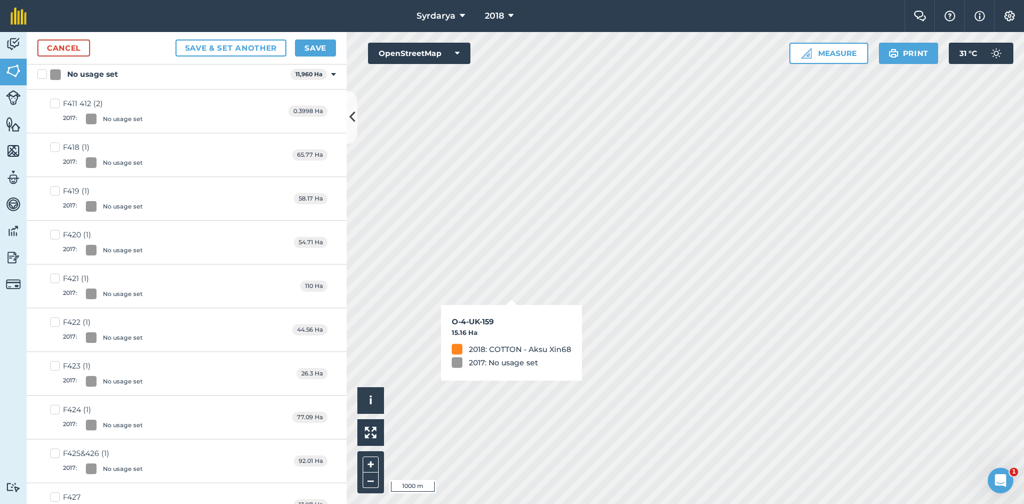
checkbox input "true"
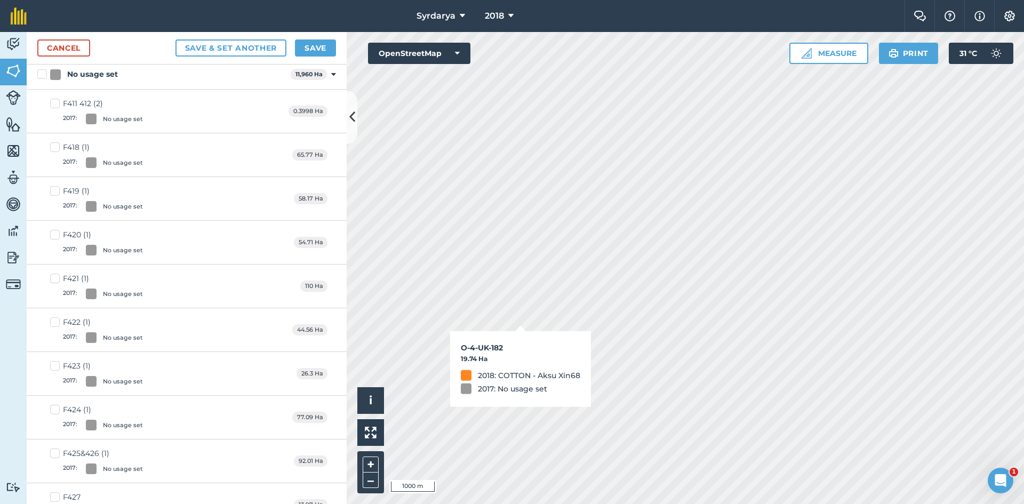
checkbox input "true"
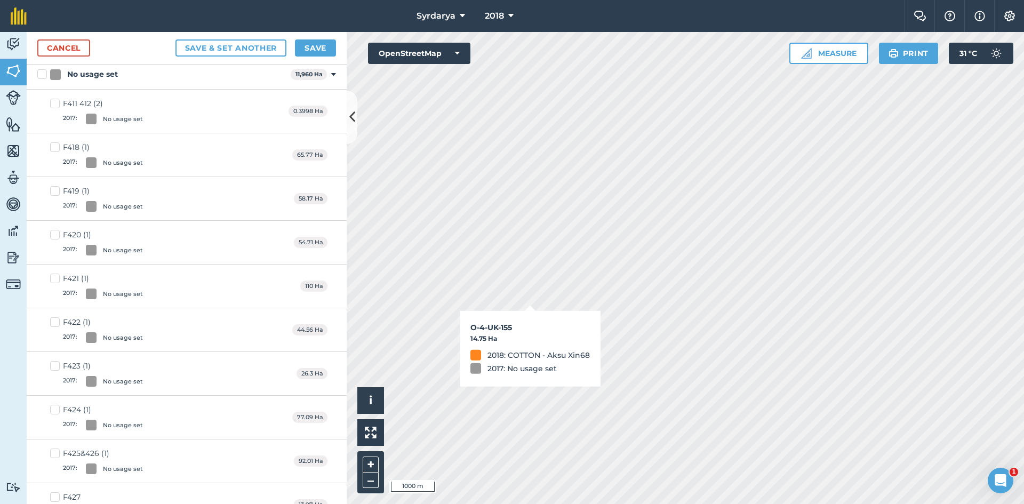
checkbox input "true"
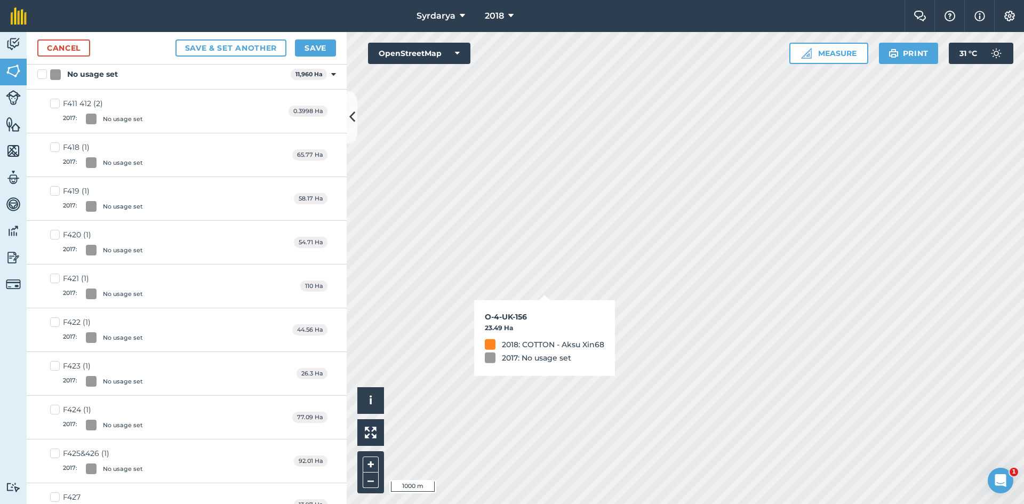
checkbox input "true"
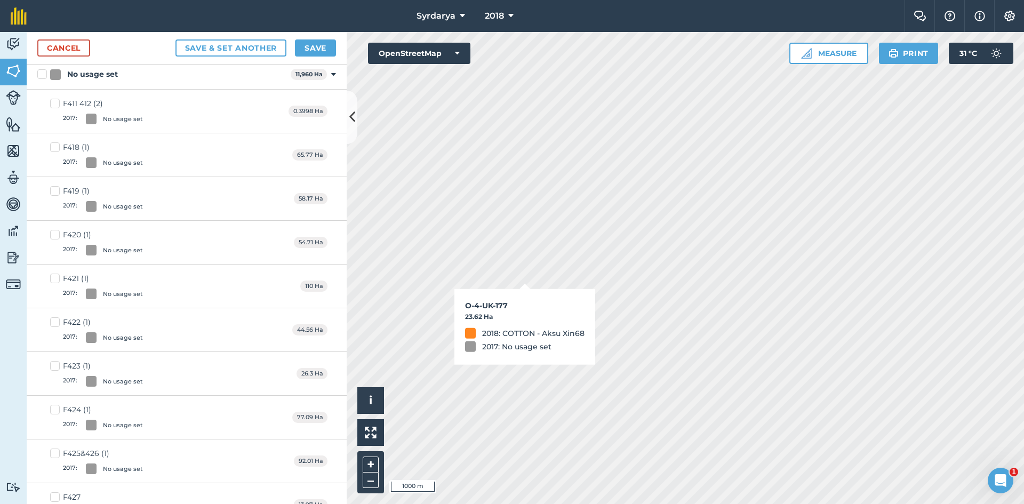
checkbox input "true"
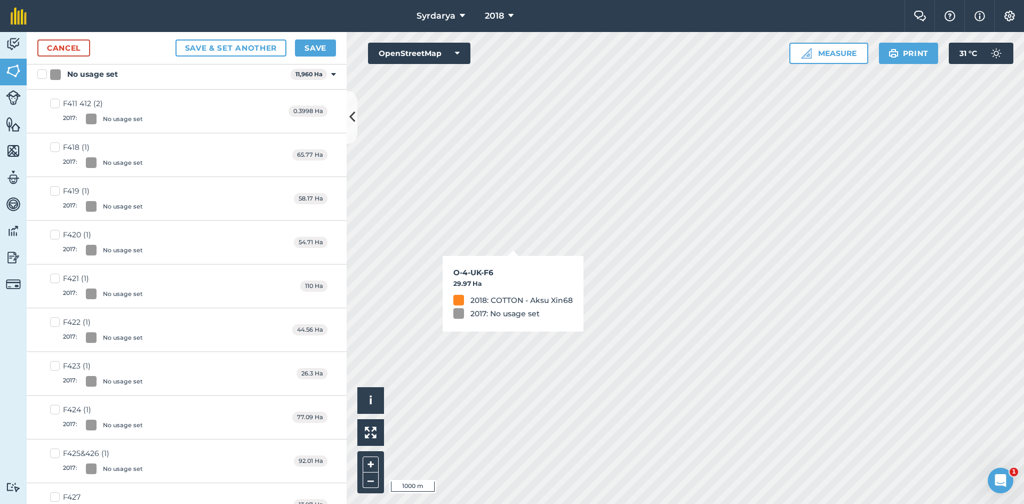
checkbox input "true"
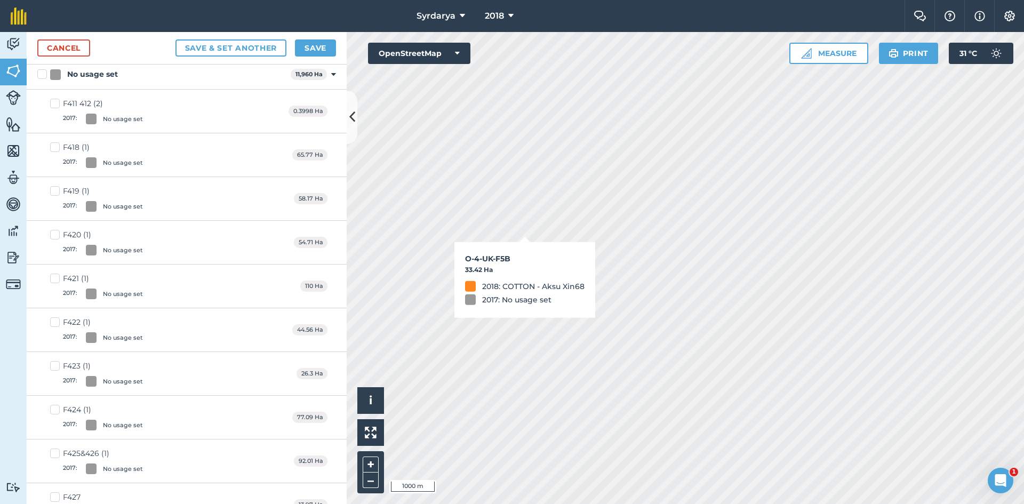
checkbox input "true"
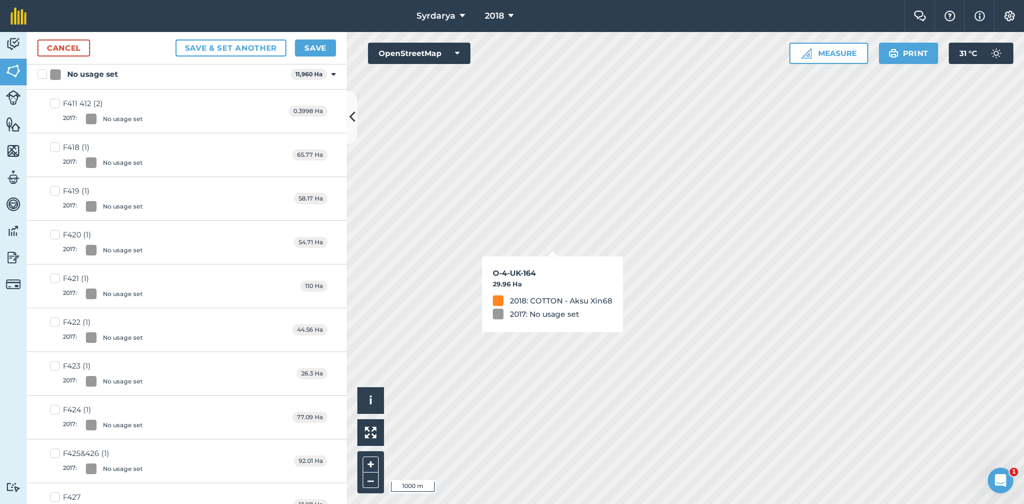
checkbox input "true"
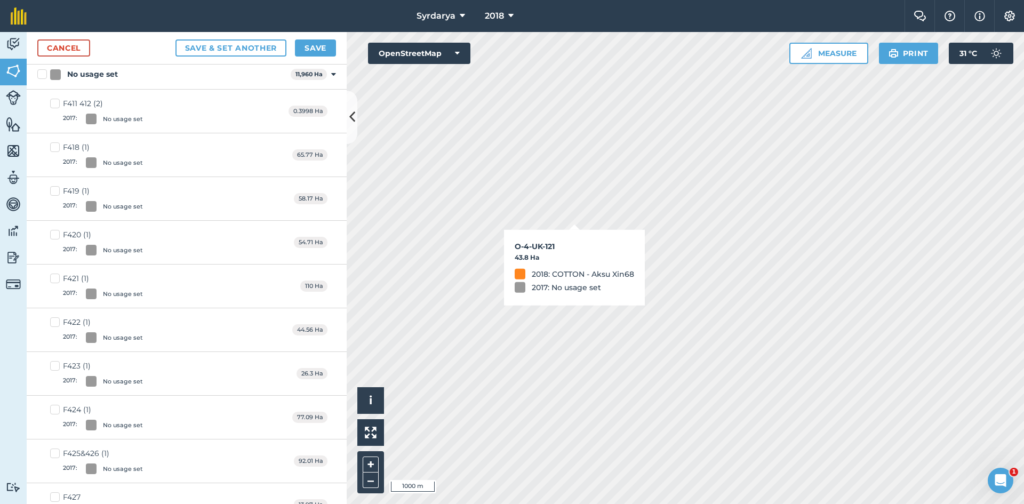
checkbox input "true"
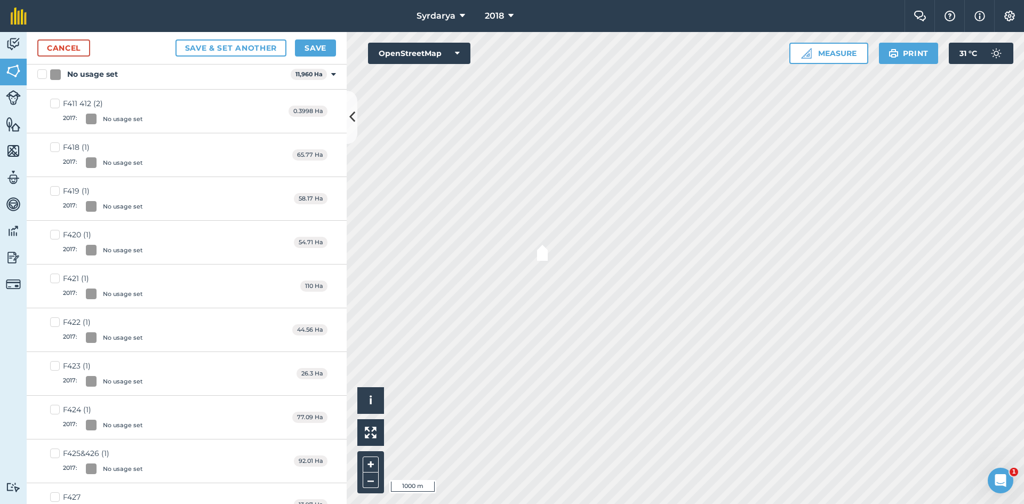
checkbox input "true"
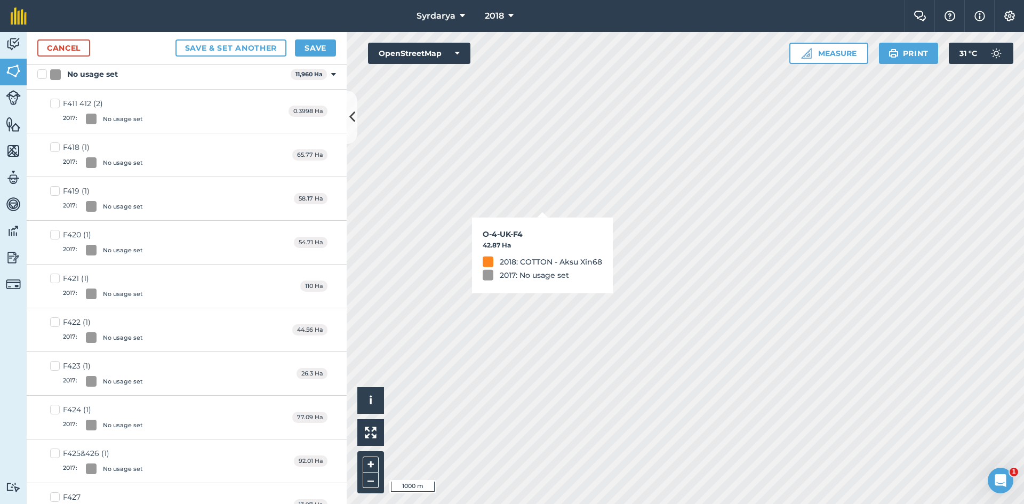
checkbox input "true"
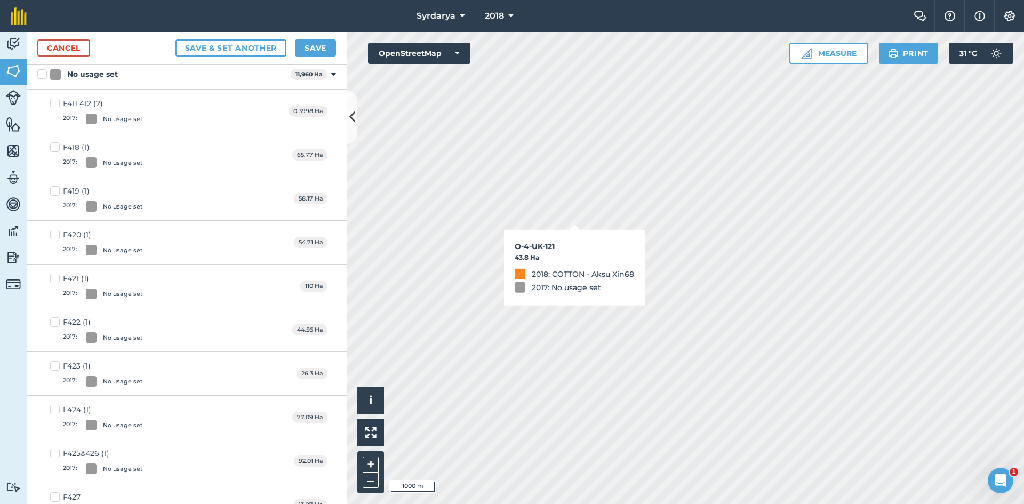
checkbox input "true"
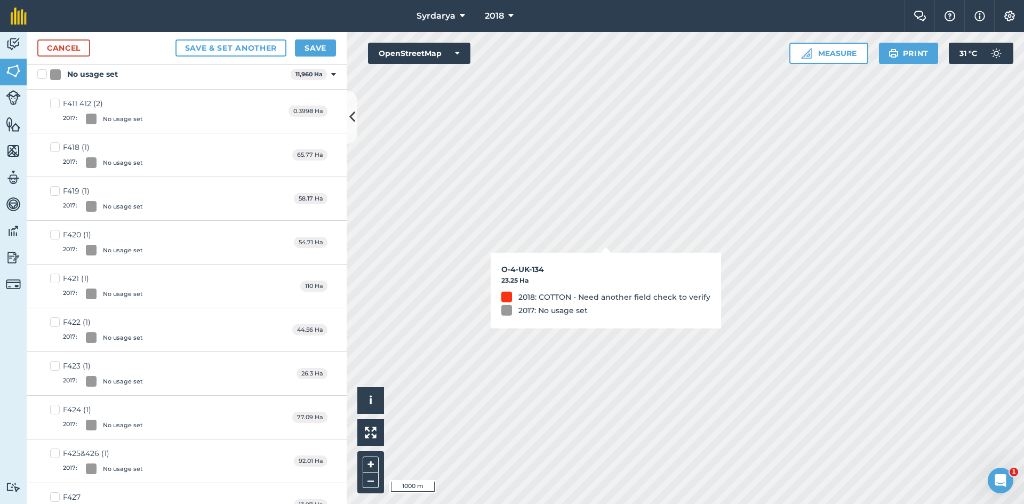
checkbox input "true"
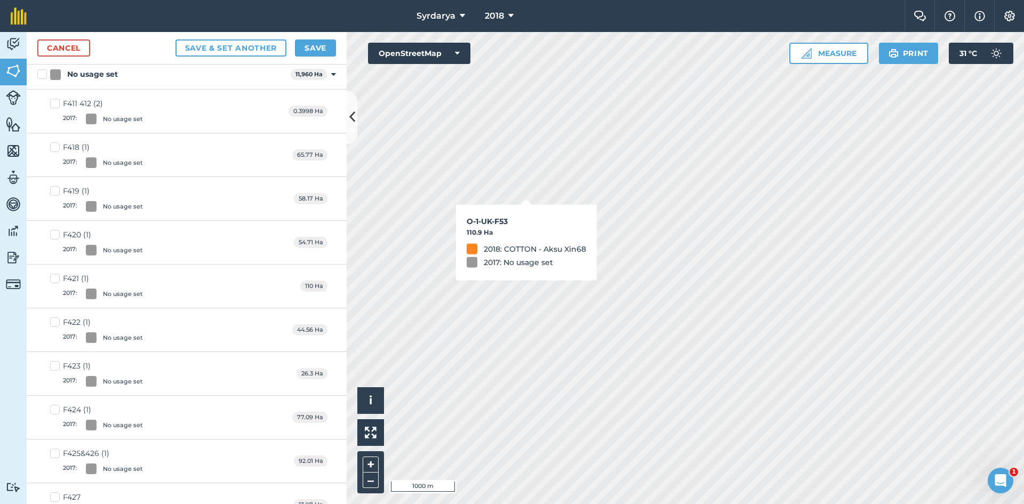
checkbox input "true"
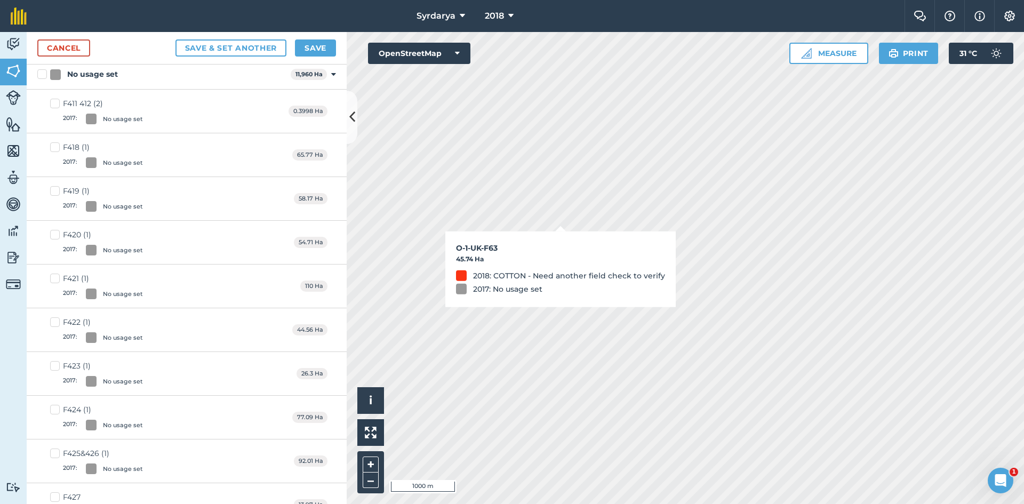
checkbox input "true"
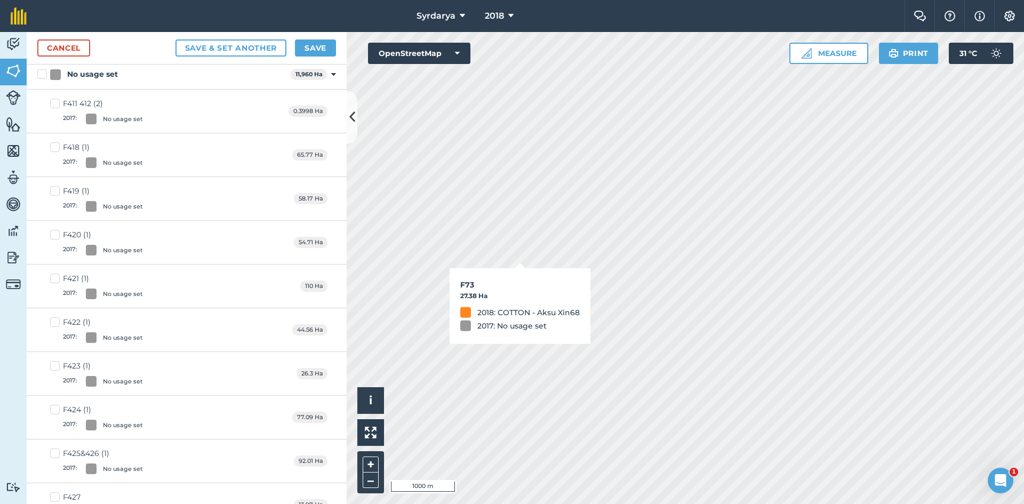
checkbox input "false"
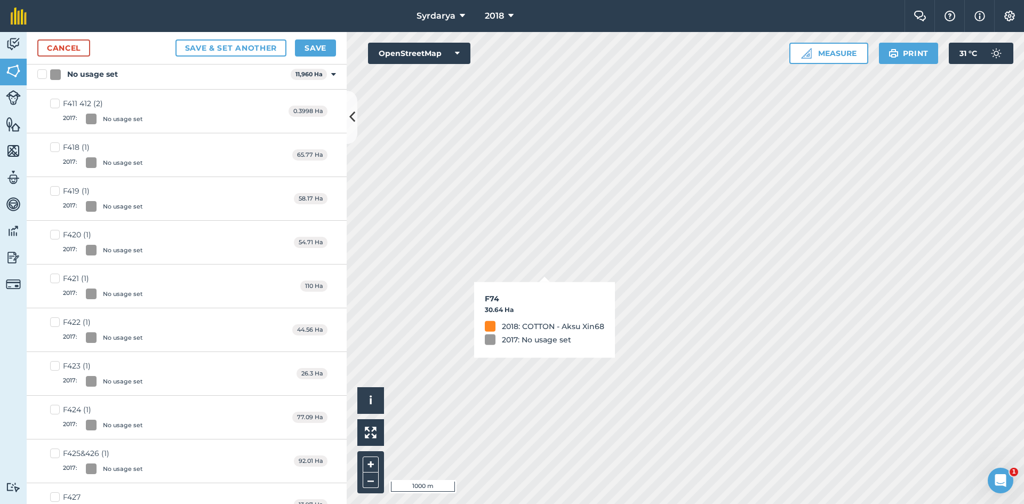
checkbox input "true"
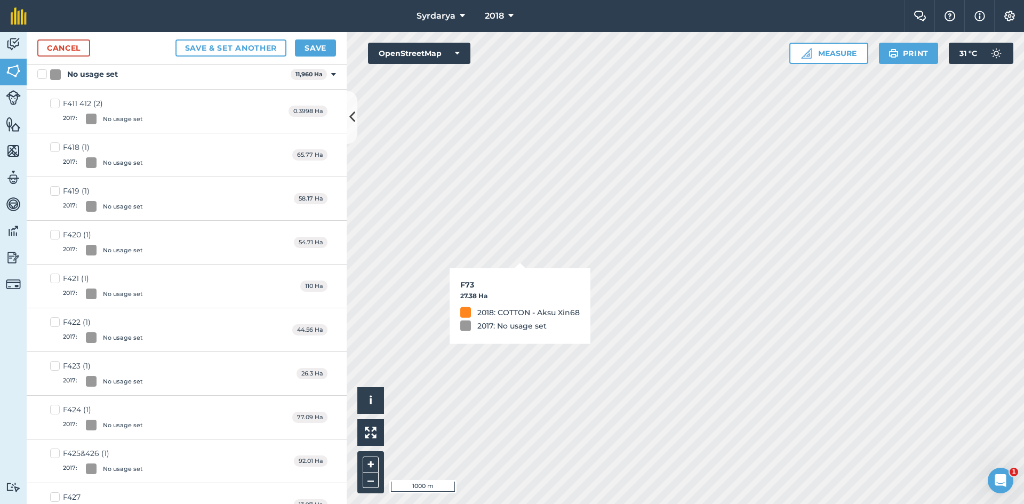
checkbox input "true"
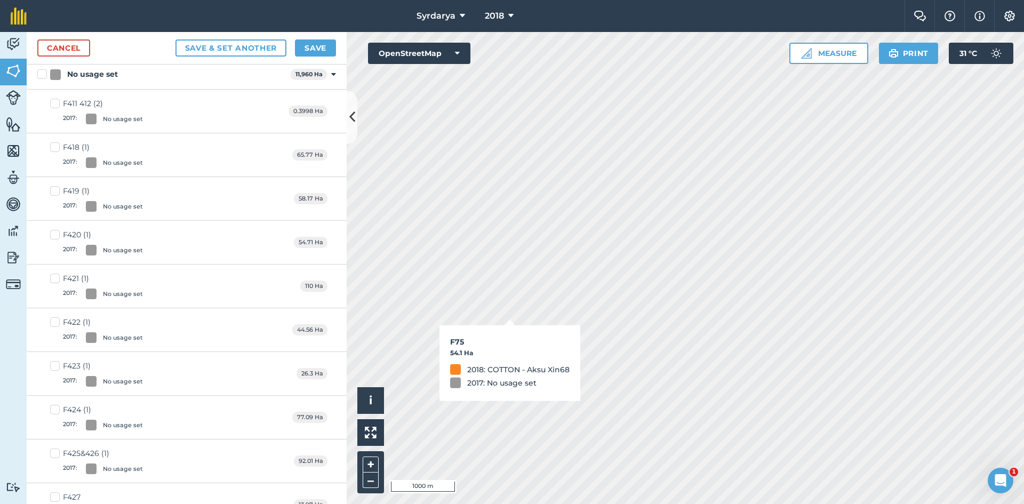
checkbox input "true"
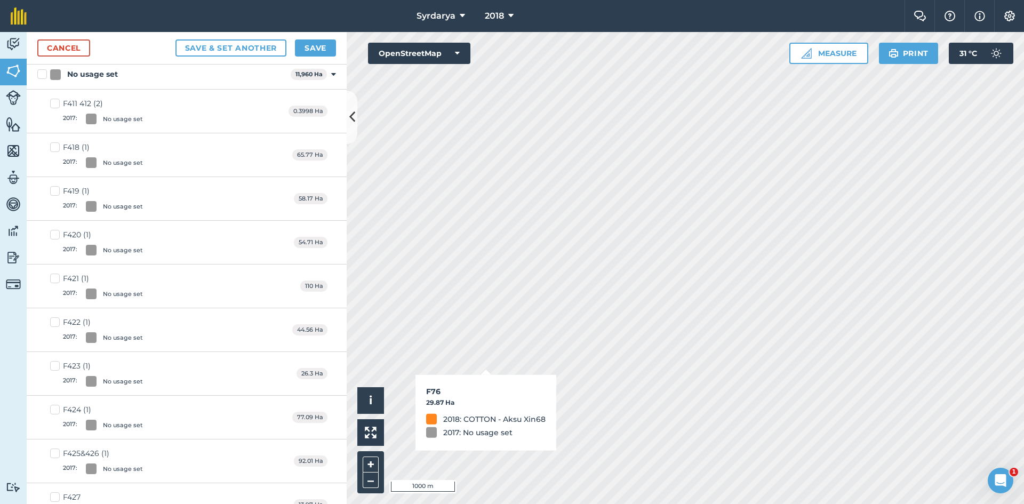
checkbox input "true"
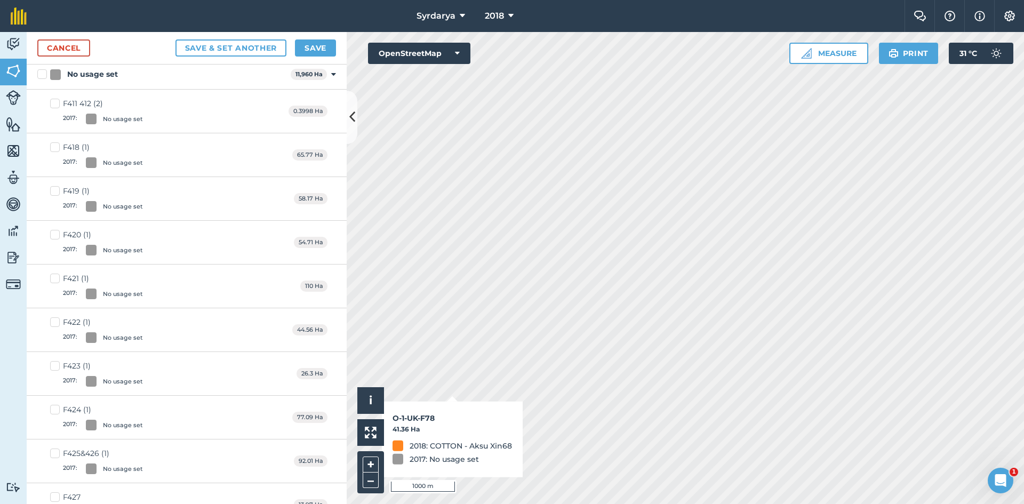
checkbox input "true"
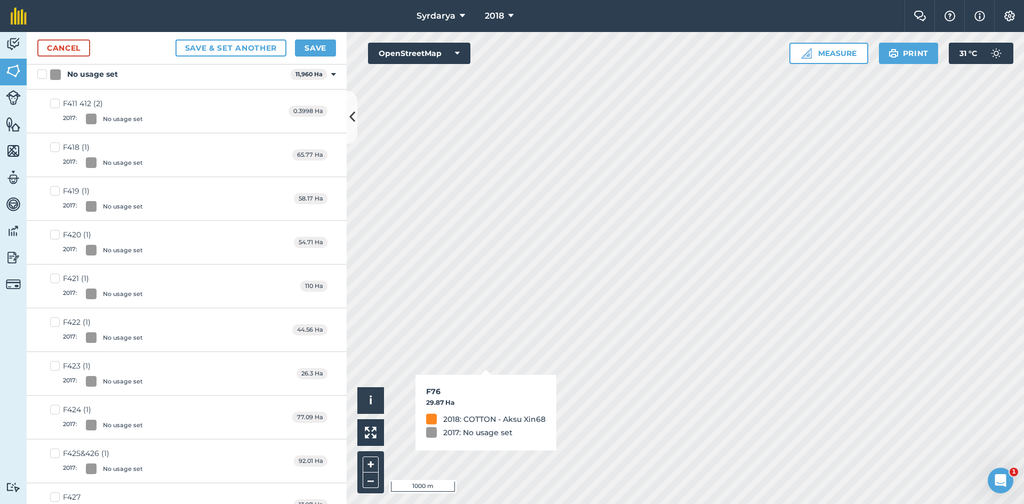
checkbox input "true"
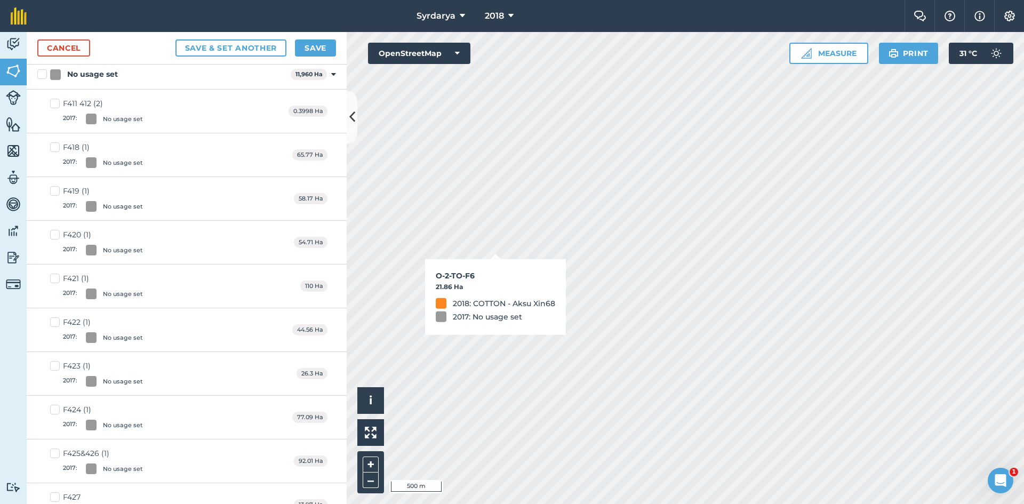
checkbox input "true"
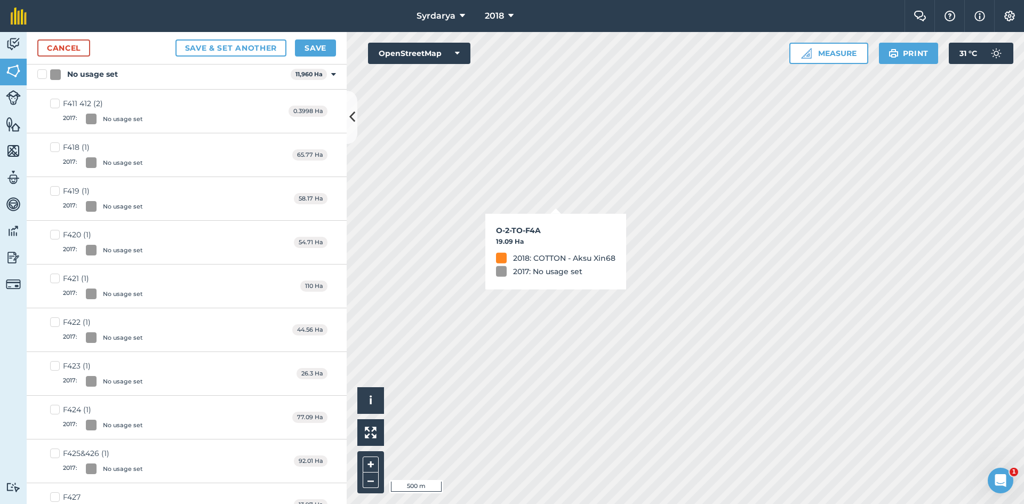
checkbox input "true"
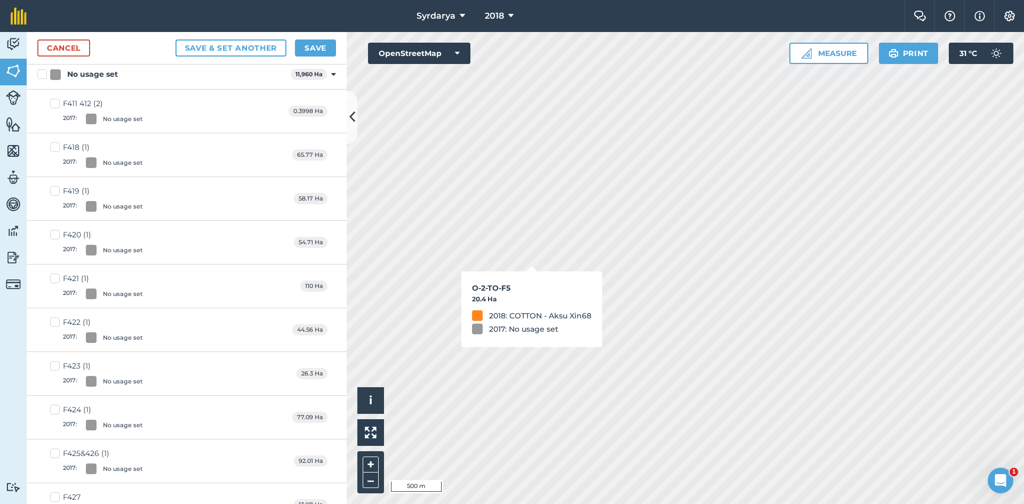
checkbox input "true"
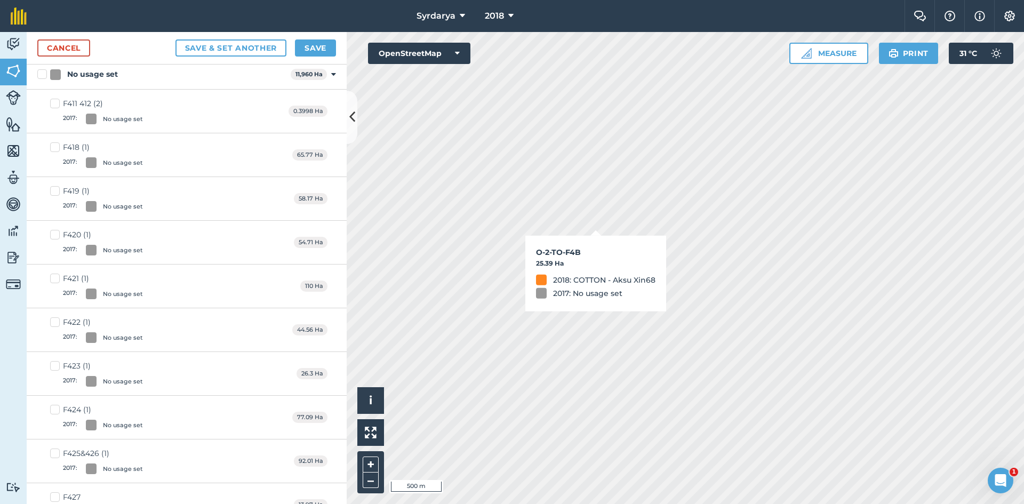
checkbox input "true"
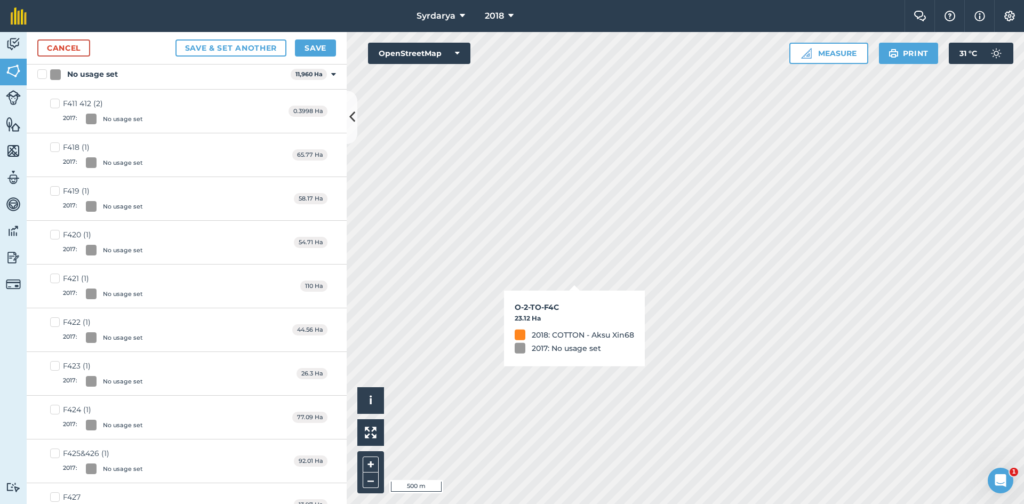
checkbox input "true"
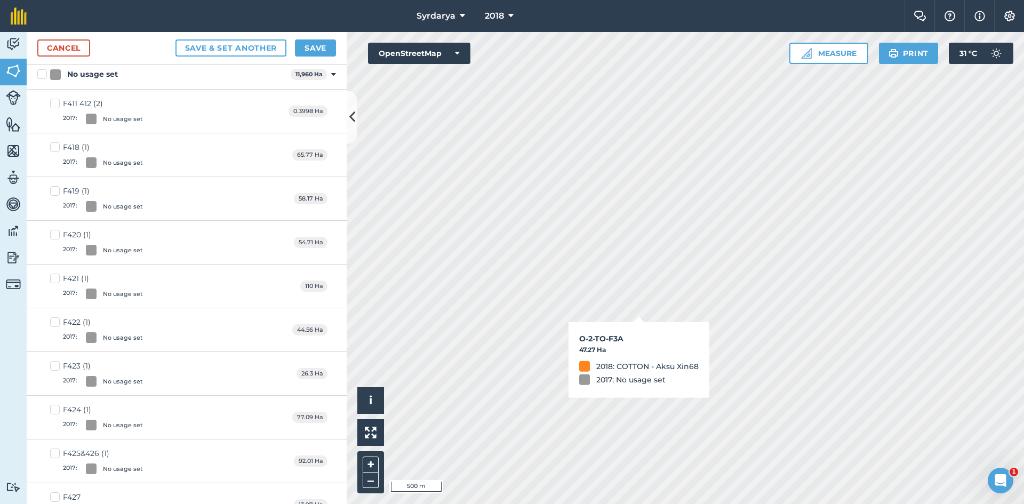
checkbox input "true"
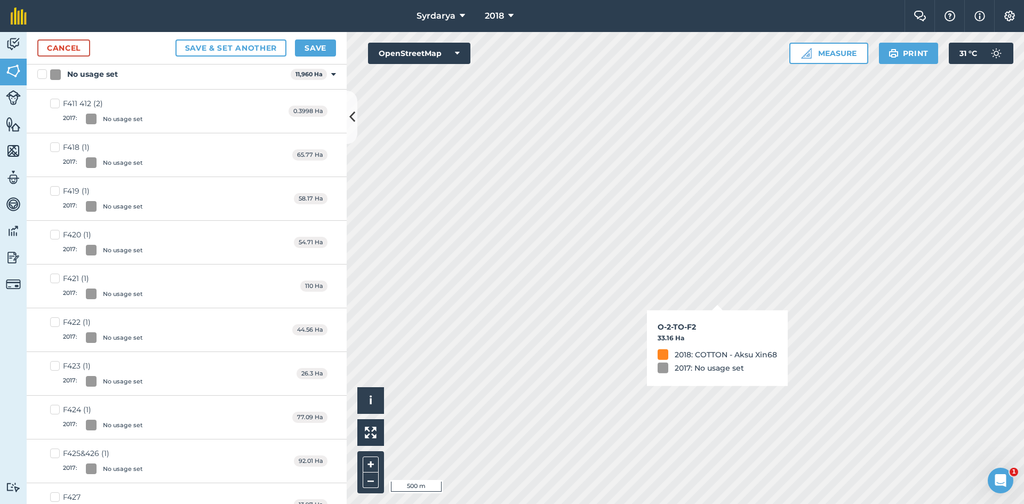
checkbox input "true"
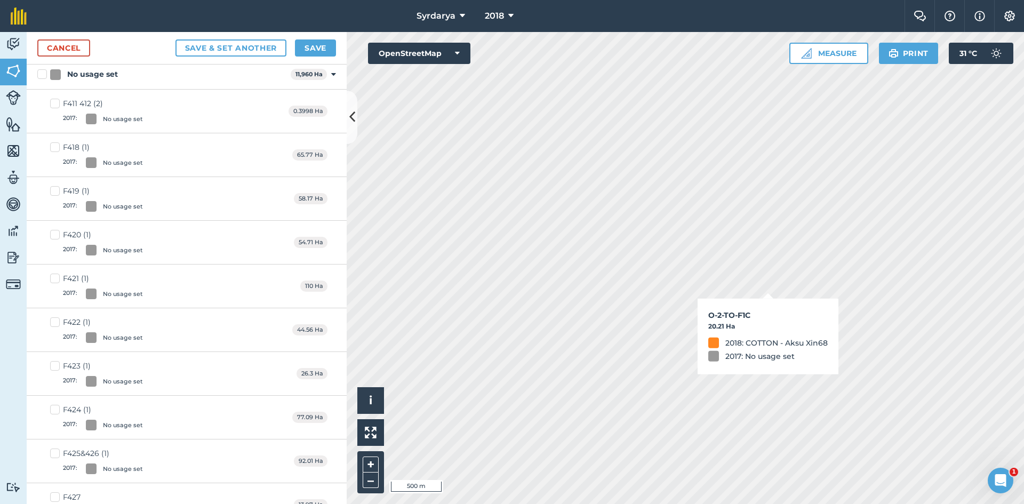
checkbox input "true"
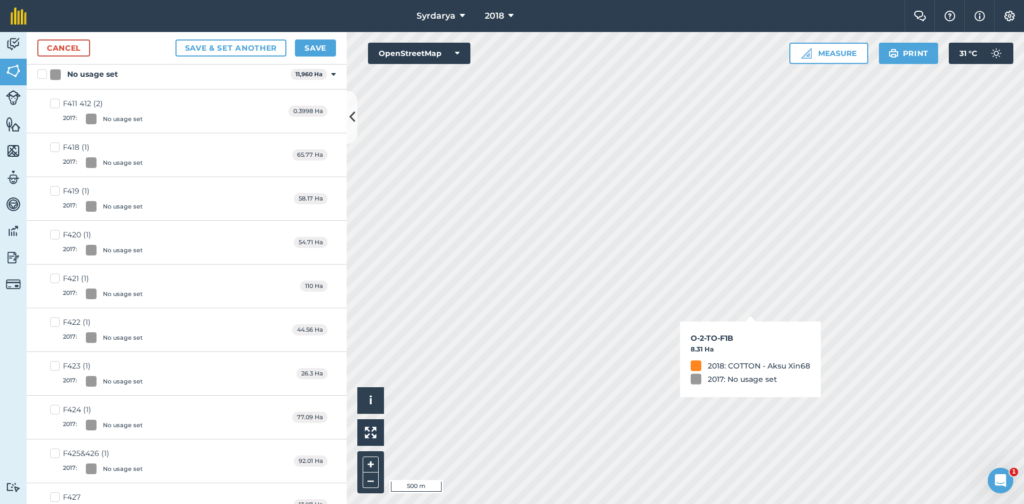
checkbox input "true"
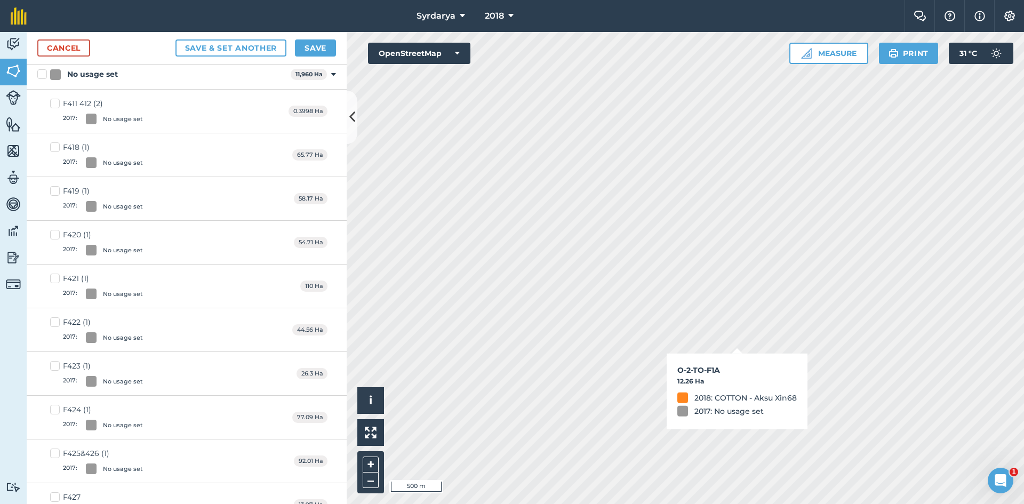
checkbox input "true"
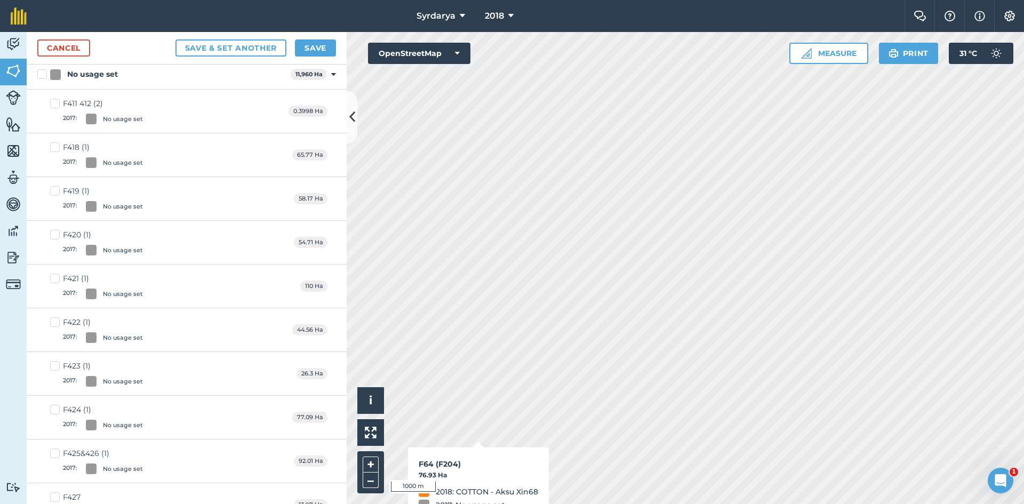
checkbox input "true"
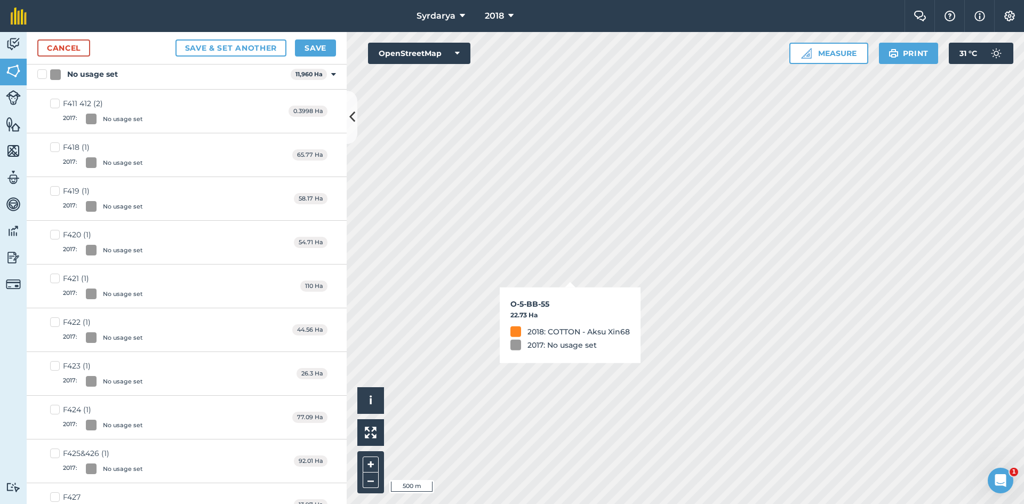
checkbox input "true"
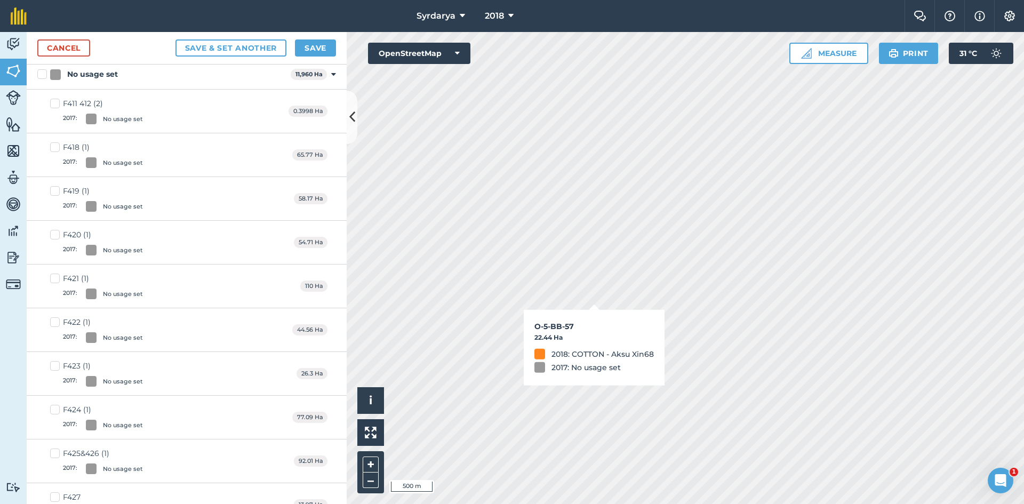
checkbox input "true"
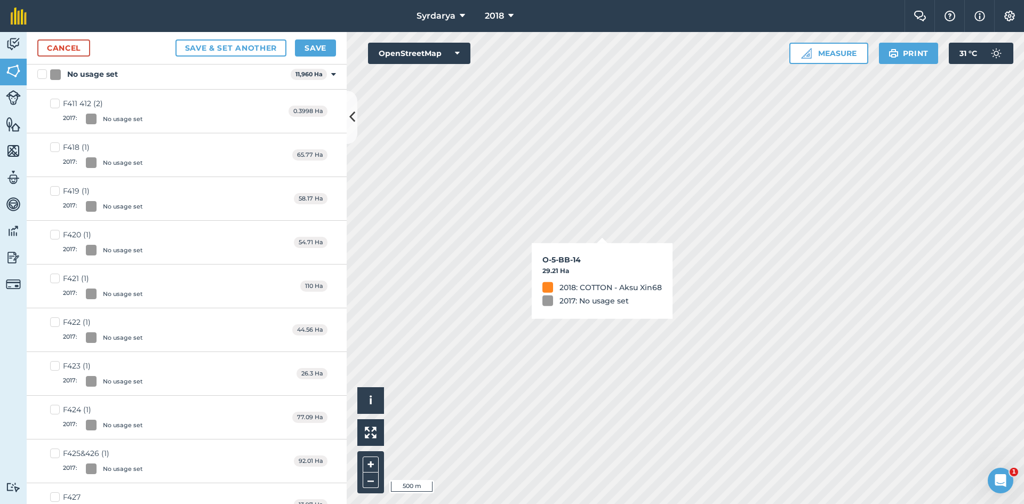
checkbox input "true"
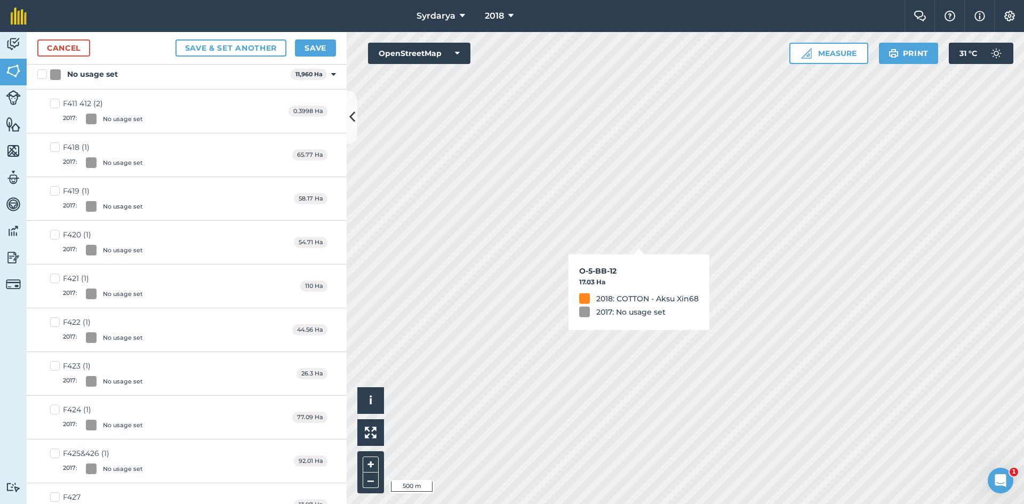
checkbox input "true"
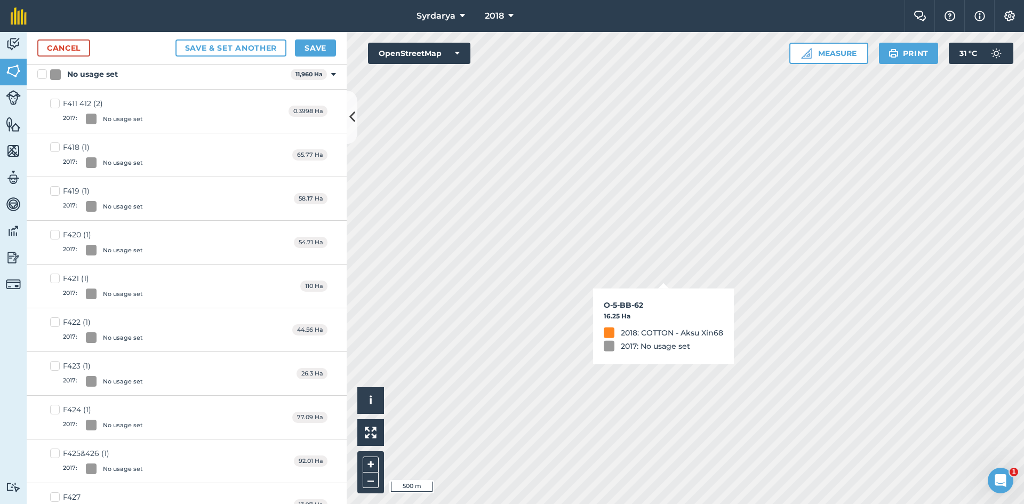
checkbox input "true"
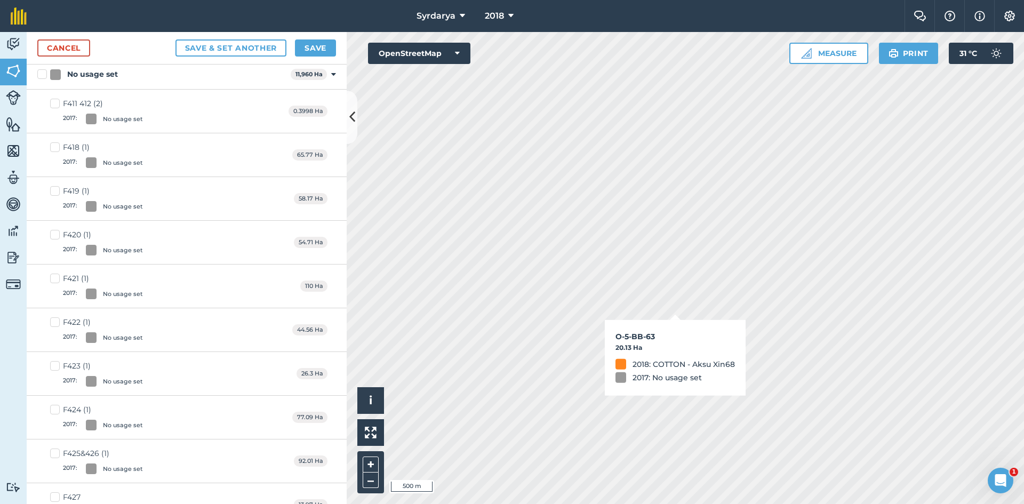
checkbox input "true"
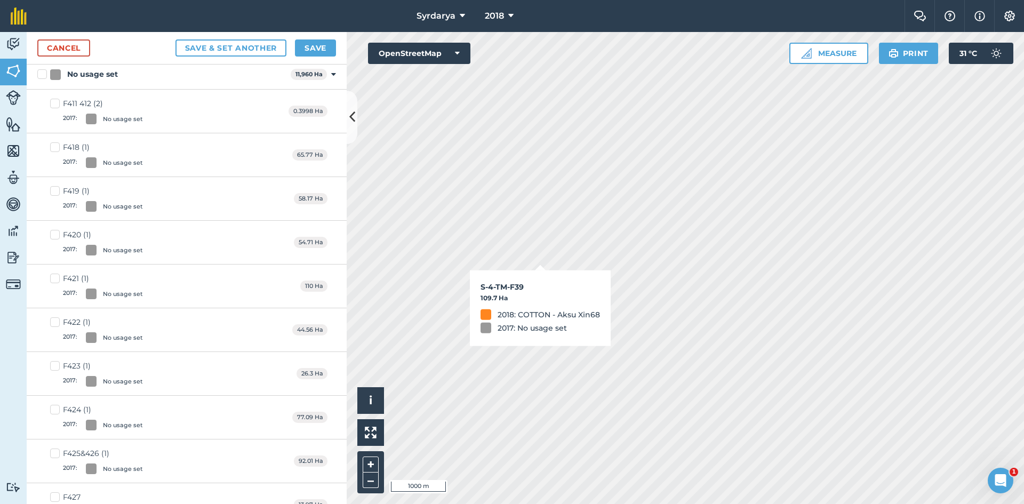
checkbox input "true"
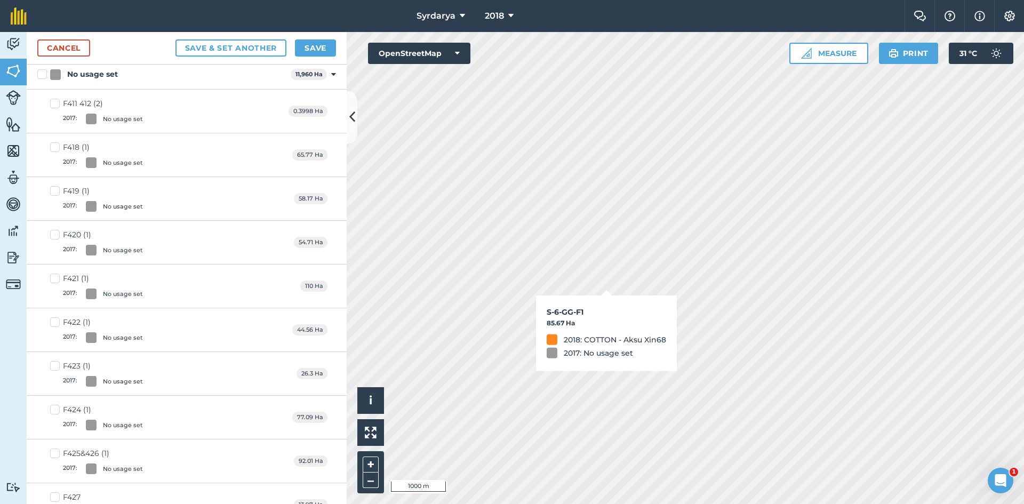
checkbox input "true"
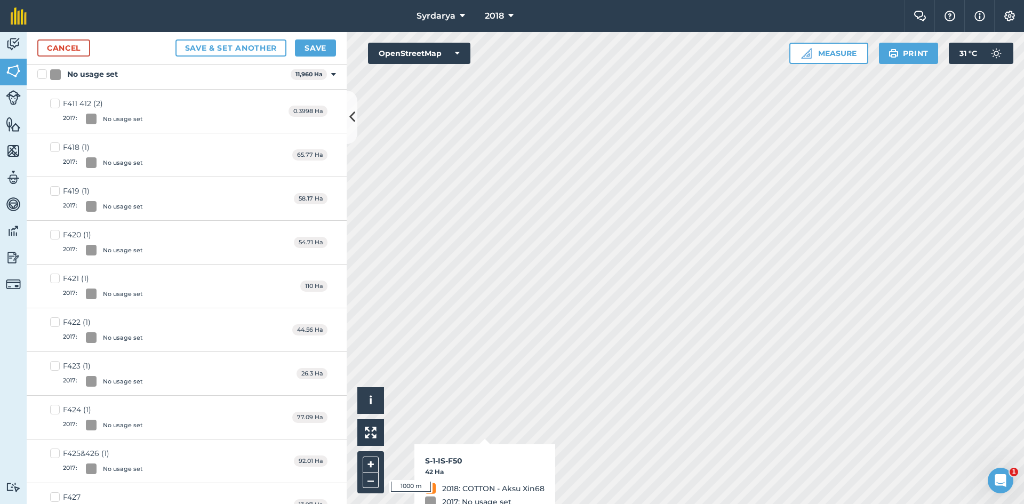
checkbox input "true"
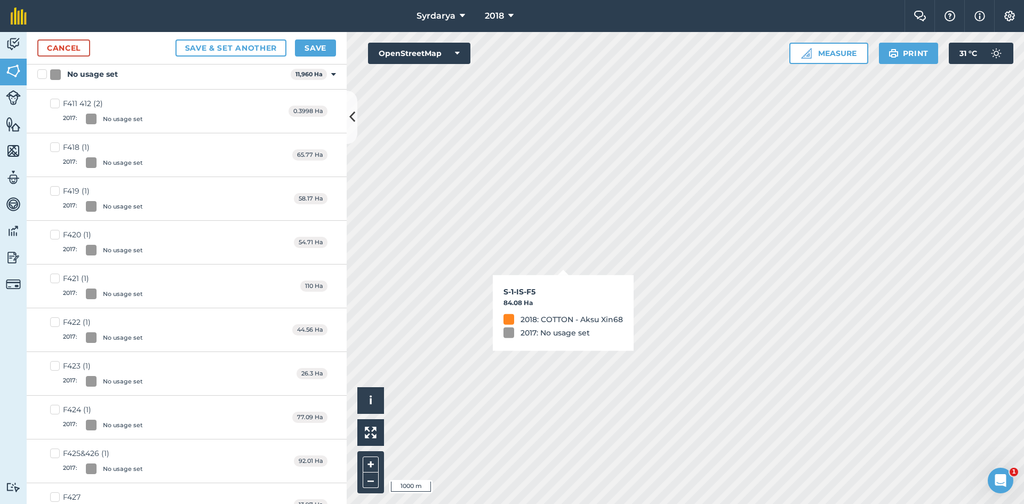
checkbox input "true"
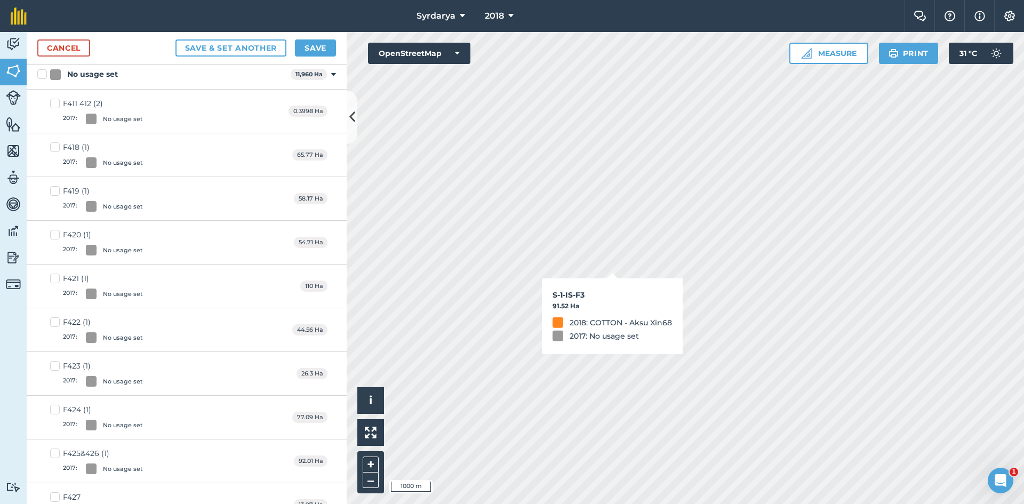
checkbox input "true"
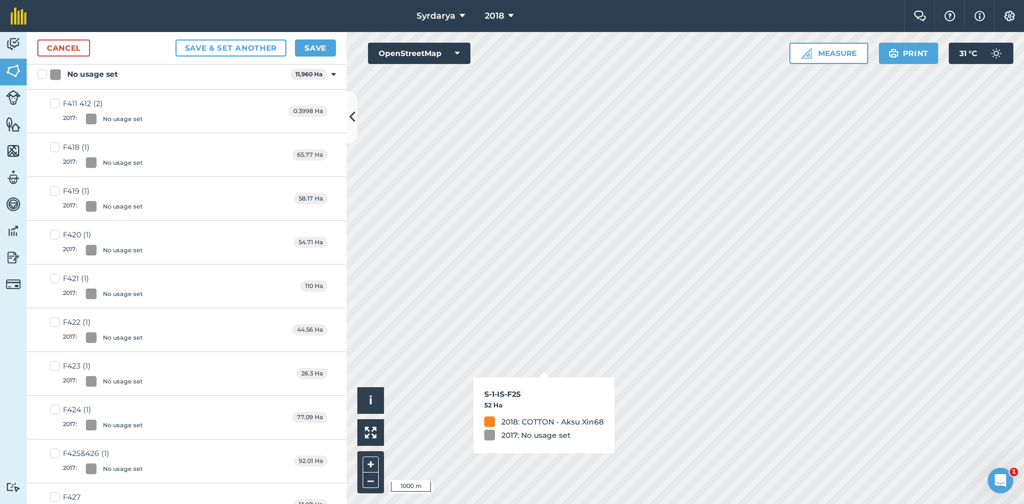
checkbox input "true"
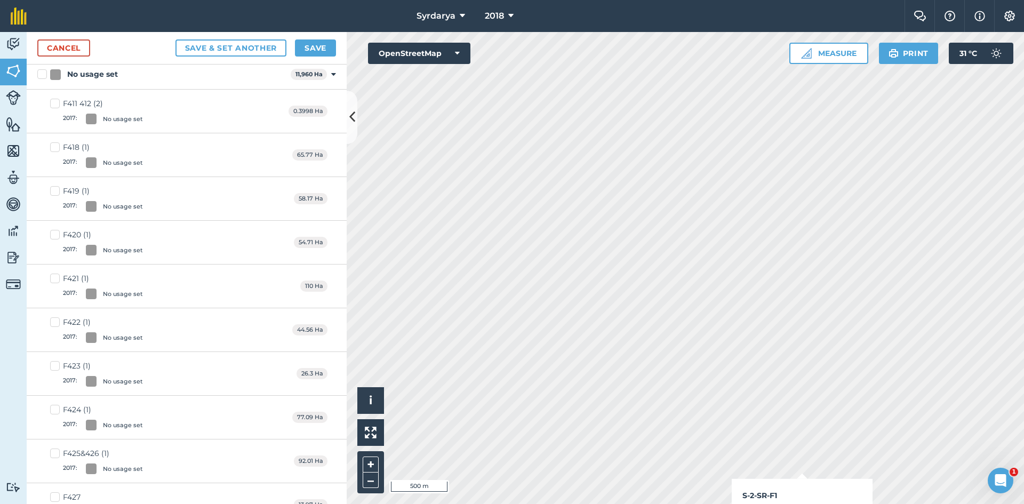
checkbox input "true"
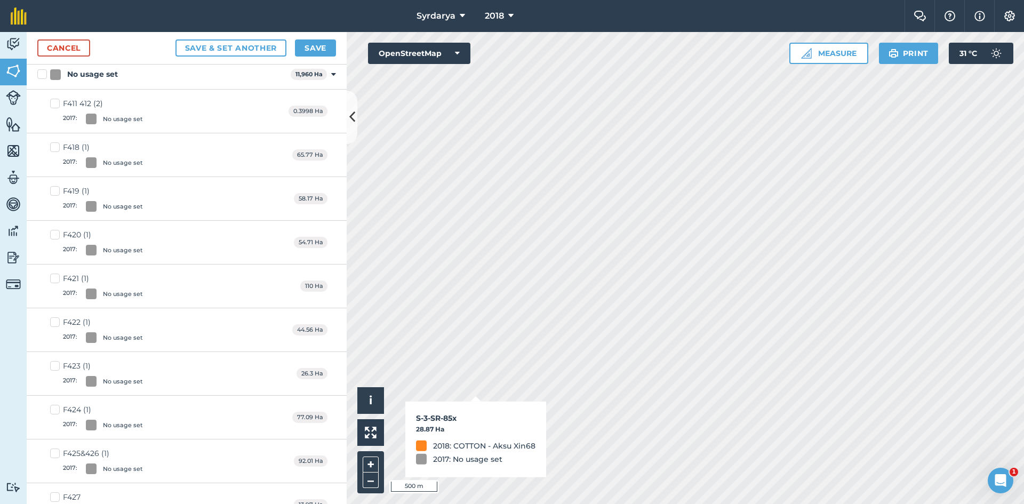
checkbox input "true"
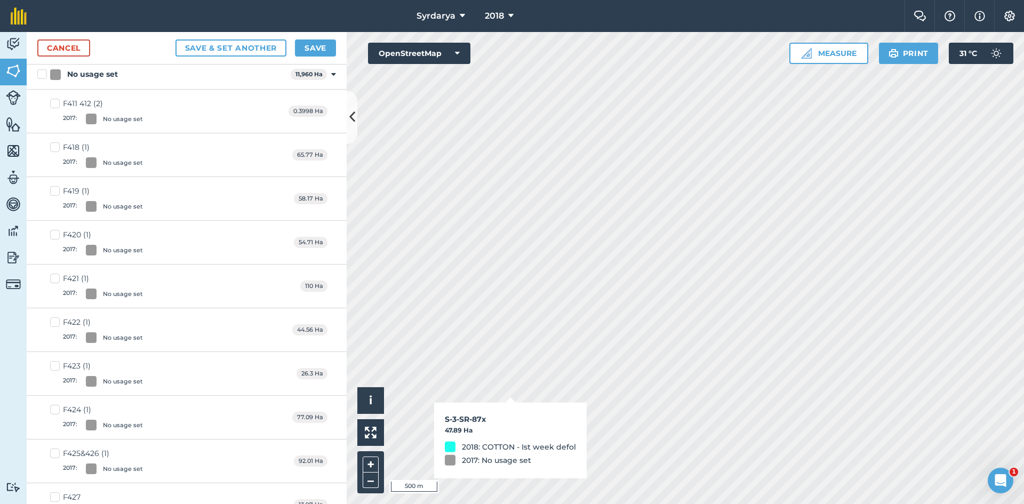
checkbox input "true"
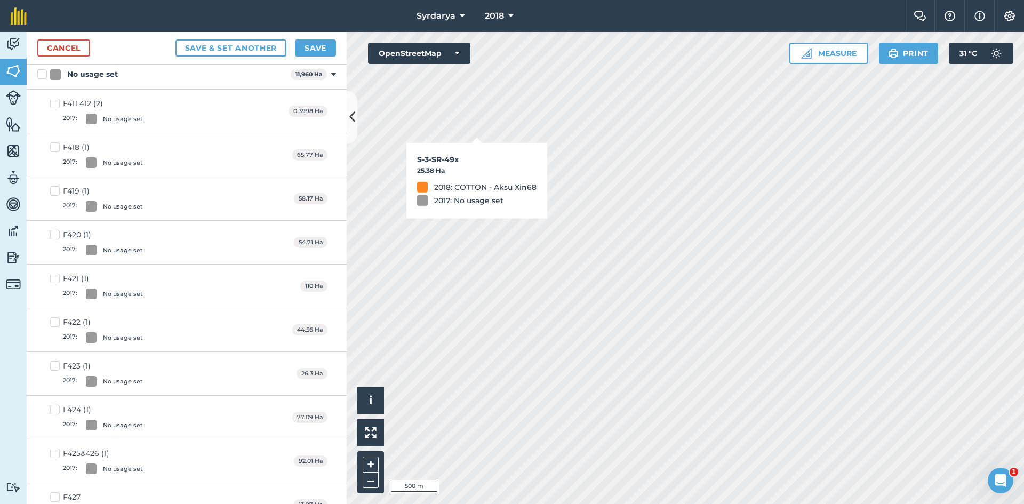
checkbox input "true"
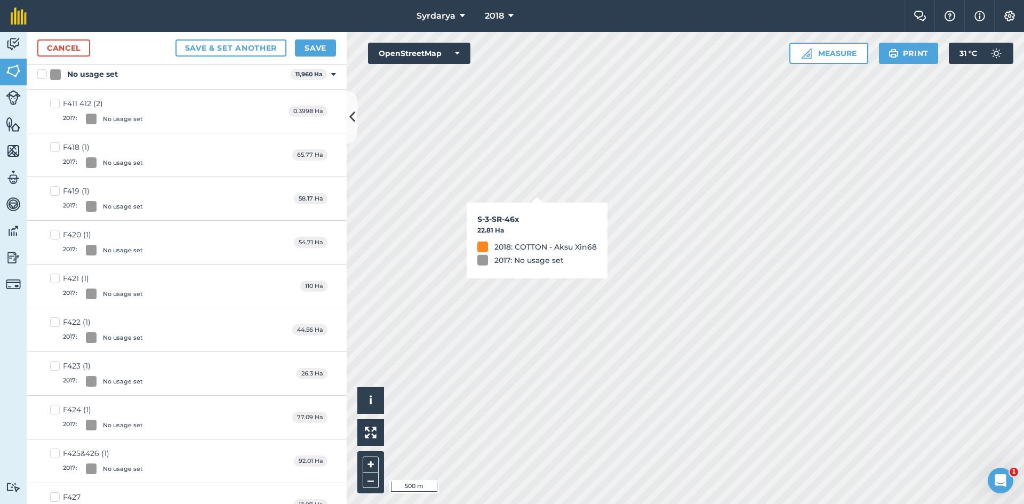
checkbox input "true"
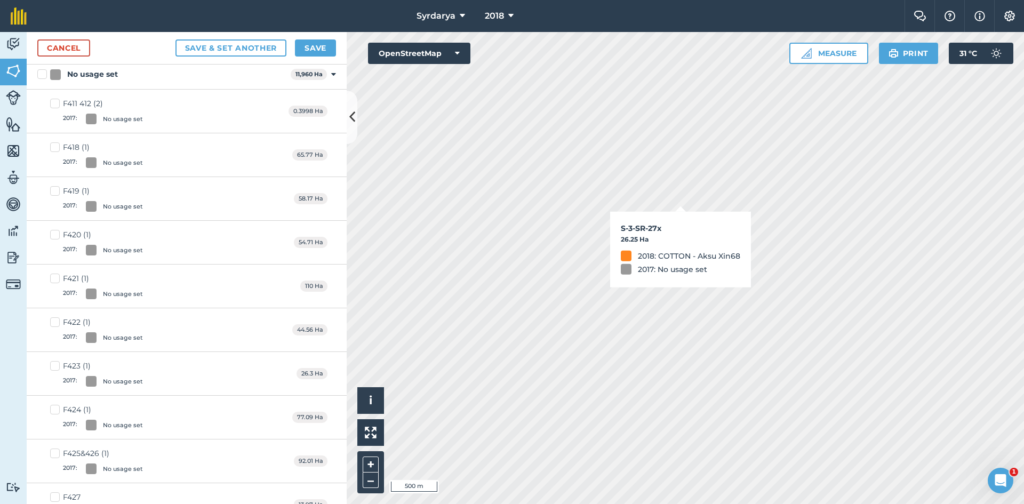
checkbox input "true"
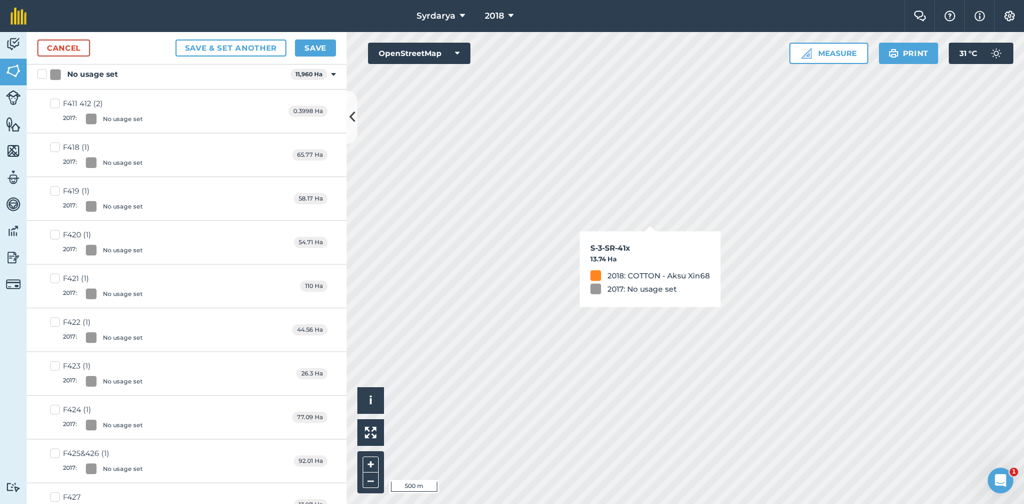
checkbox input "true"
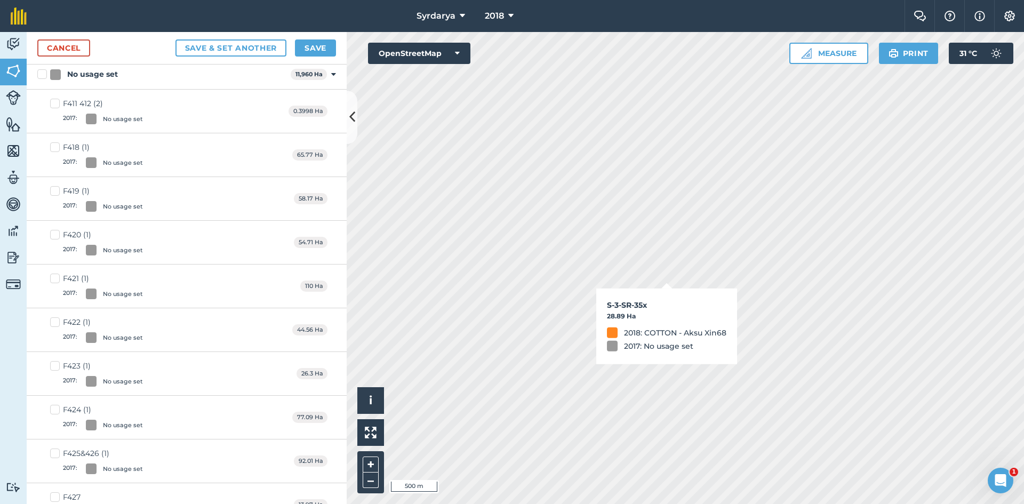
checkbox input "true"
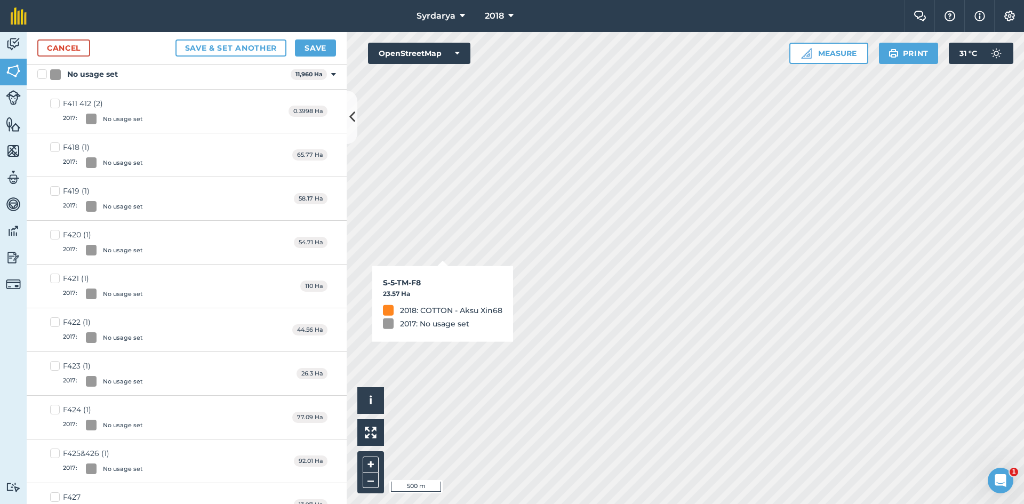
checkbox input "true"
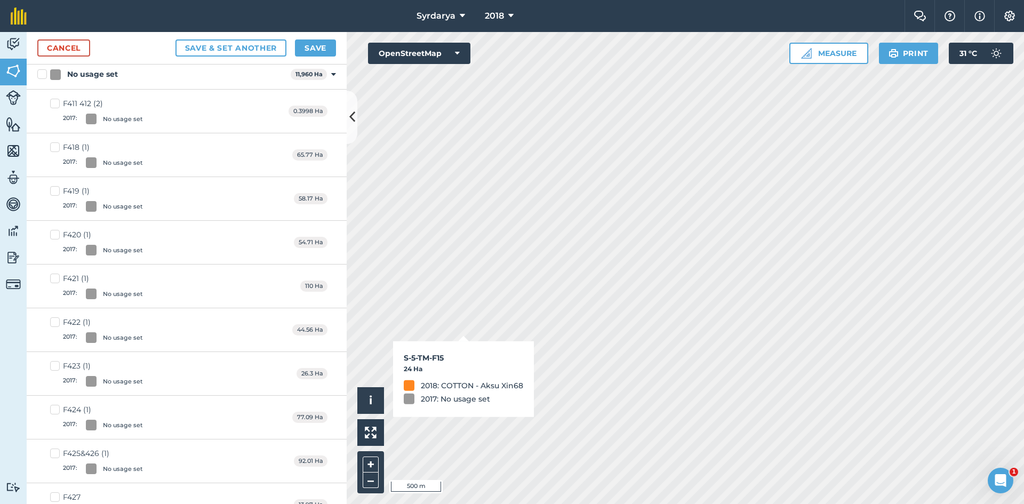
checkbox input "true"
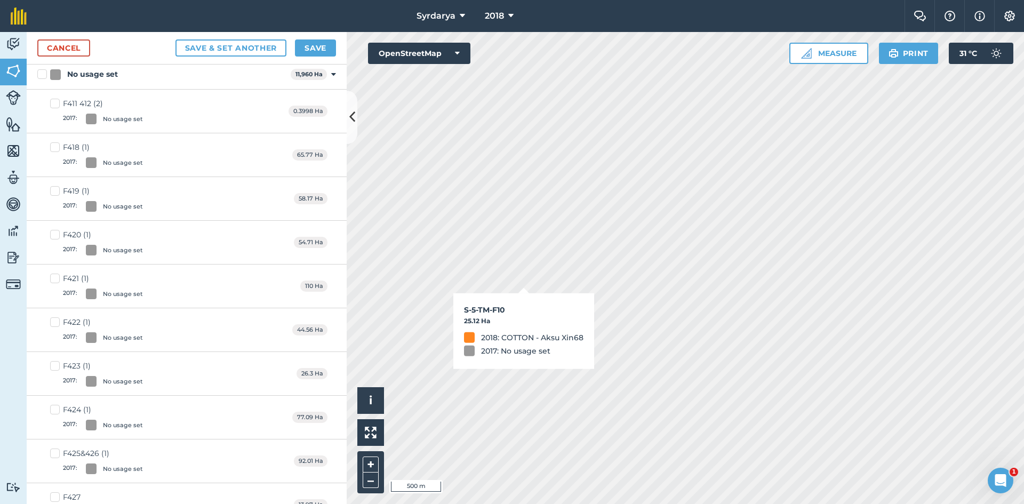
checkbox input "true"
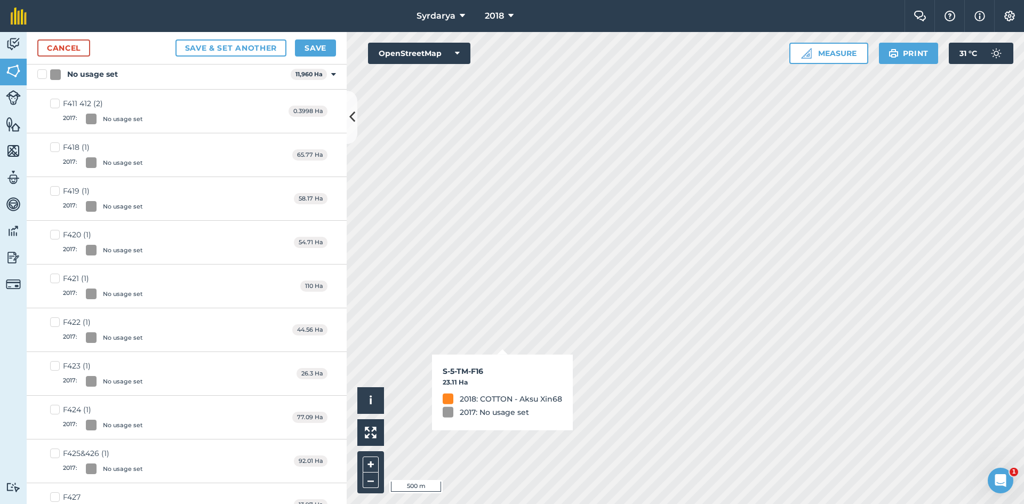
checkbox input "true"
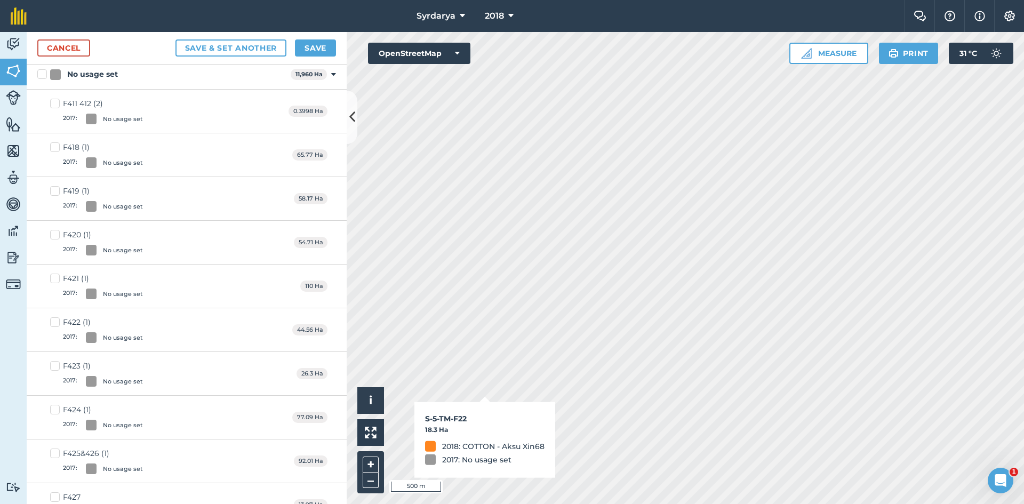
checkbox input "true"
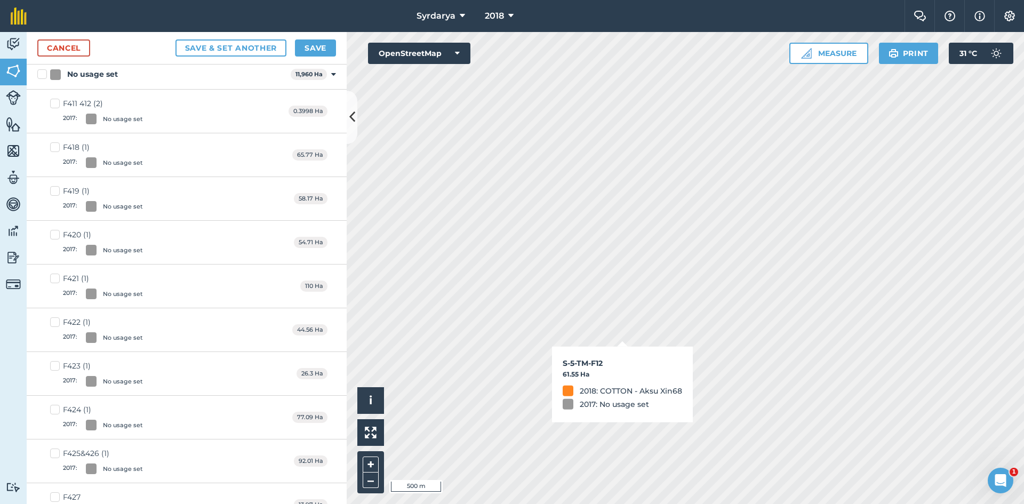
checkbox input "true"
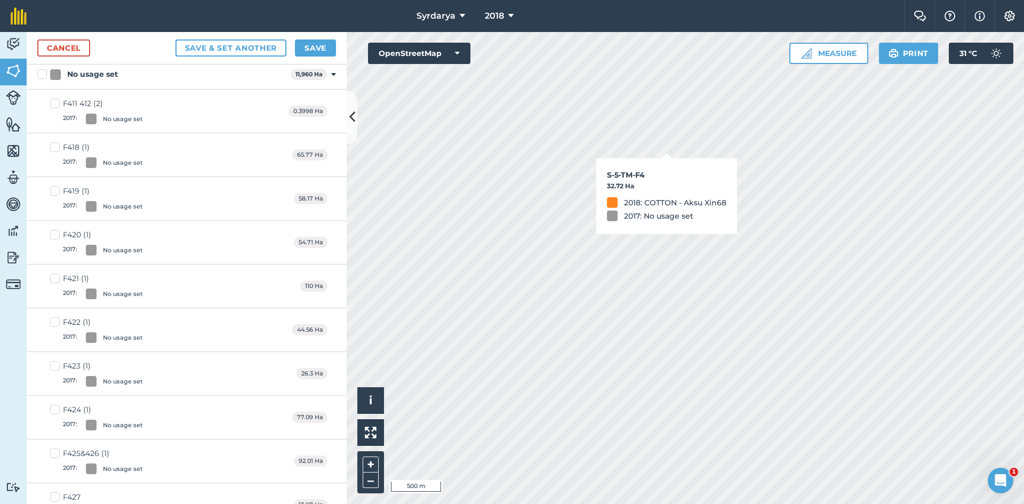
checkbox input "true"
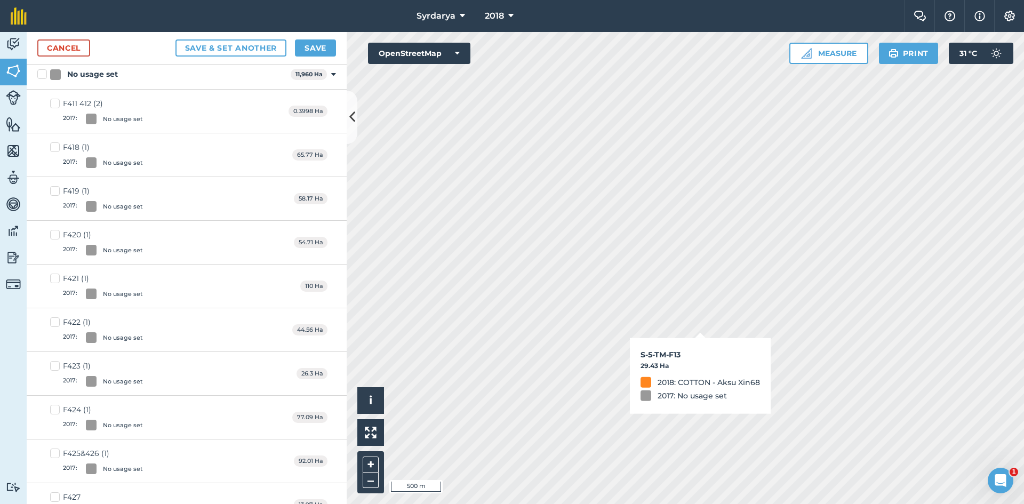
checkbox input "true"
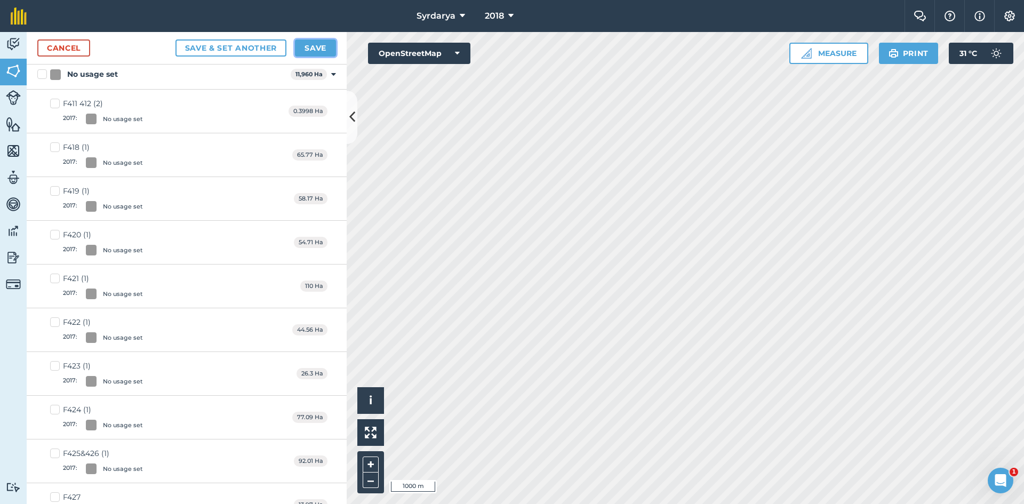
click at [320, 45] on button "Save" at bounding box center [315, 47] width 41 height 17
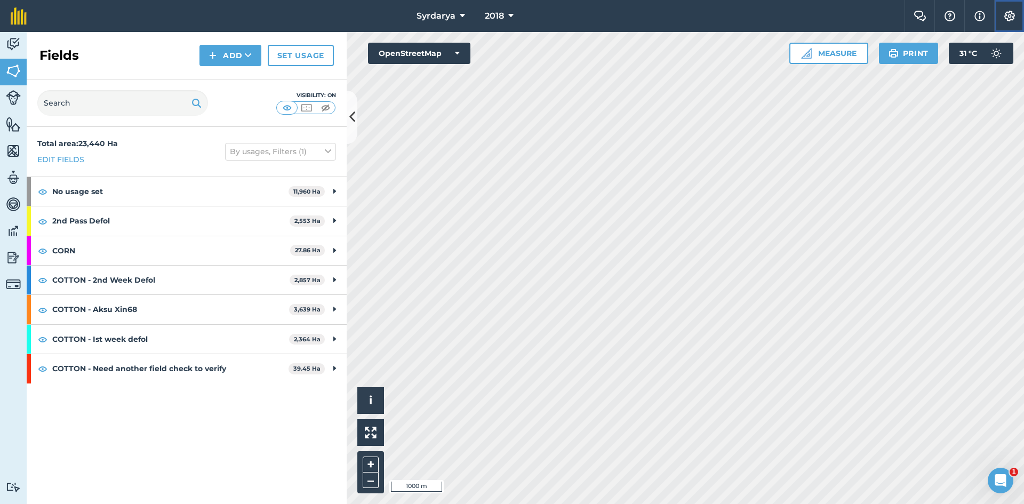
click at [1011, 14] on img at bounding box center [1010, 16] width 13 height 11
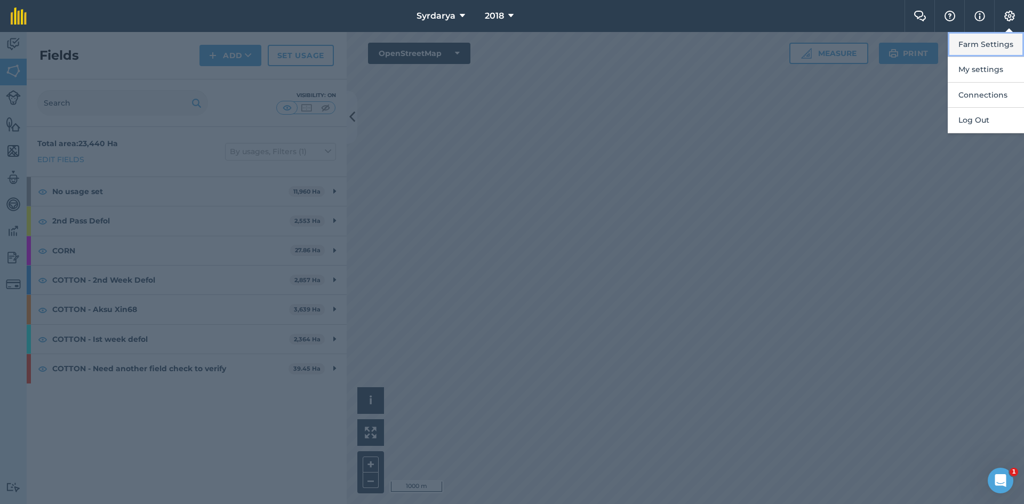
click at [977, 43] on button "Farm Settings" at bounding box center [986, 44] width 76 height 25
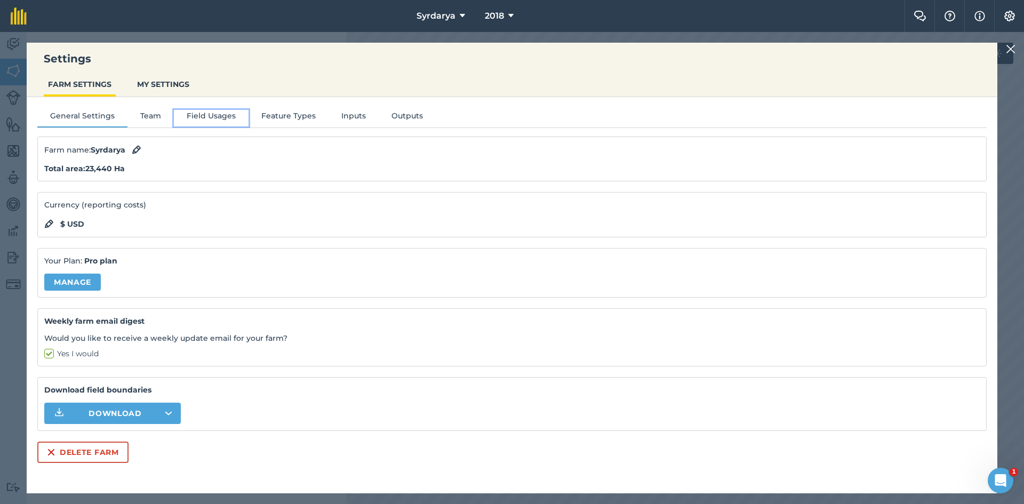
click at [212, 115] on button "Field Usages" at bounding box center [211, 118] width 75 height 16
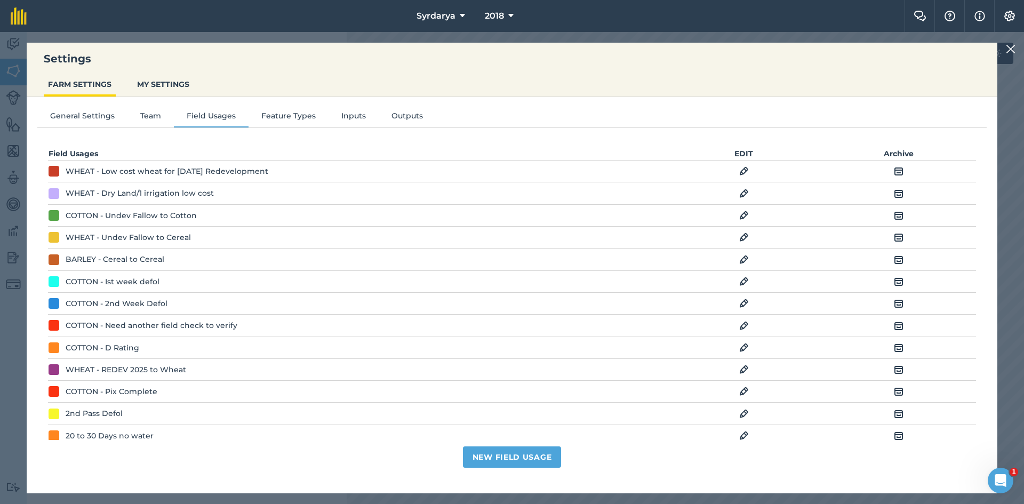
click at [739, 303] on img at bounding box center [744, 303] width 10 height 13
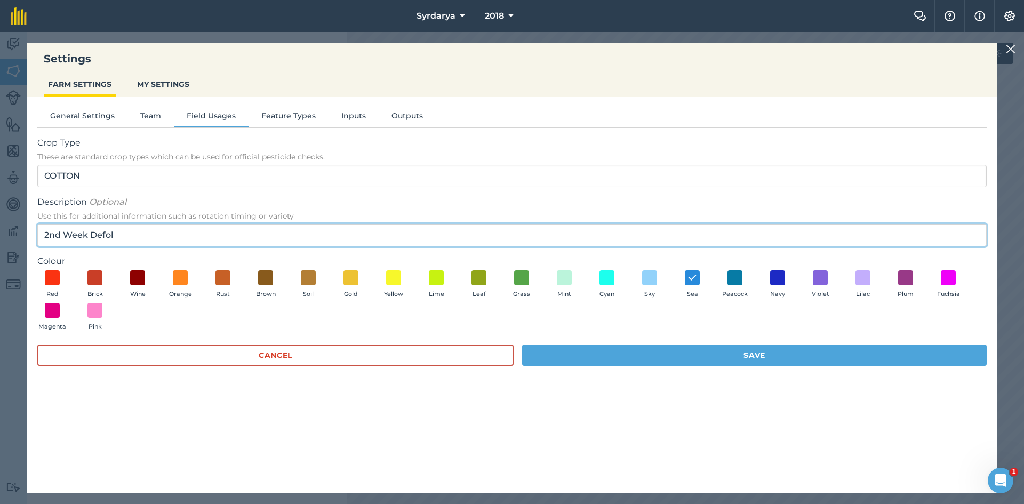
click at [69, 234] on input "2nd Week Defol" at bounding box center [512, 235] width 950 height 22
click at [123, 233] on input "2nd Week Defol" at bounding box center [512, 235] width 950 height 22
type input "2"
type input "Picking [DATE] START"
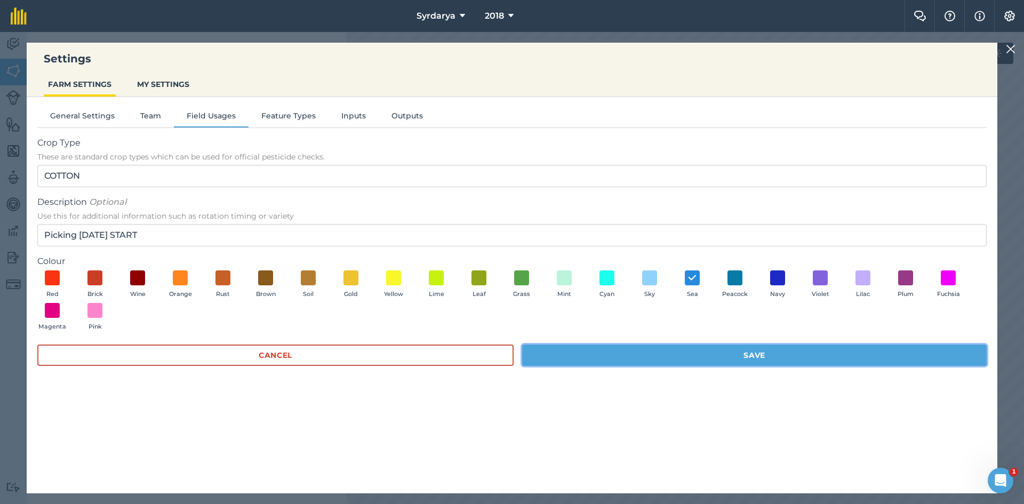
click at [770, 353] on button "Save" at bounding box center [754, 355] width 465 height 21
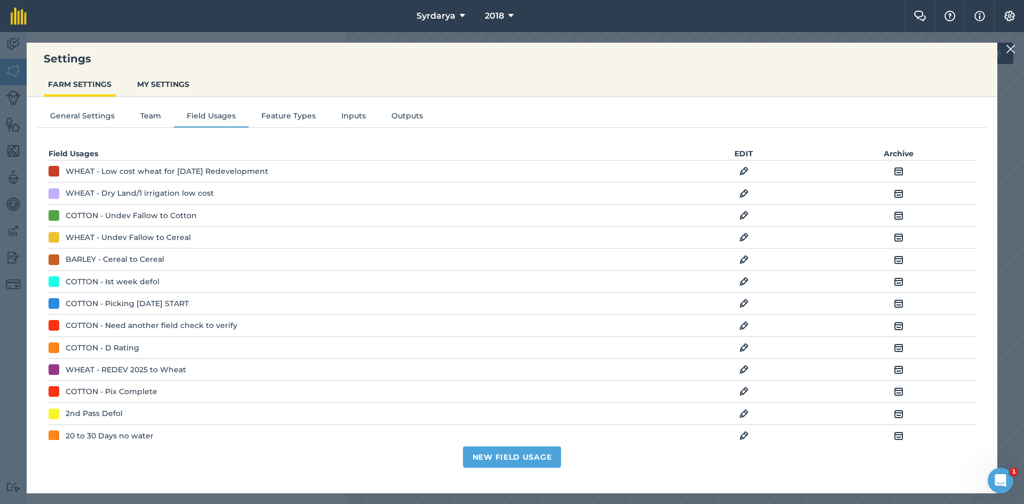
click at [1013, 49] on img at bounding box center [1011, 49] width 10 height 13
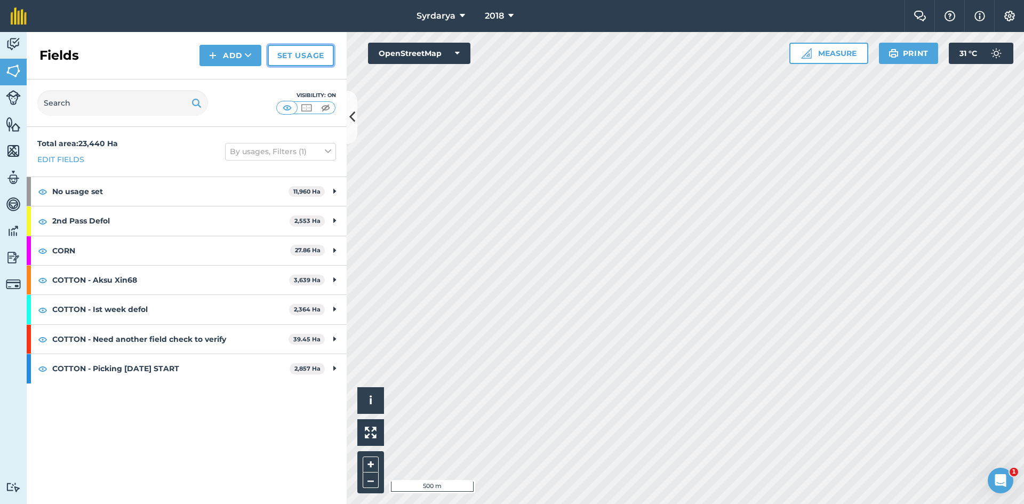
click at [308, 52] on link "Set usage" at bounding box center [301, 55] width 66 height 21
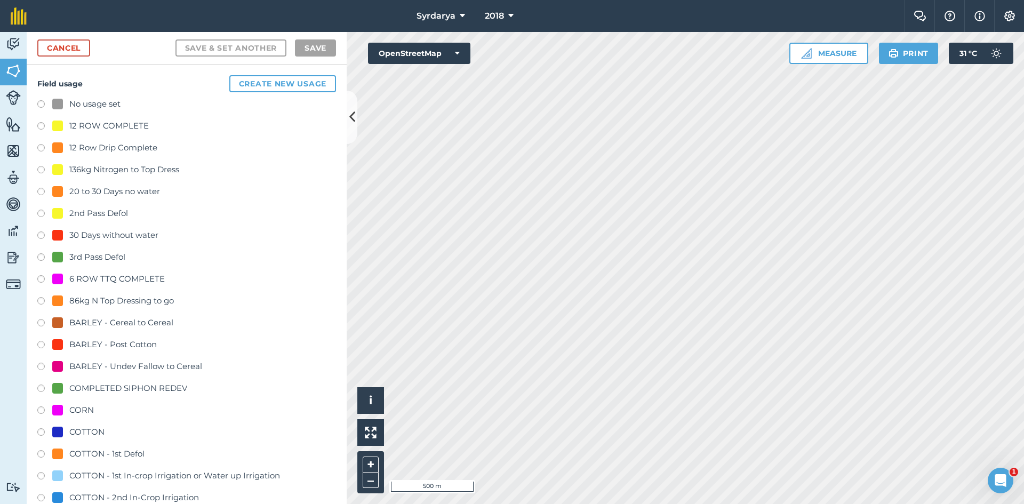
click at [39, 212] on label at bounding box center [44, 215] width 15 height 11
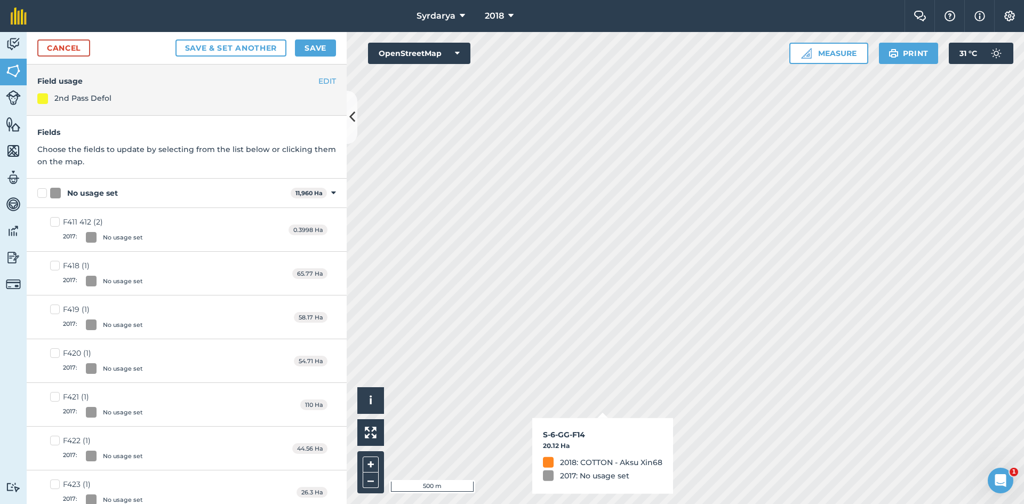
checkbox input "true"
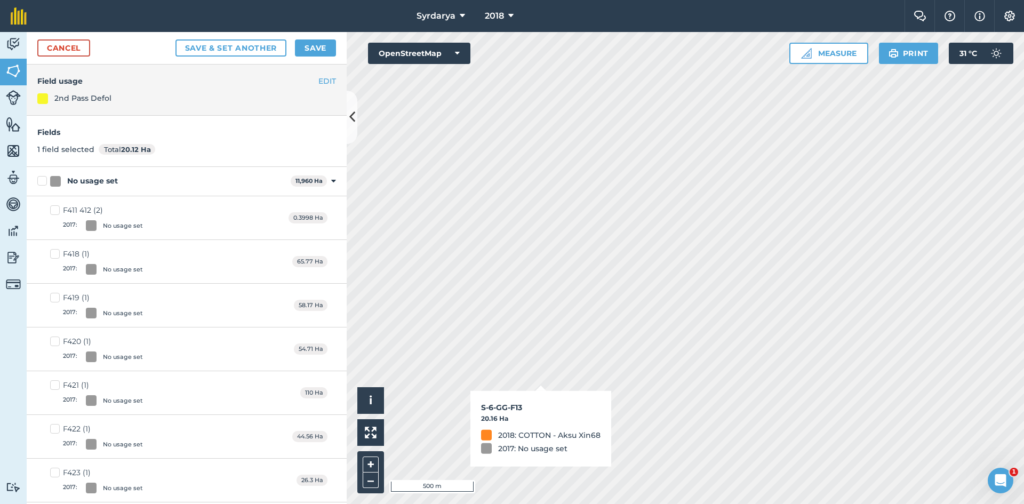
checkbox input "true"
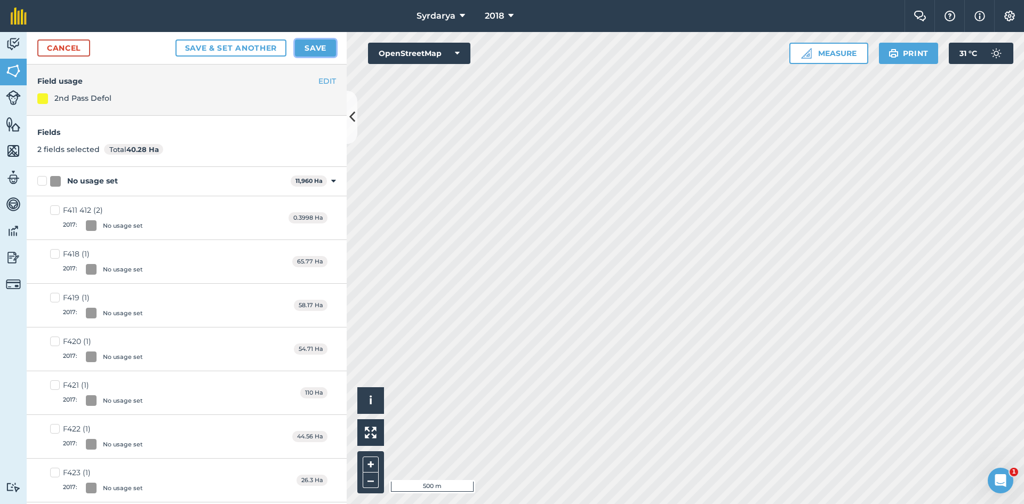
click at [320, 45] on button "Save" at bounding box center [315, 47] width 41 height 17
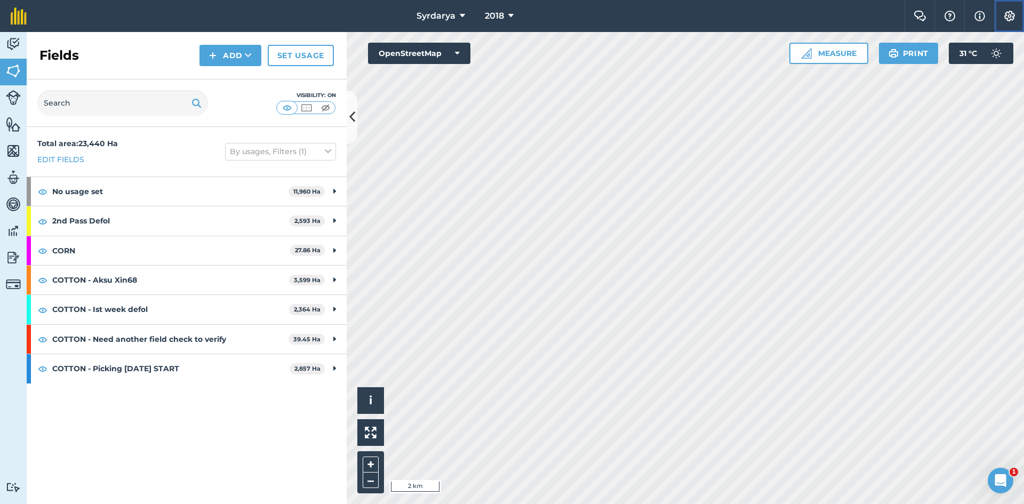
click at [1010, 15] on img at bounding box center [1010, 16] width 13 height 11
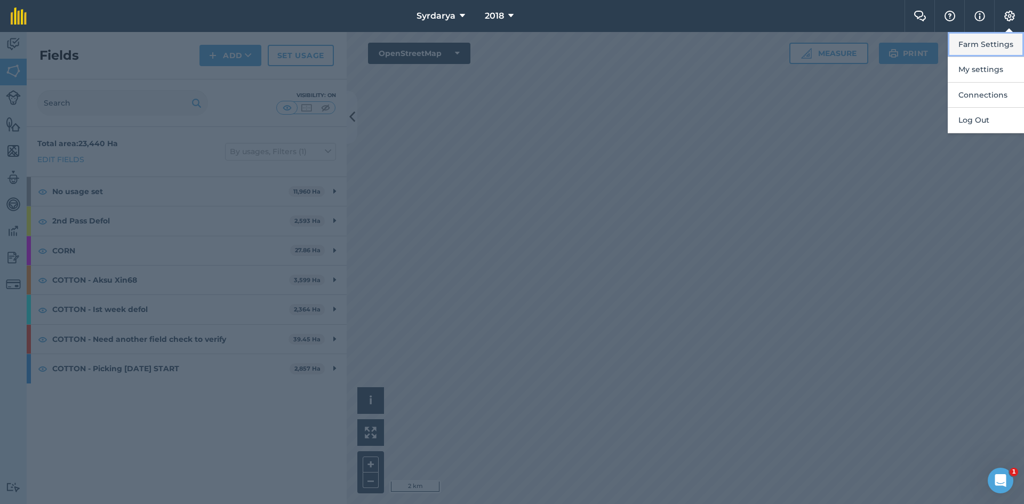
click at [973, 43] on button "Farm Settings" at bounding box center [986, 44] width 76 height 25
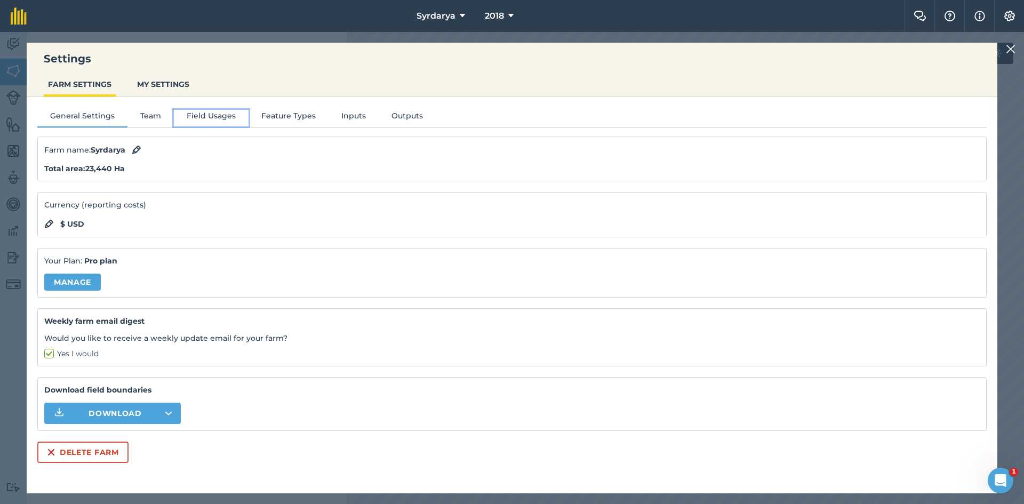
drag, startPoint x: 194, startPoint y: 114, endPoint x: 180, endPoint y: 129, distance: 20.0
click at [195, 114] on button "Field Usages" at bounding box center [211, 118] width 75 height 16
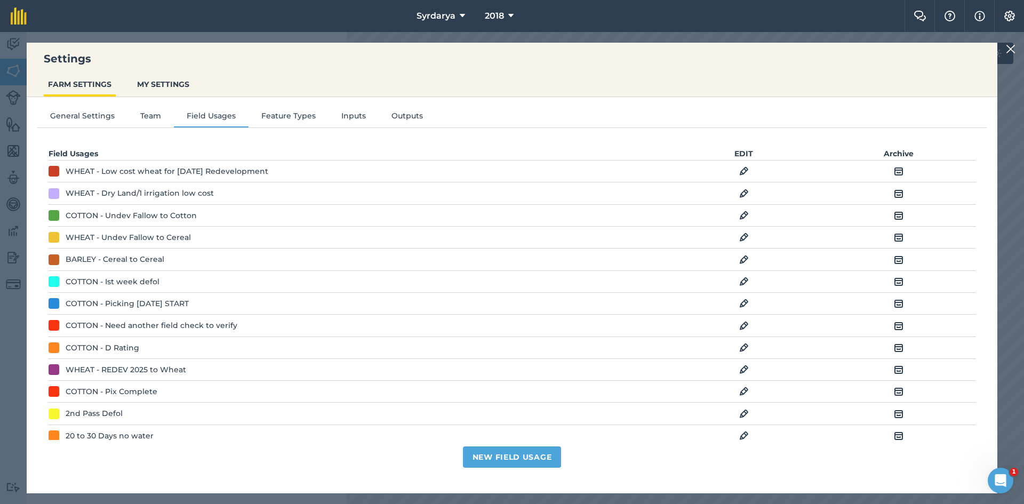
click at [739, 416] on img at bounding box center [744, 414] width 10 height 13
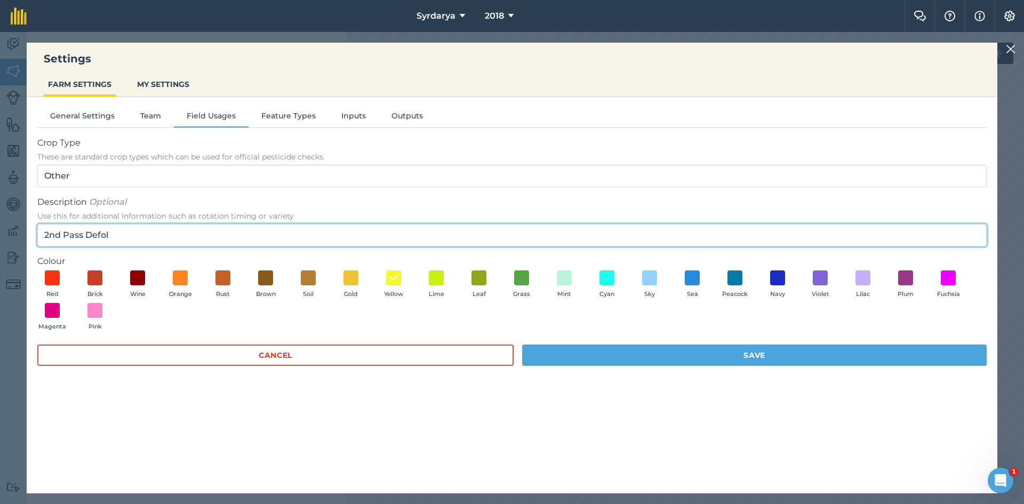
click at [123, 236] on input "2nd Pass Defol" at bounding box center [512, 235] width 950 height 22
type input "2"
type input "Picking [DATE]"
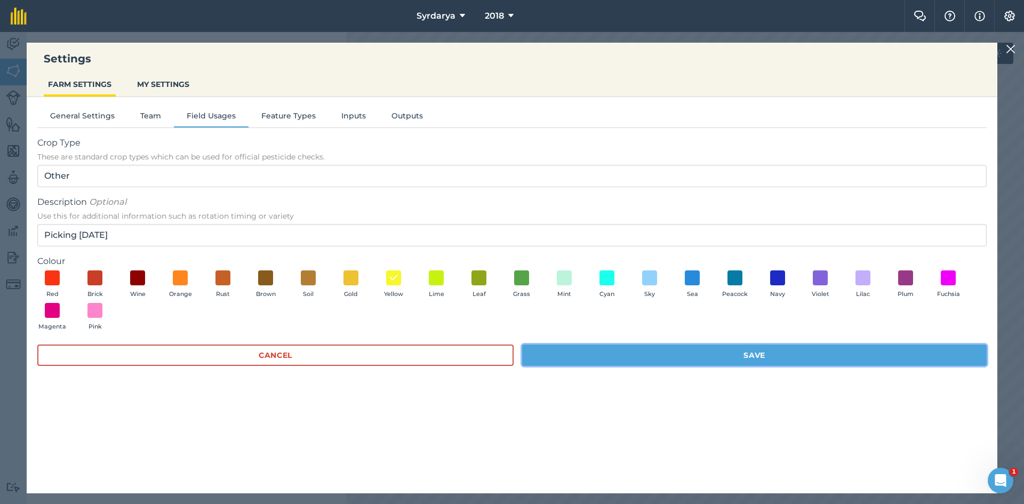
click at [752, 353] on button "Save" at bounding box center [754, 355] width 465 height 21
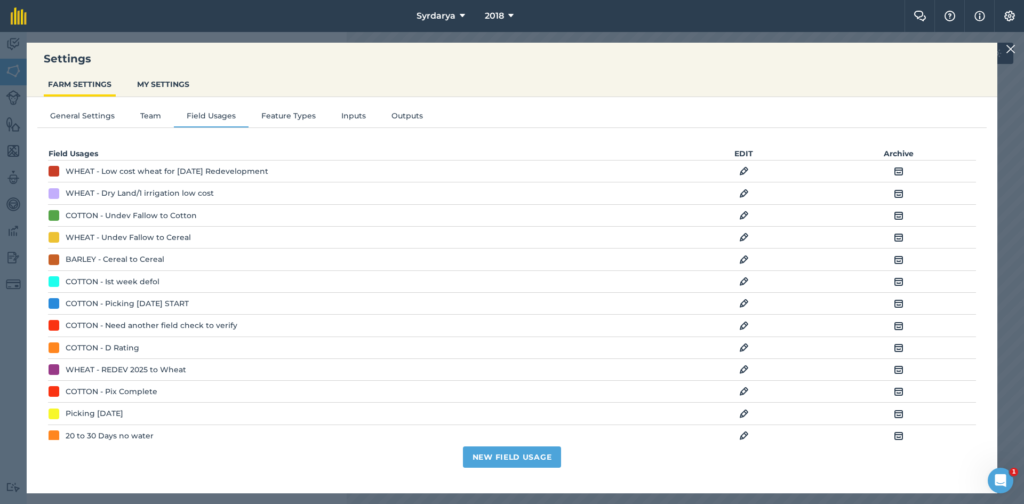
click at [1010, 49] on img at bounding box center [1011, 49] width 10 height 13
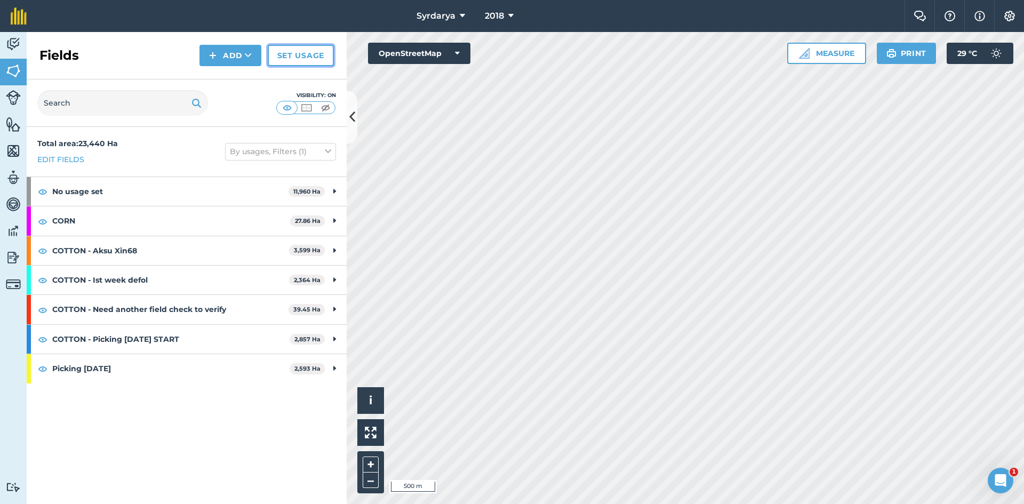
click at [307, 53] on link "Set usage" at bounding box center [301, 55] width 66 height 21
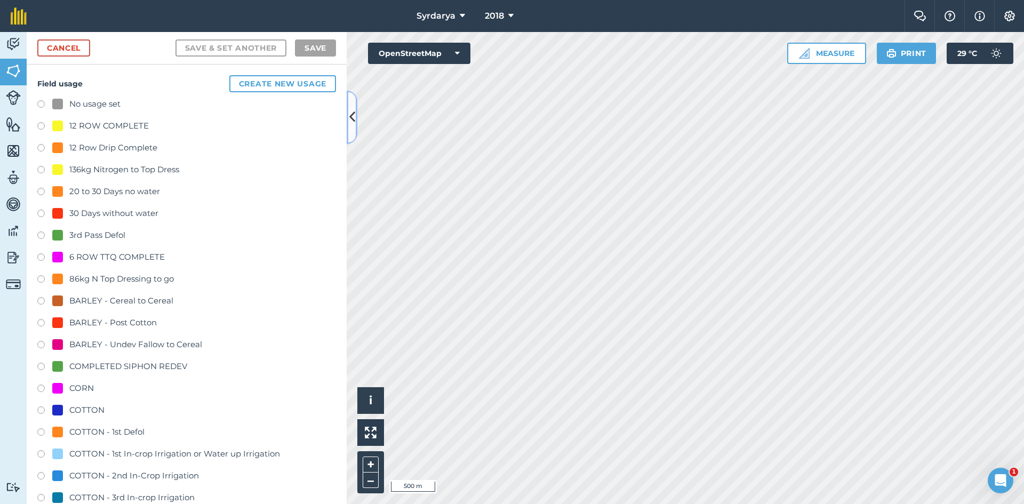
click at [353, 113] on icon at bounding box center [352, 117] width 6 height 19
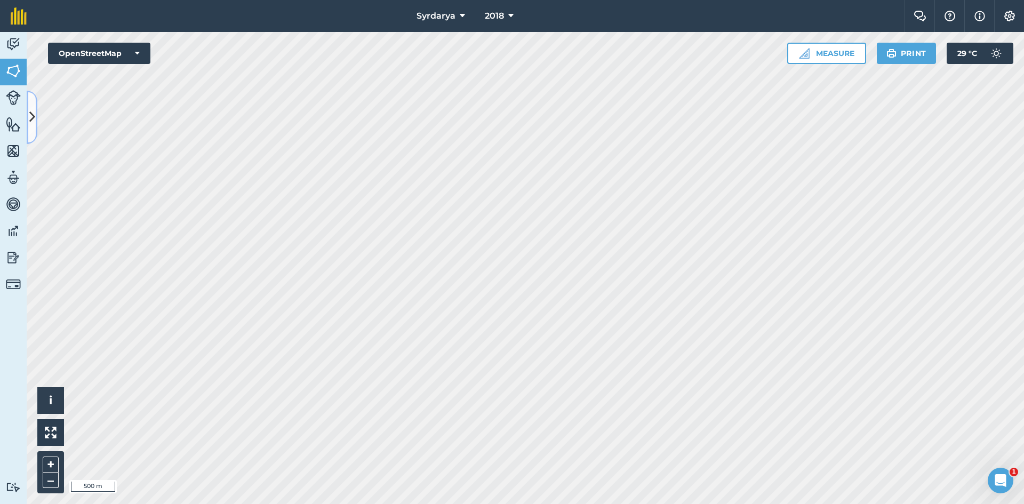
click at [33, 113] on icon at bounding box center [32, 117] width 6 height 19
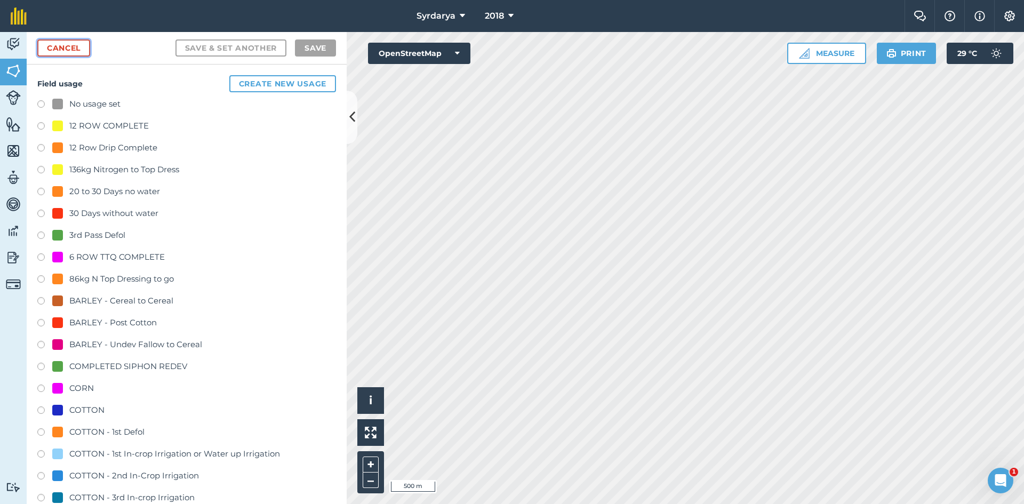
click at [55, 45] on link "Cancel" at bounding box center [63, 47] width 53 height 17
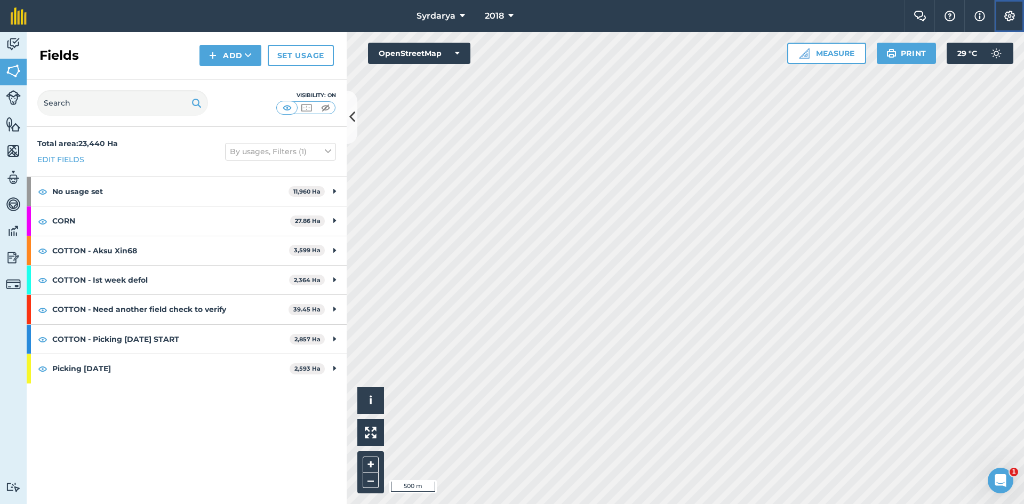
click at [1011, 13] on img at bounding box center [1010, 16] width 13 height 11
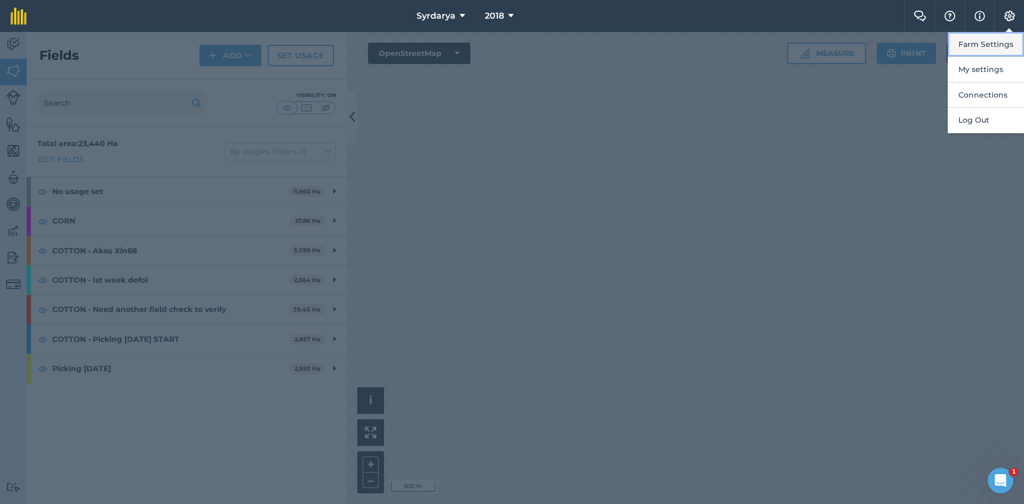
click at [992, 43] on button "Farm Settings" at bounding box center [986, 44] width 76 height 25
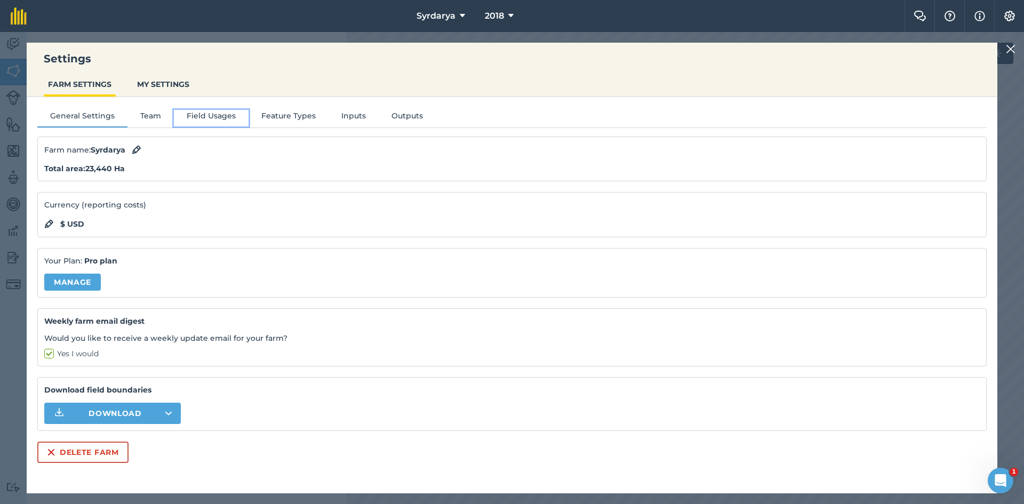
click at [200, 115] on button "Field Usages" at bounding box center [211, 118] width 75 height 16
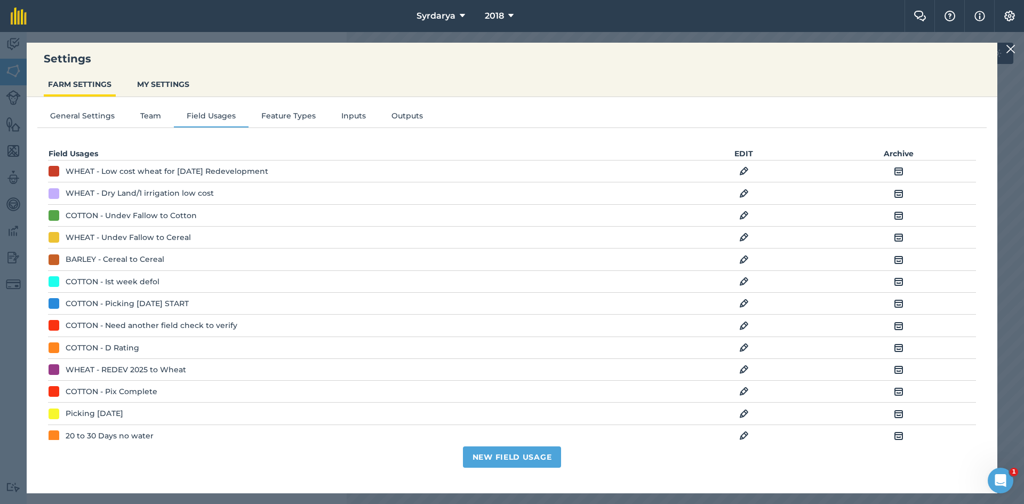
click at [733, 410] on td "EDIT" at bounding box center [744, 414] width 155 height 22
click at [739, 413] on img at bounding box center [744, 414] width 10 height 13
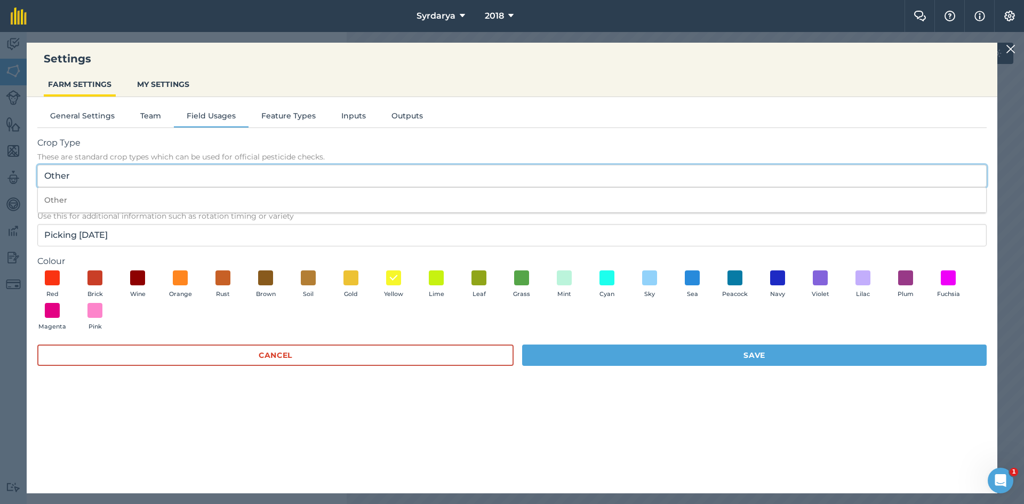
click at [75, 178] on input "Other" at bounding box center [512, 176] width 950 height 22
type input "O"
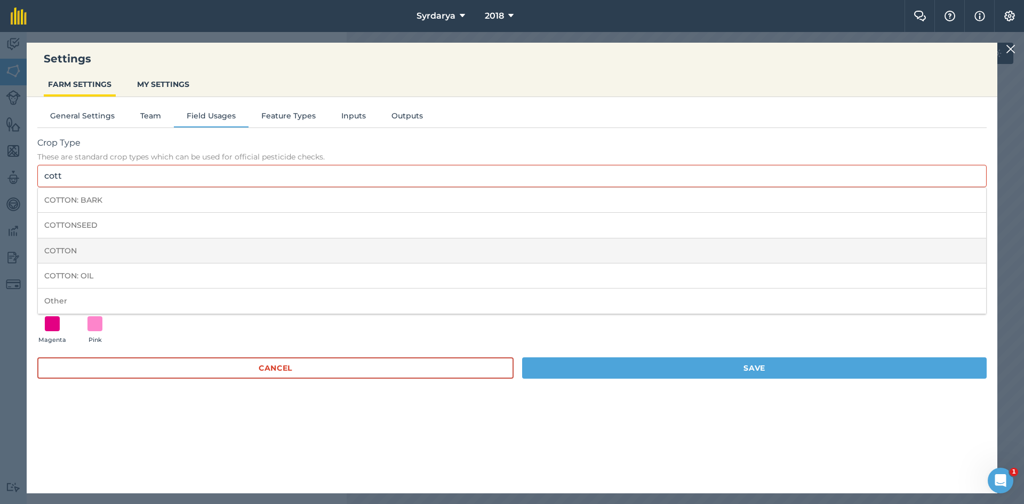
click at [85, 251] on li "COTTON" at bounding box center [512, 250] width 949 height 25
type input "COTTON"
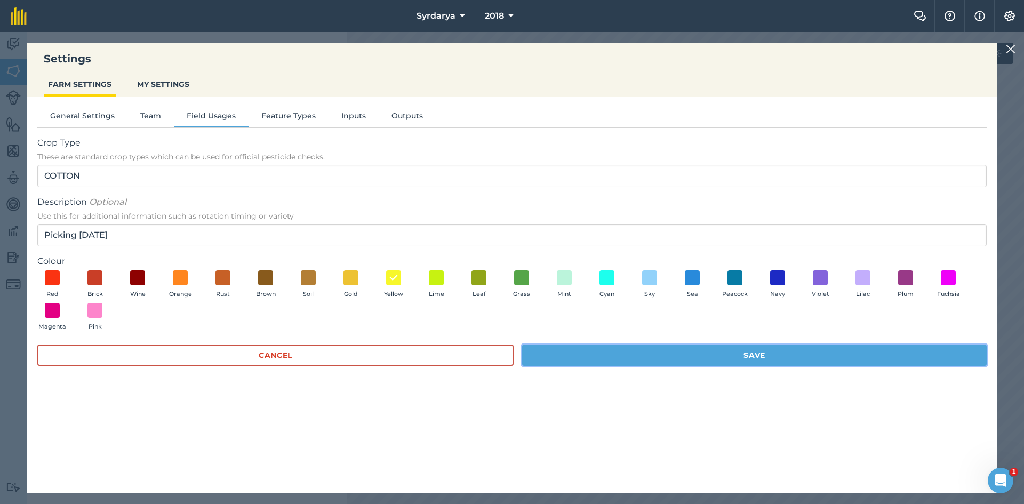
click at [704, 351] on button "Save" at bounding box center [754, 355] width 465 height 21
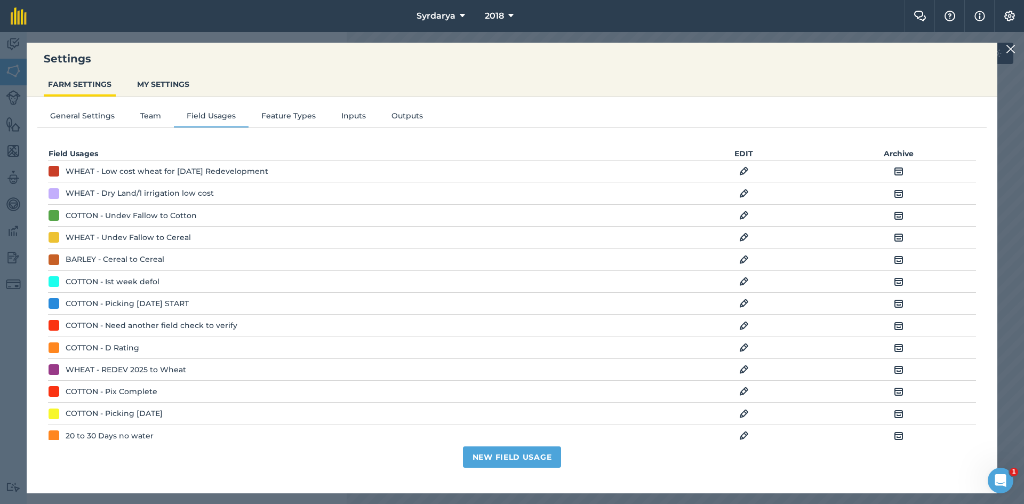
drag, startPoint x: 1010, startPoint y: 49, endPoint x: 1004, endPoint y: 59, distance: 11.8
click at [1010, 50] on img at bounding box center [1011, 49] width 10 height 13
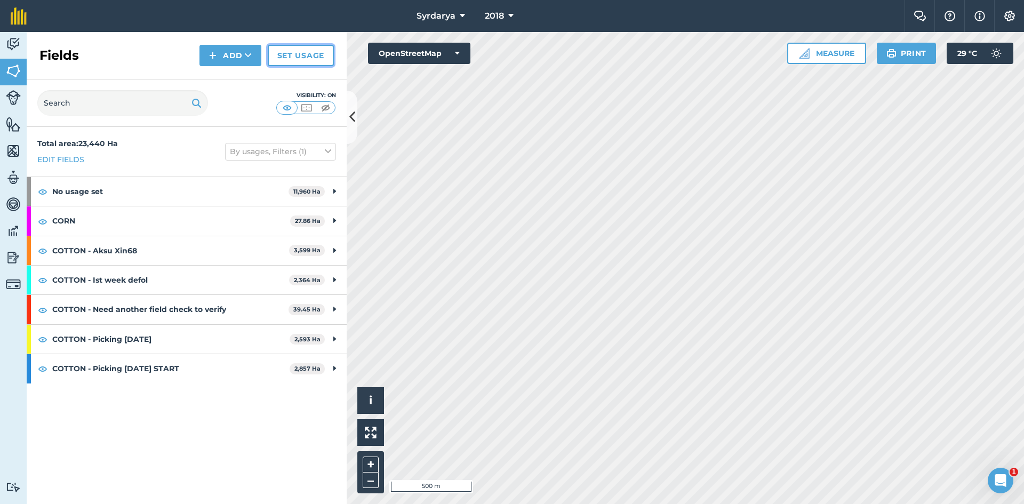
drag, startPoint x: 297, startPoint y: 50, endPoint x: 26, endPoint y: 294, distance: 364.6
click at [297, 50] on link "Set usage" at bounding box center [301, 55] width 66 height 21
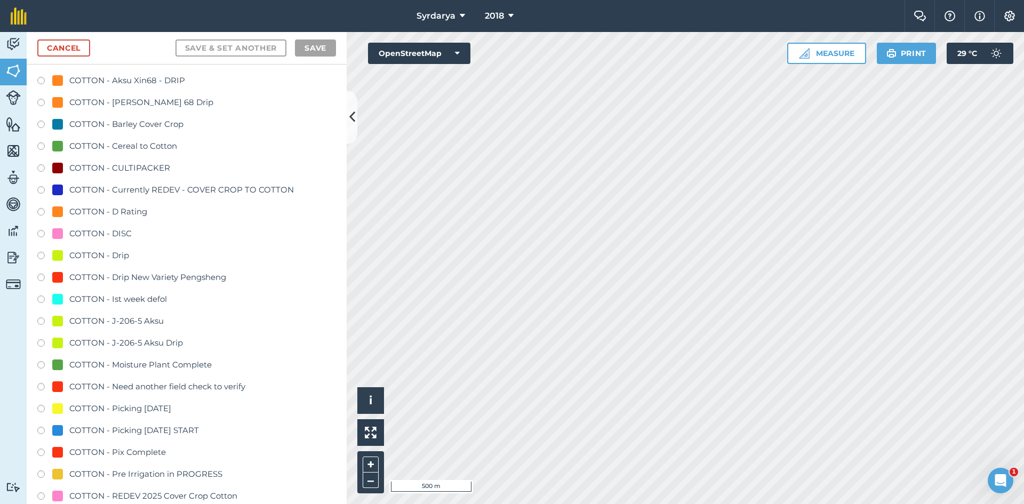
scroll to position [587, 0]
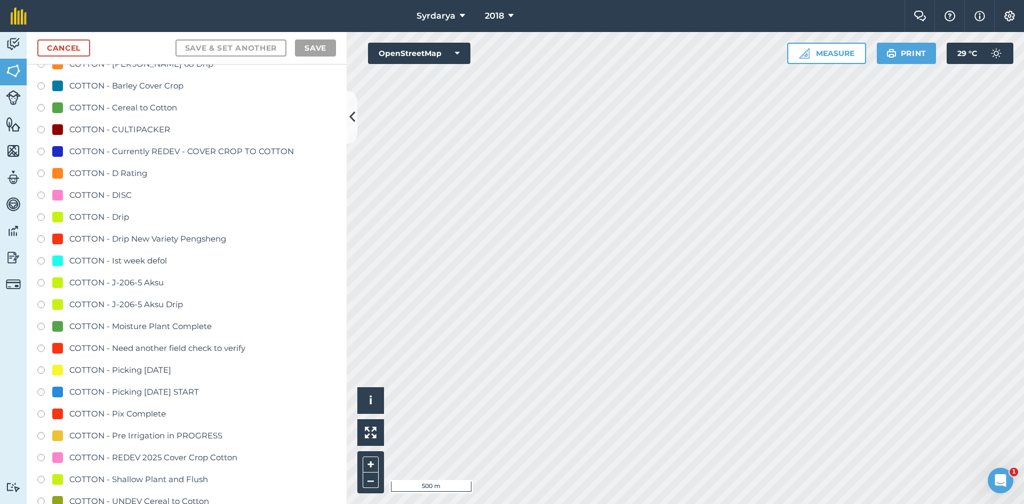
click at [41, 370] on label at bounding box center [44, 372] width 15 height 11
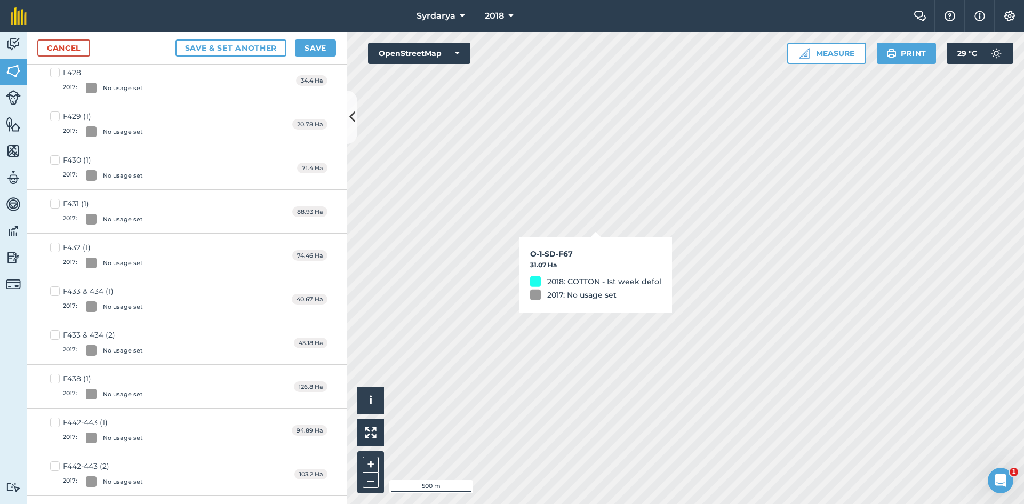
checkbox input "true"
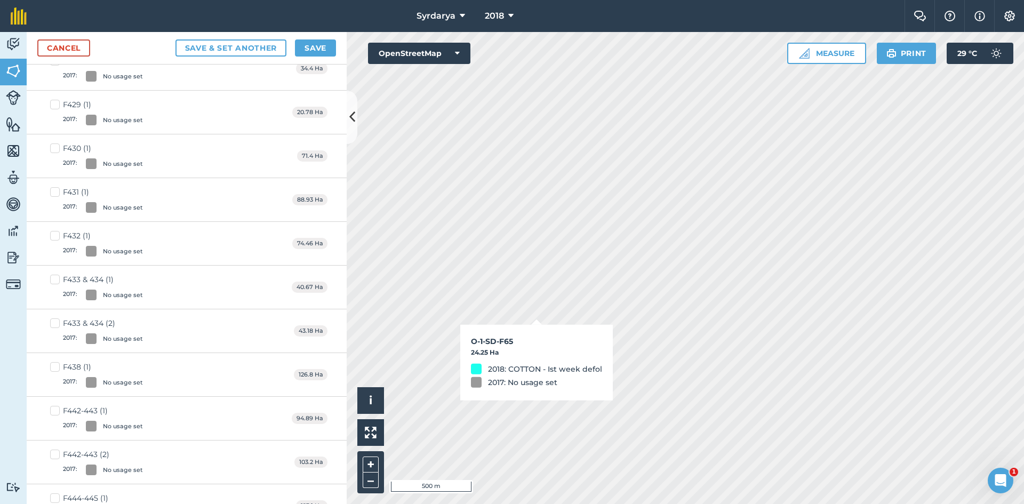
scroll to position [575, 0]
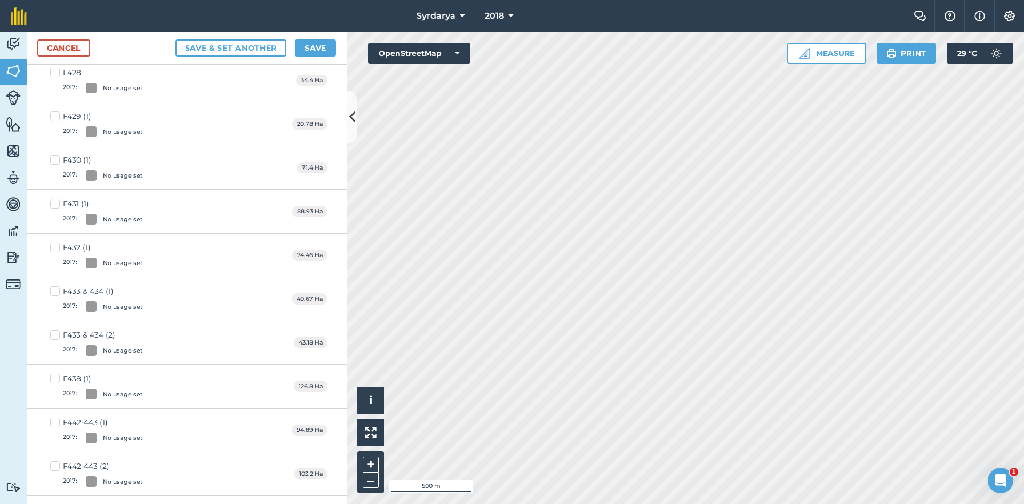
click at [319, 39] on div "Cancel Save & set another Save" at bounding box center [187, 48] width 320 height 33
click at [314, 46] on button "Save" at bounding box center [315, 47] width 41 height 17
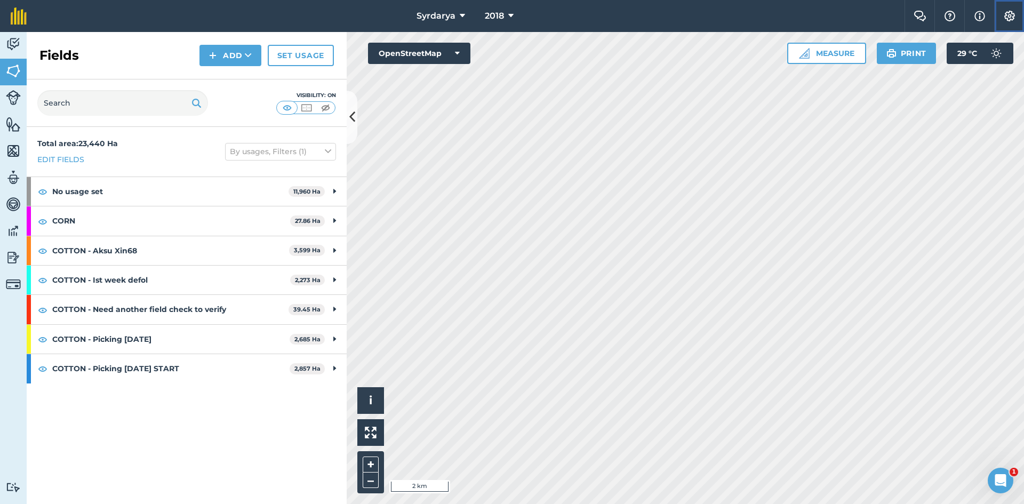
click at [1011, 15] on img at bounding box center [1010, 16] width 13 height 11
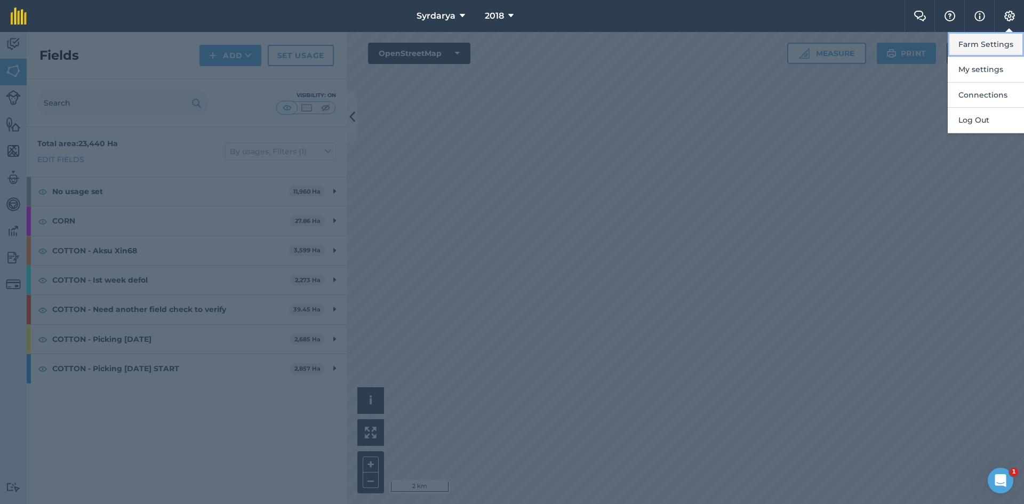
click at [982, 44] on button "Farm Settings" at bounding box center [986, 44] width 76 height 25
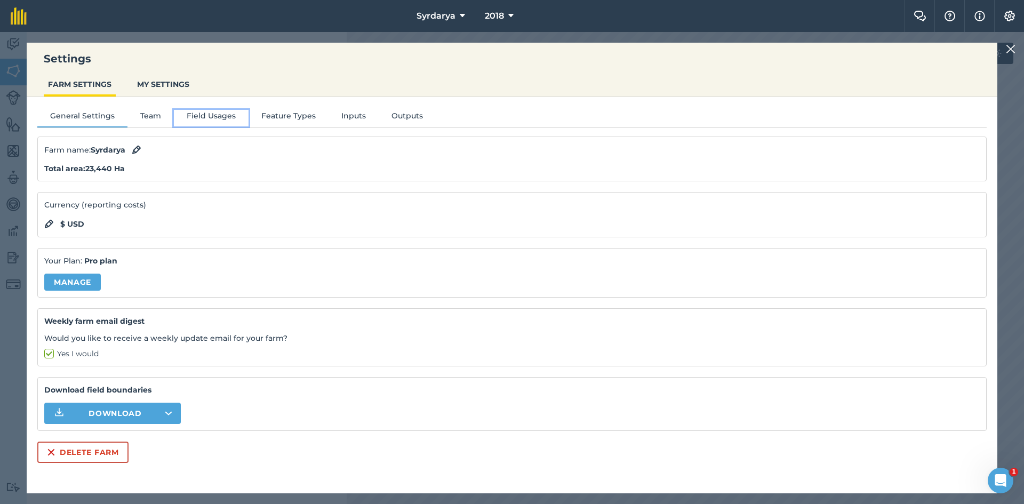
click at [211, 111] on button "Field Usages" at bounding box center [211, 118] width 75 height 16
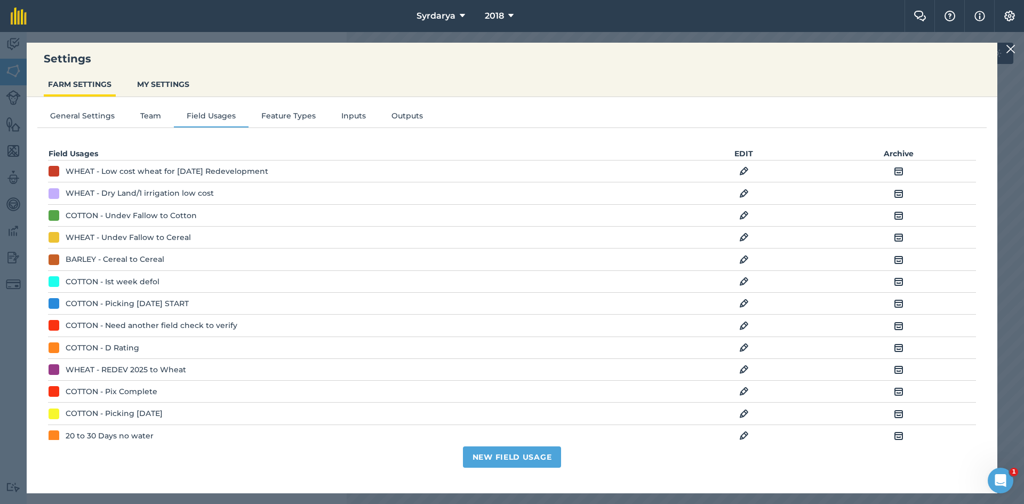
click at [739, 282] on img at bounding box center [744, 281] width 10 height 13
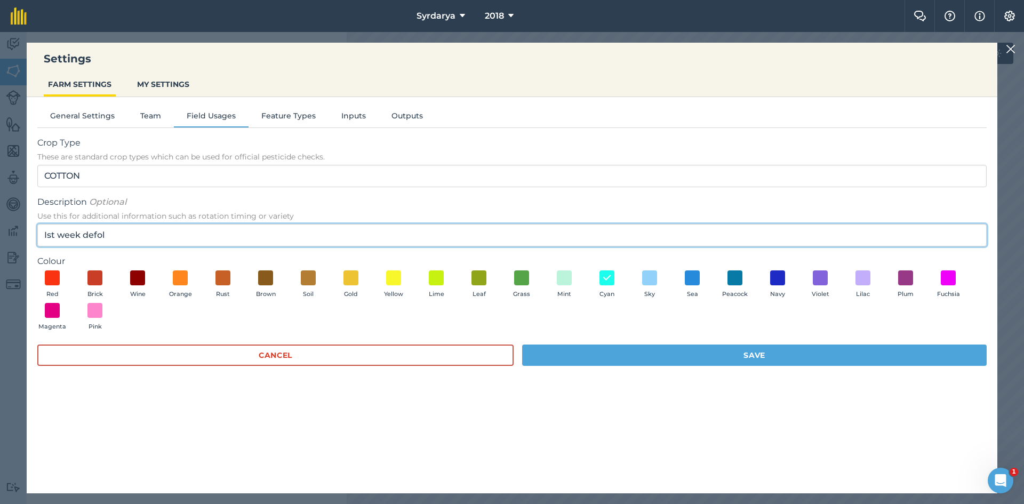
click at [126, 236] on input "Ist week defol" at bounding box center [512, 235] width 950 height 22
type input "I"
type input "SEPTEMBER PICK"
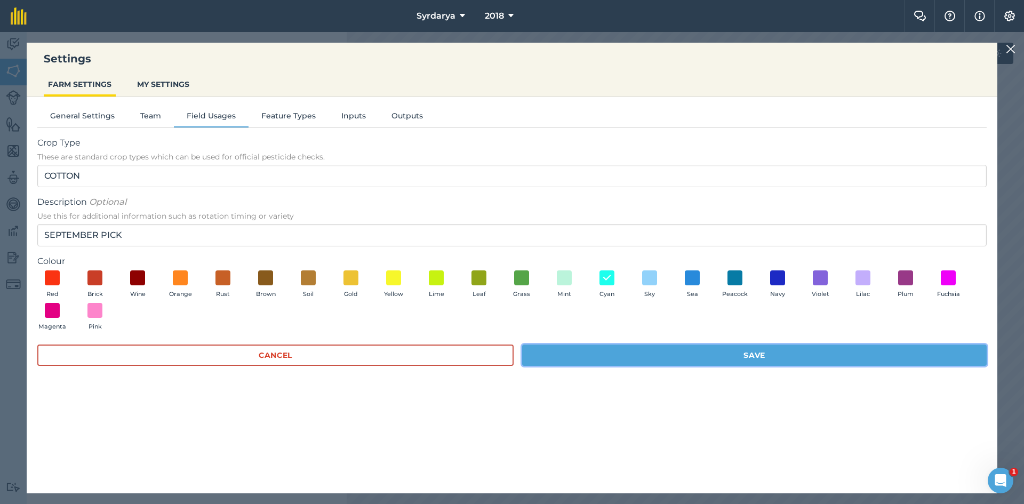
click at [758, 352] on button "Save" at bounding box center [754, 355] width 465 height 21
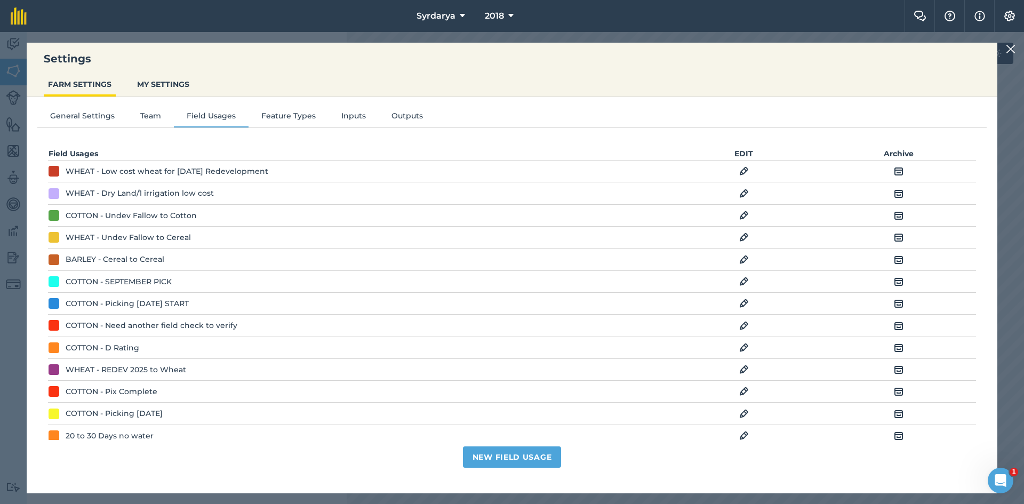
click at [1010, 50] on img at bounding box center [1011, 49] width 10 height 13
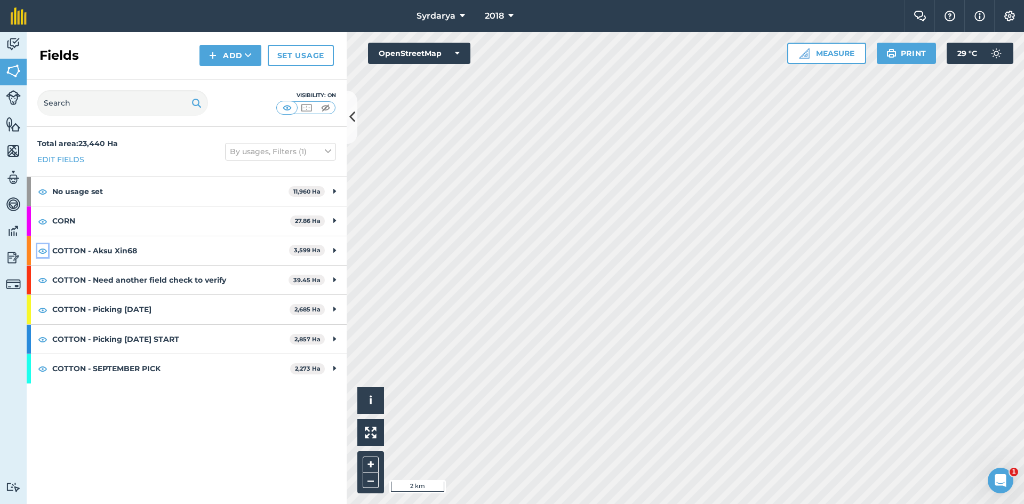
click at [42, 251] on img at bounding box center [43, 250] width 10 height 13
click at [42, 222] on img at bounding box center [43, 221] width 10 height 13
click at [44, 187] on img at bounding box center [43, 191] width 10 height 13
click at [40, 340] on img at bounding box center [43, 339] width 10 height 13
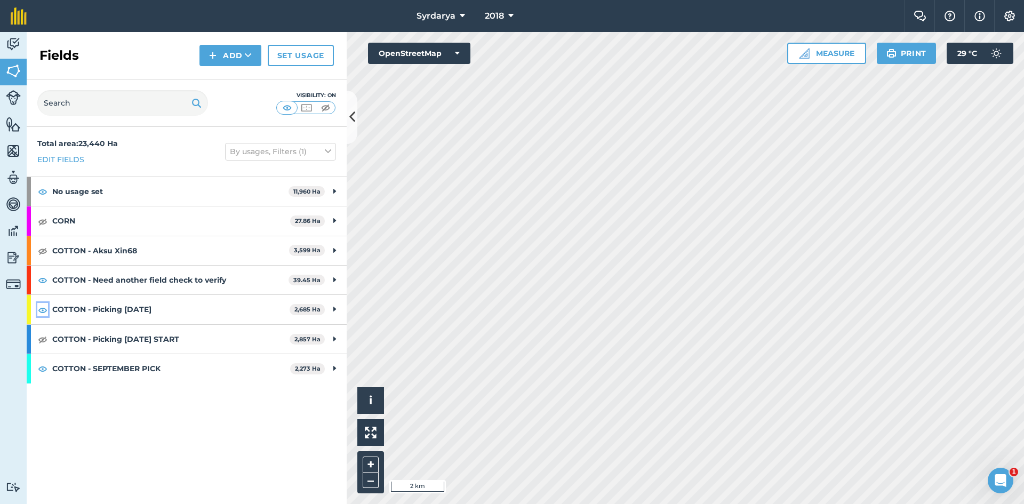
click at [42, 311] on img at bounding box center [43, 310] width 10 height 13
click at [44, 365] on img at bounding box center [43, 368] width 10 height 13
click at [42, 308] on img at bounding box center [43, 310] width 10 height 13
click at [41, 368] on img at bounding box center [43, 368] width 10 height 13
click at [41, 367] on img at bounding box center [43, 368] width 10 height 13
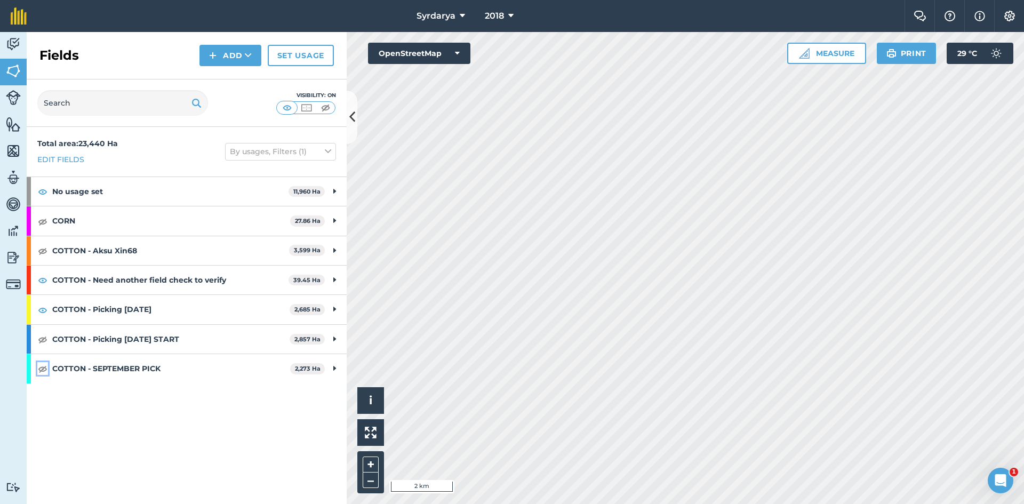
click at [41, 367] on img at bounding box center [43, 368] width 10 height 13
click at [41, 308] on img at bounding box center [43, 310] width 10 height 13
click at [43, 338] on img at bounding box center [43, 339] width 10 height 13
click at [42, 339] on img at bounding box center [43, 339] width 10 height 13
click at [41, 280] on img at bounding box center [43, 280] width 10 height 13
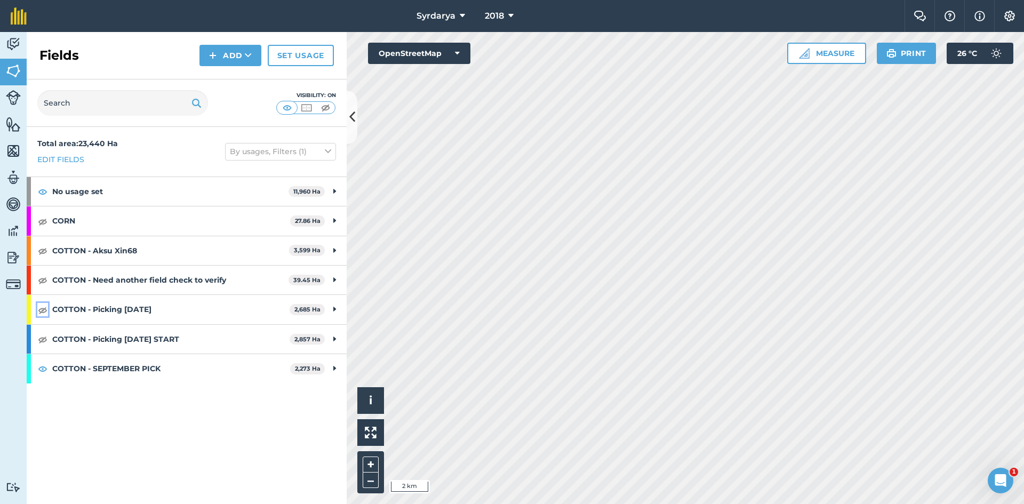
click at [42, 309] on img at bounding box center [43, 310] width 10 height 13
click at [40, 371] on img at bounding box center [43, 368] width 10 height 13
